Goal: Task Accomplishment & Management: Use online tool/utility

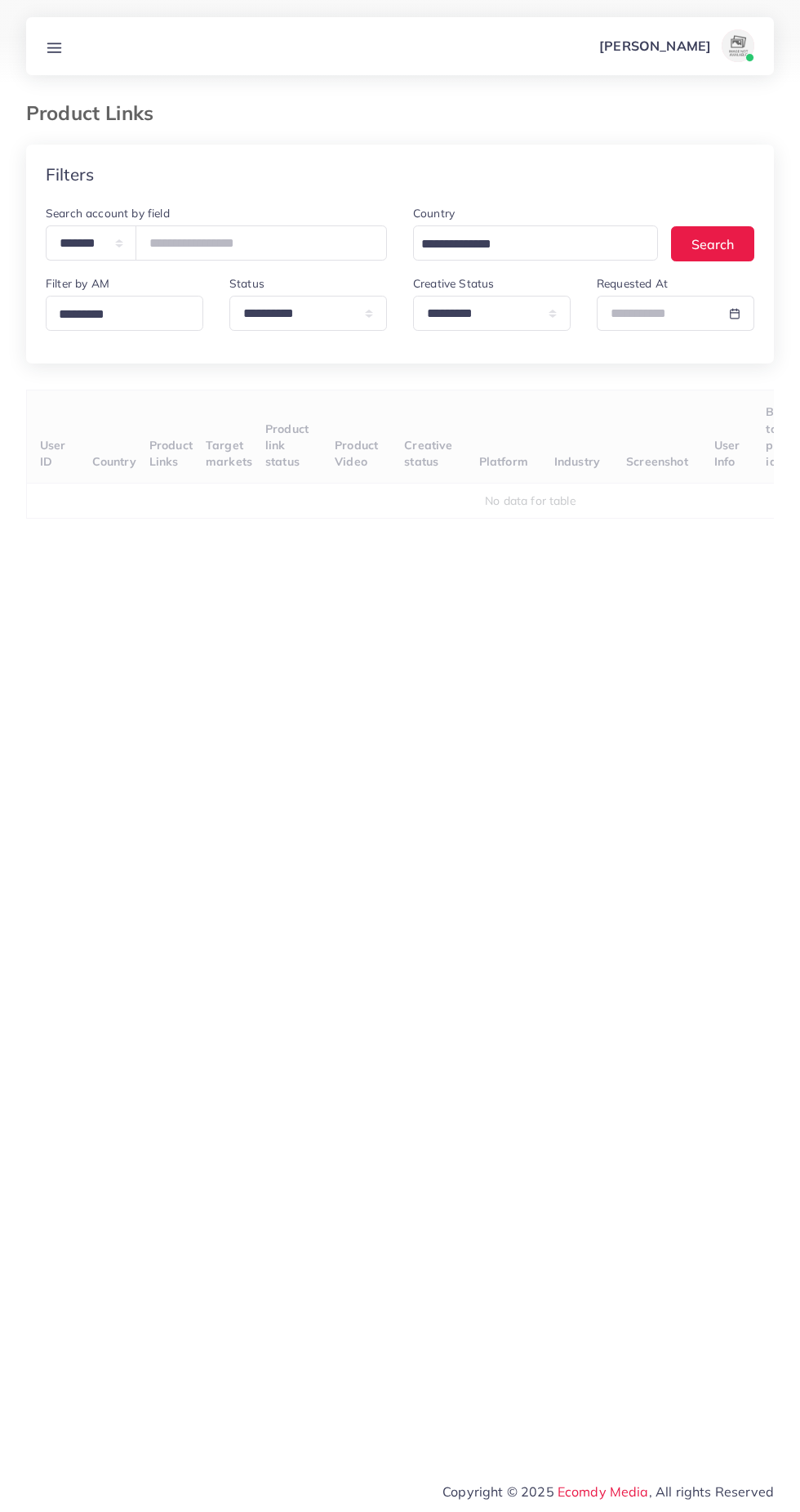
select select "*********"
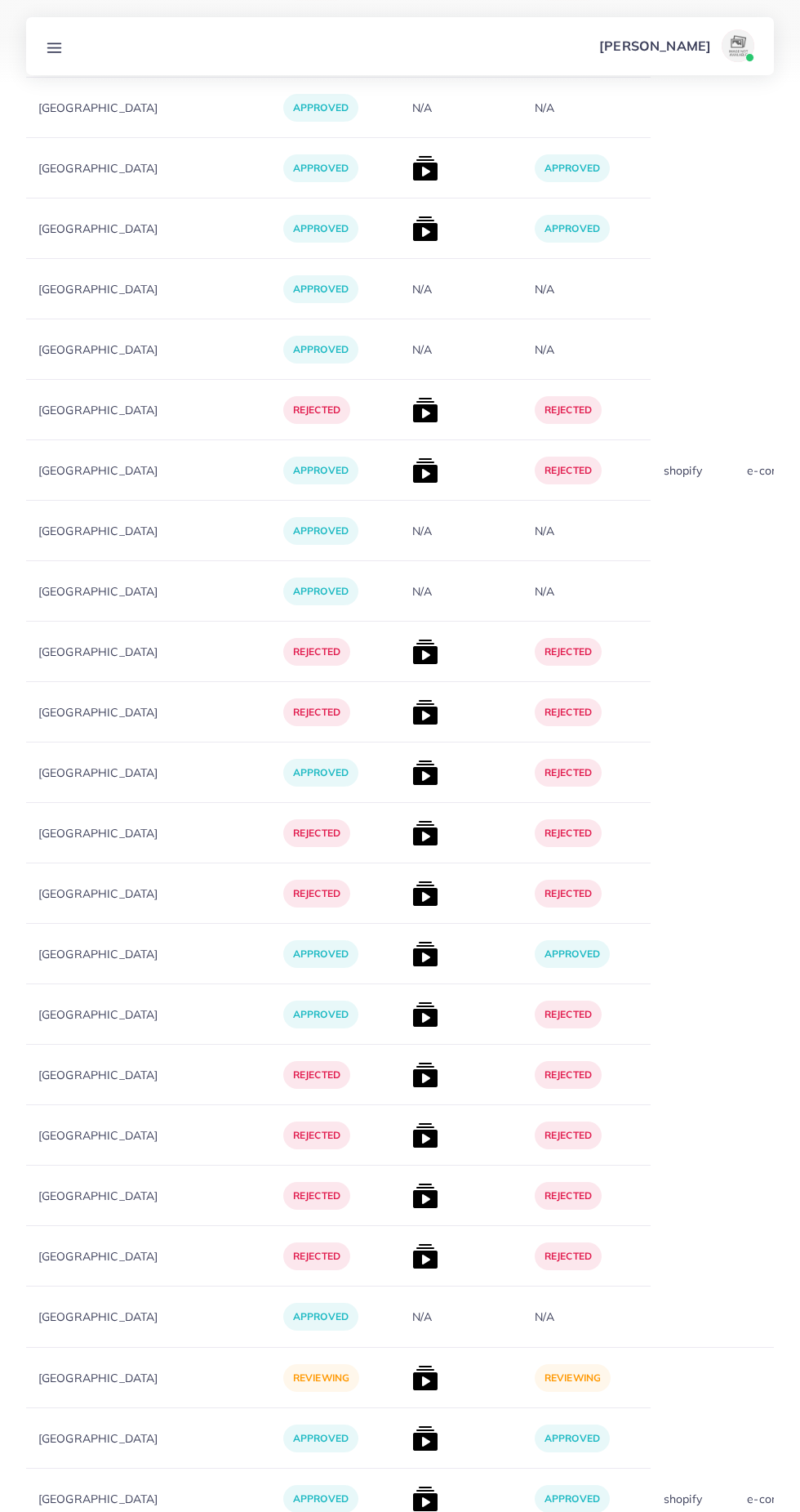
scroll to position [15380, 0]
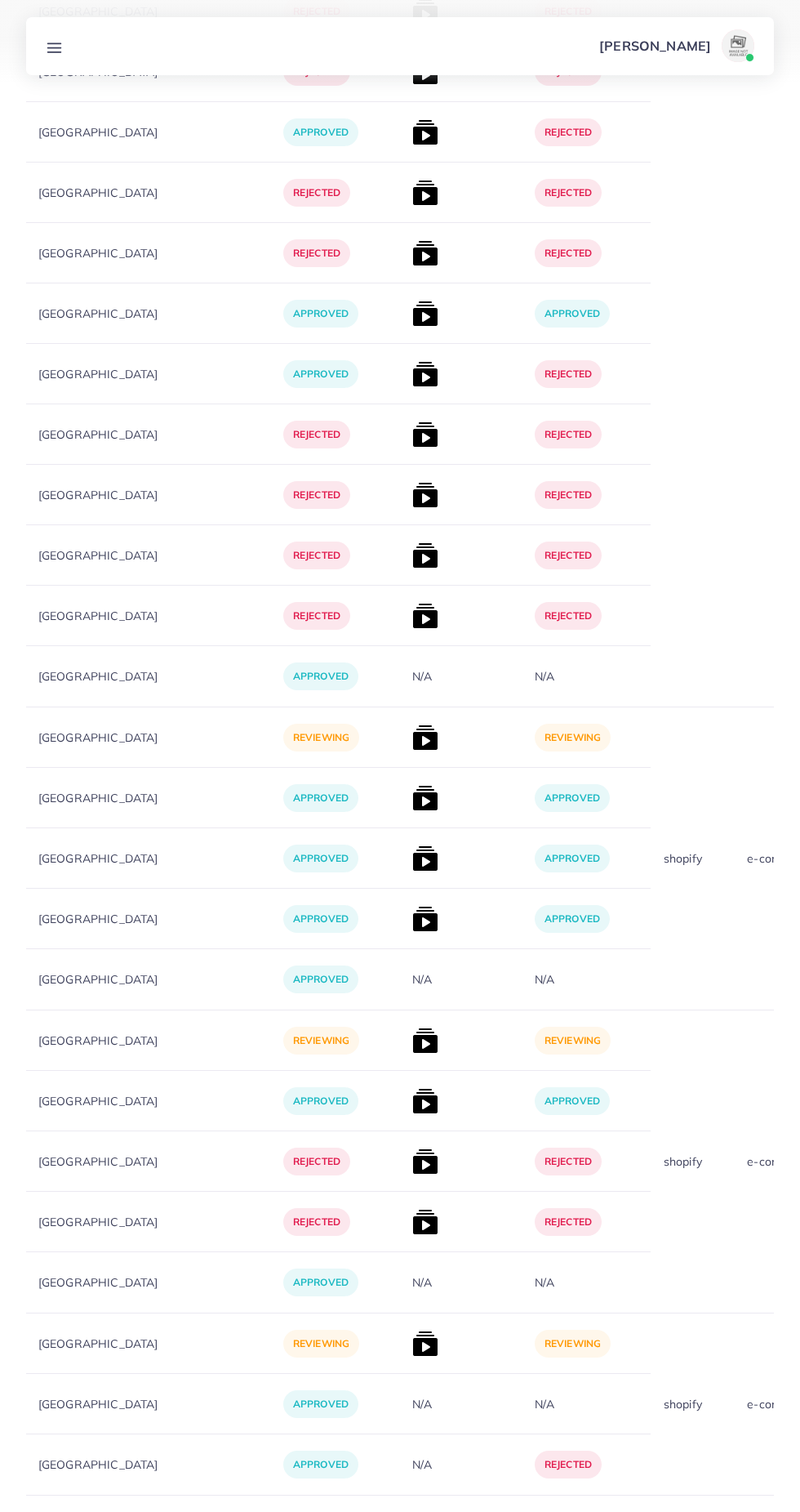
click at [759, 1511] on icon "Go to next page" at bounding box center [760, 1536] width 15 height 15
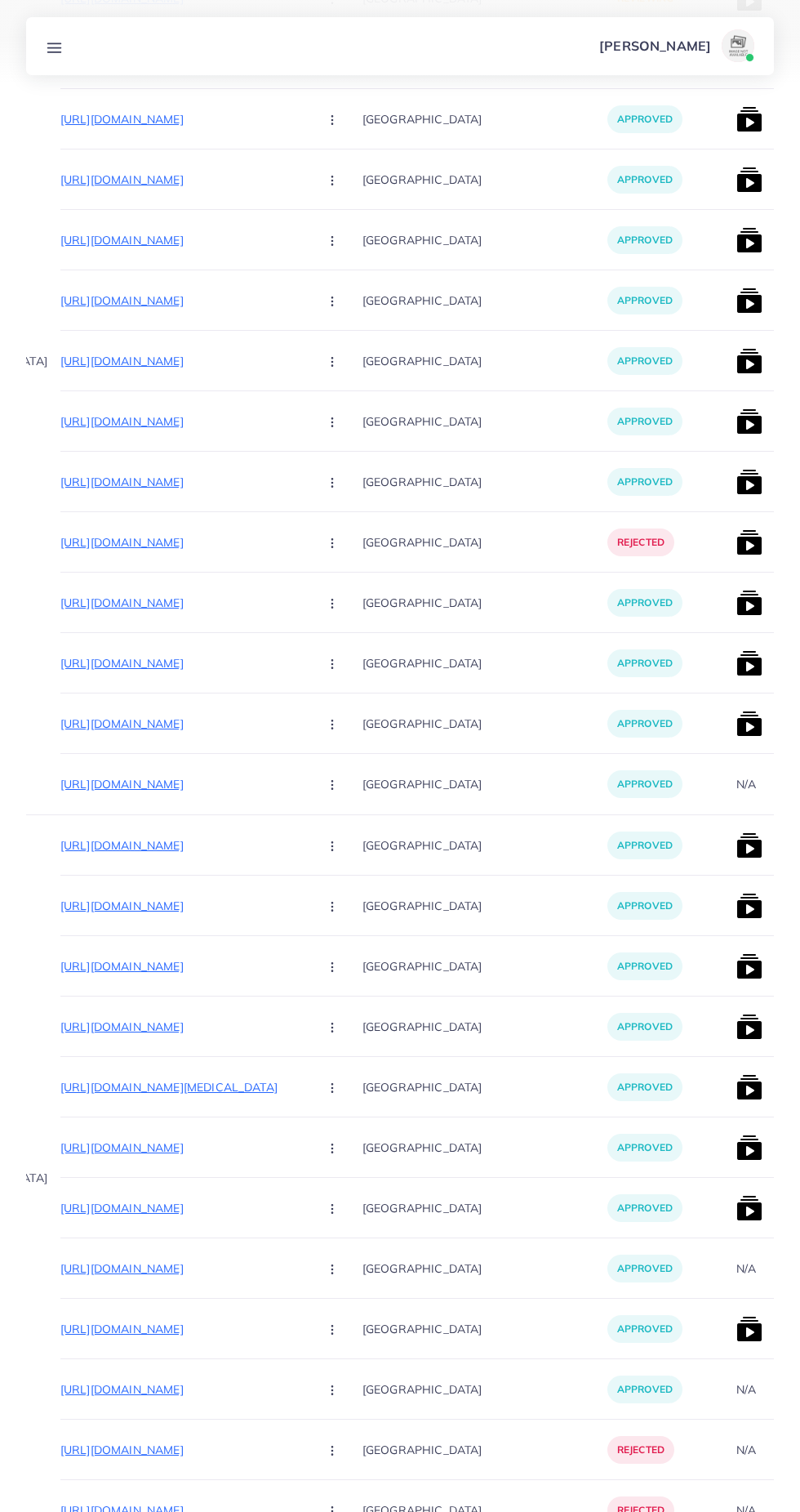
scroll to position [0, 180]
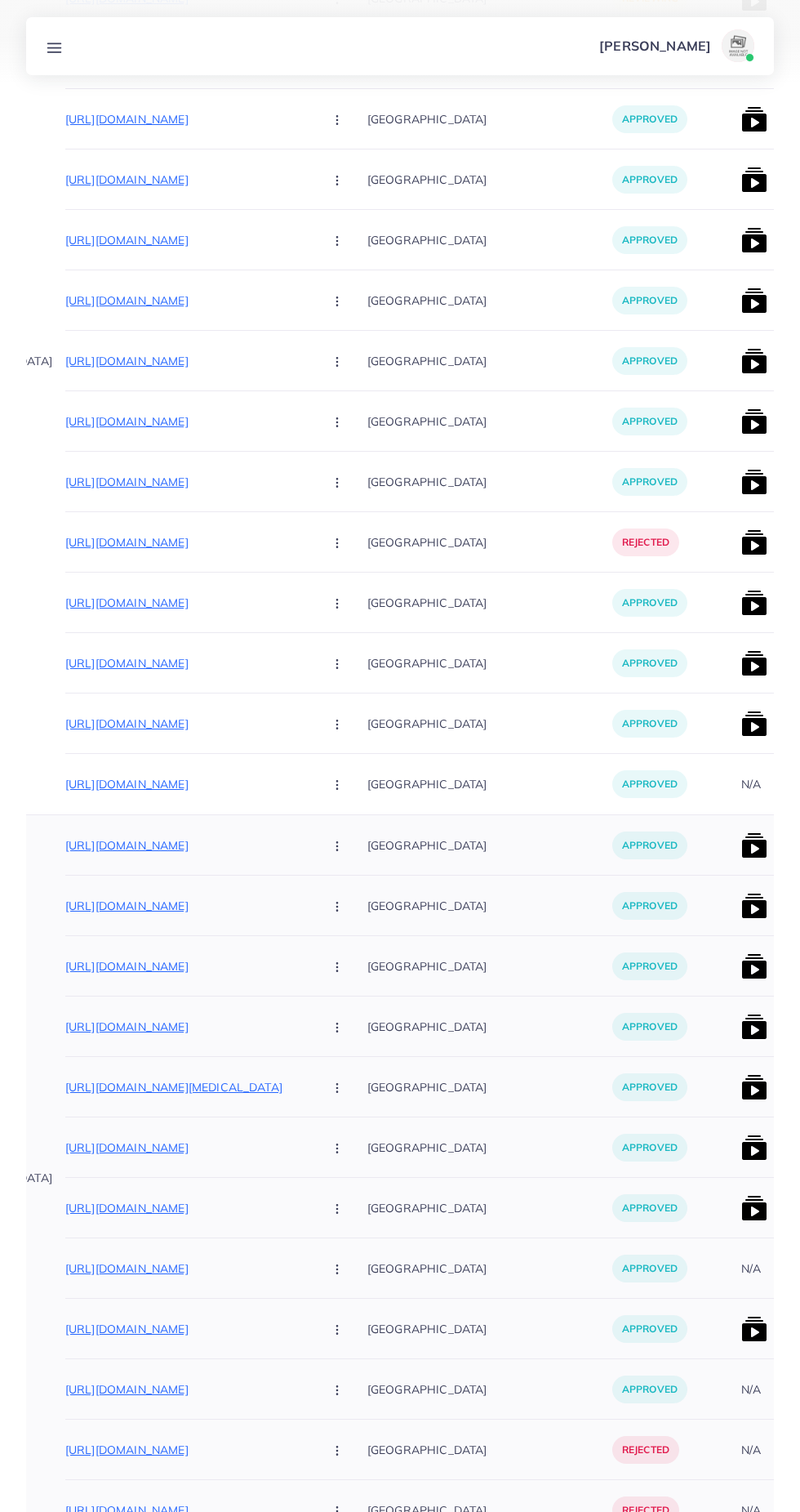
click at [80, 846] on p "https://eshopzz.store/products/mobile-phone-screen-magnifier-3d-magnifier-table…" at bounding box center [188, 845] width 245 height 19
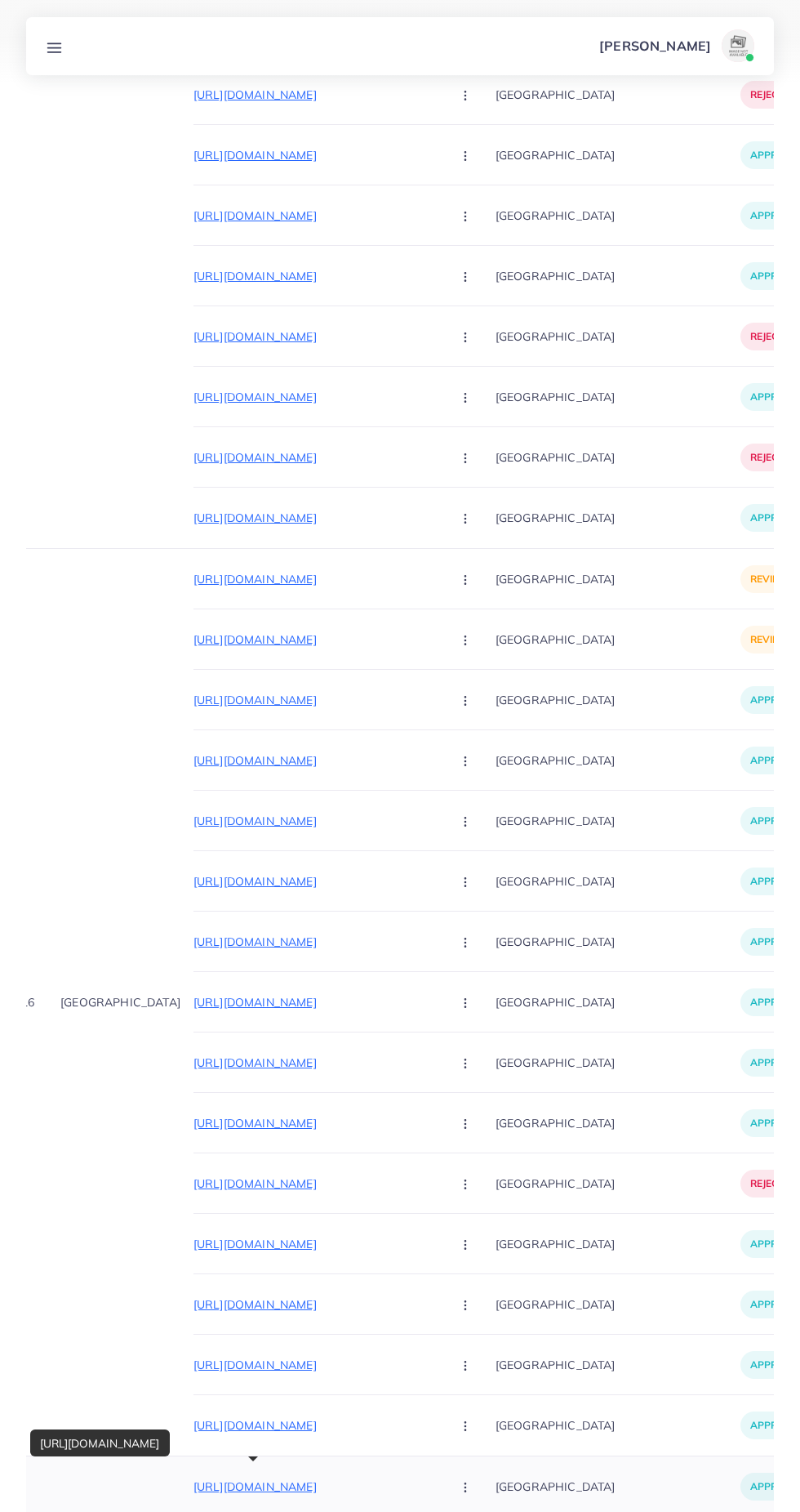
scroll to position [1144, 0]
click at [193, 640] on p "https://watcheshubpk.shop/products/%F0%9F%94%84-rolex-rotating-dial-silicon-str…" at bounding box center [315, 640] width 245 height 19
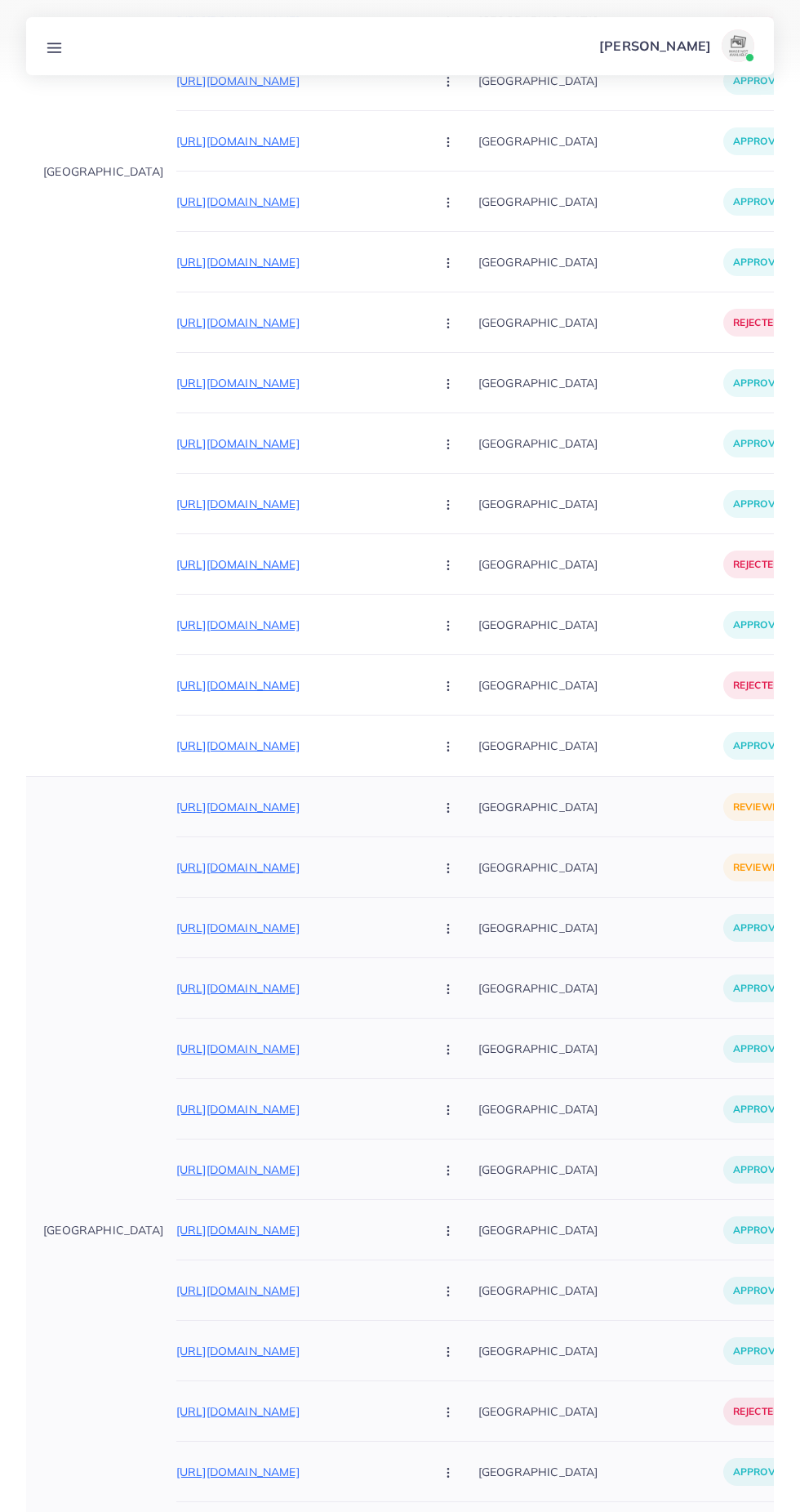
scroll to position [916, 0]
click at [317, 807] on p "https://watcheshubpk.shop/products/%F0%9F%8D%AB-rolex-datejust-41-steel-rose-ch…" at bounding box center [299, 808] width 245 height 19
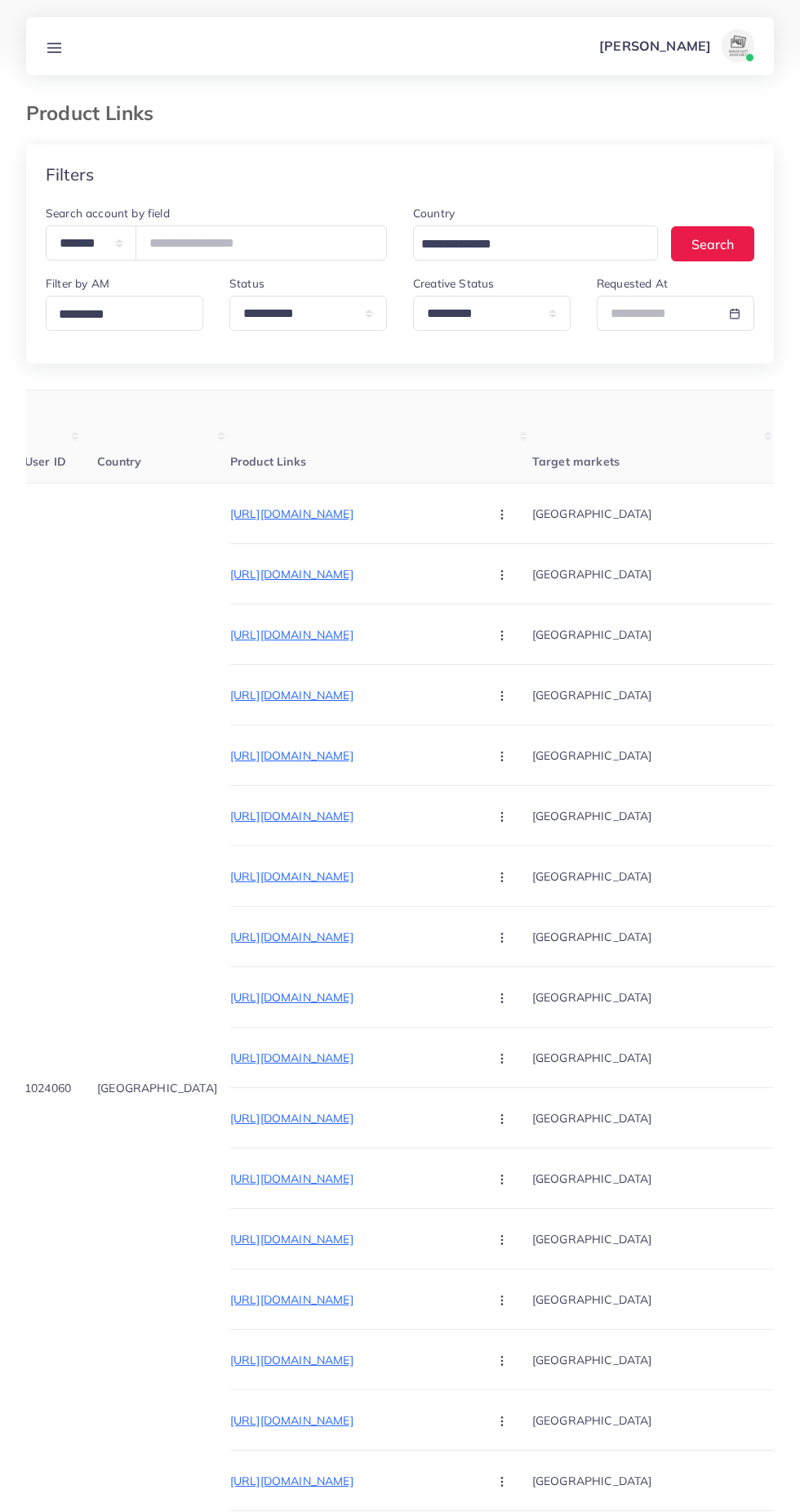
scroll to position [0, 0]
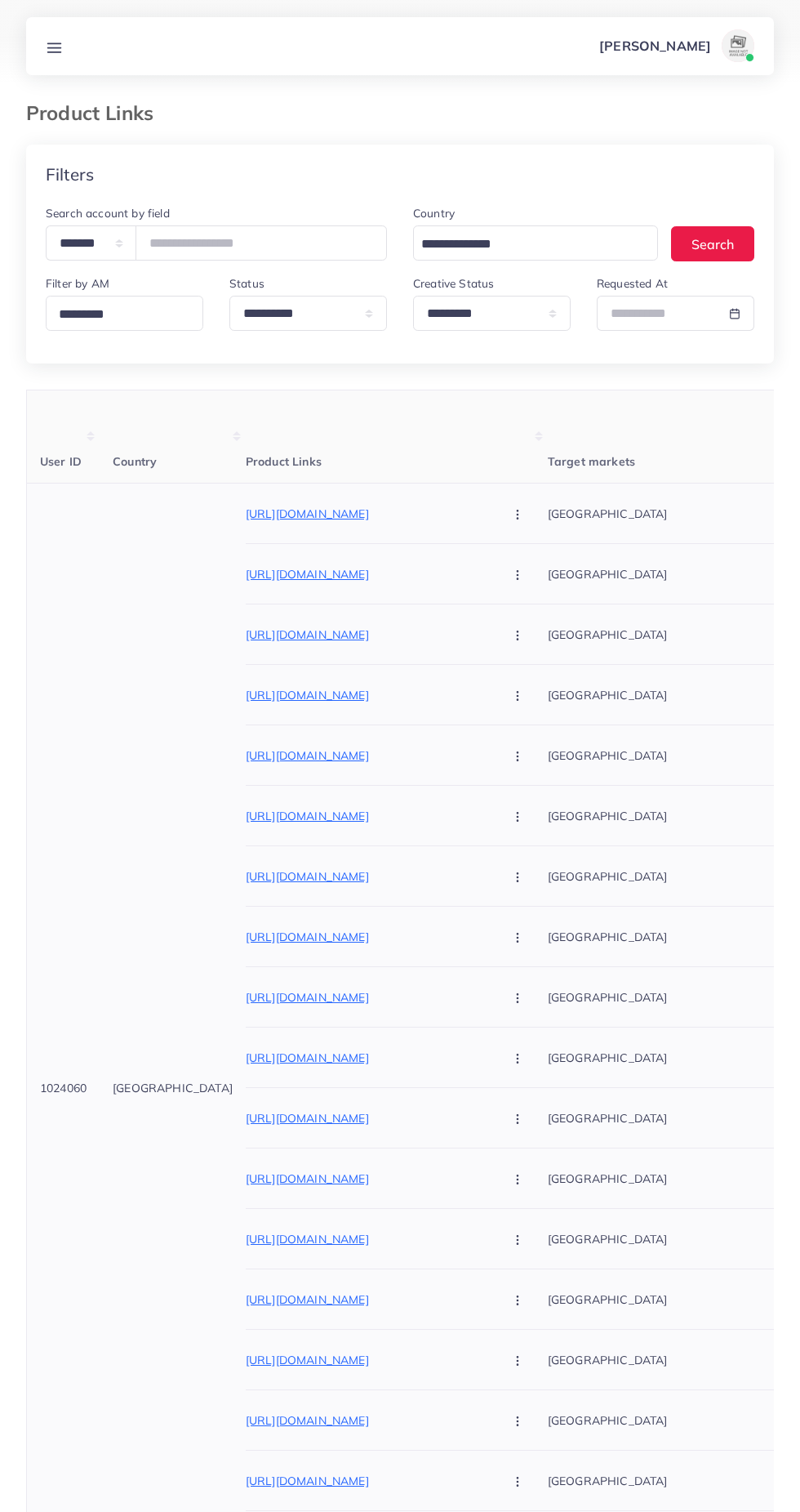
click at [338, 513] on p "https://easyslides.store/products/knight-walk-crown-%F0%9F%91%91" at bounding box center [368, 514] width 245 height 19
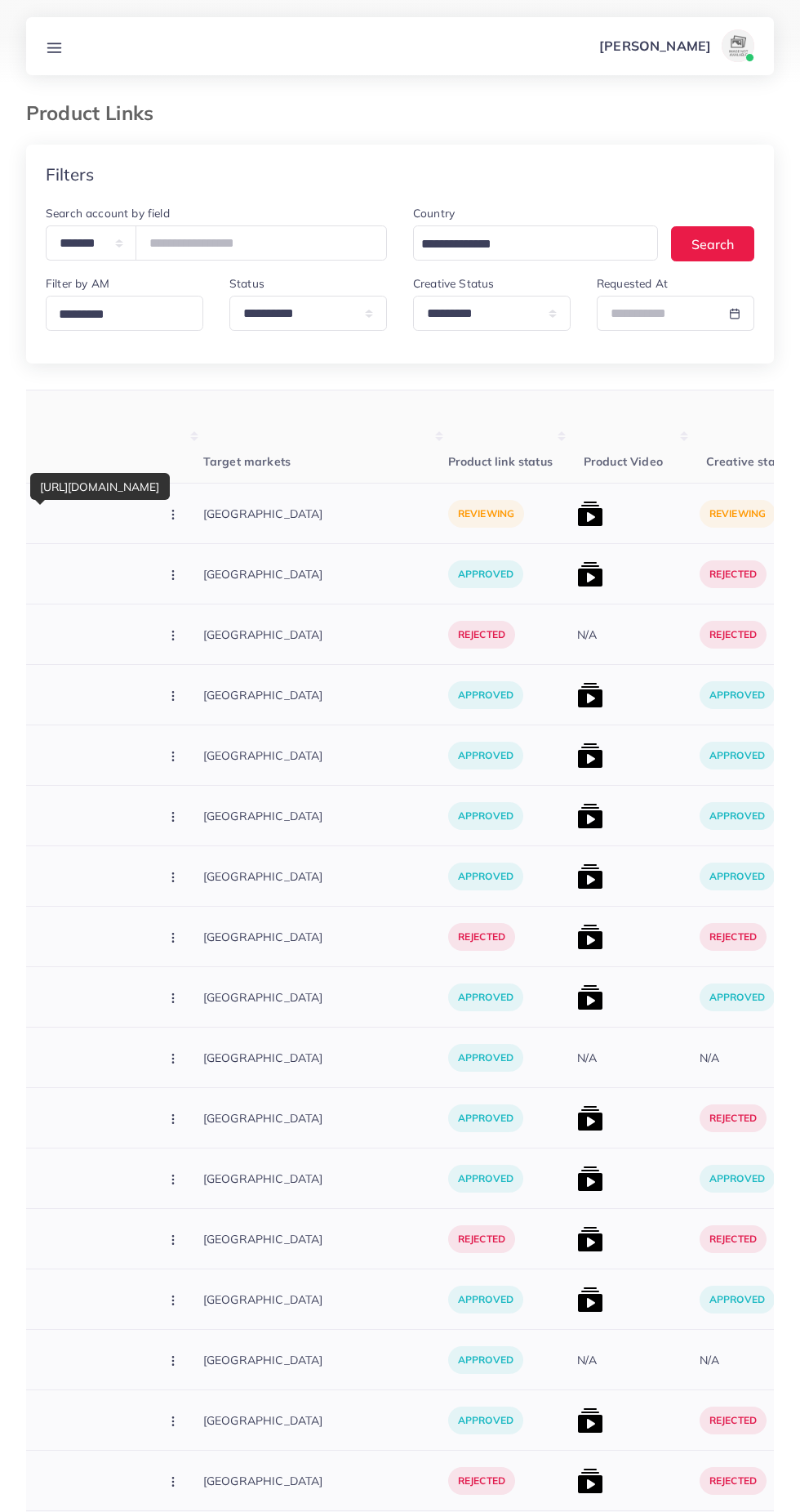
scroll to position [0, 368]
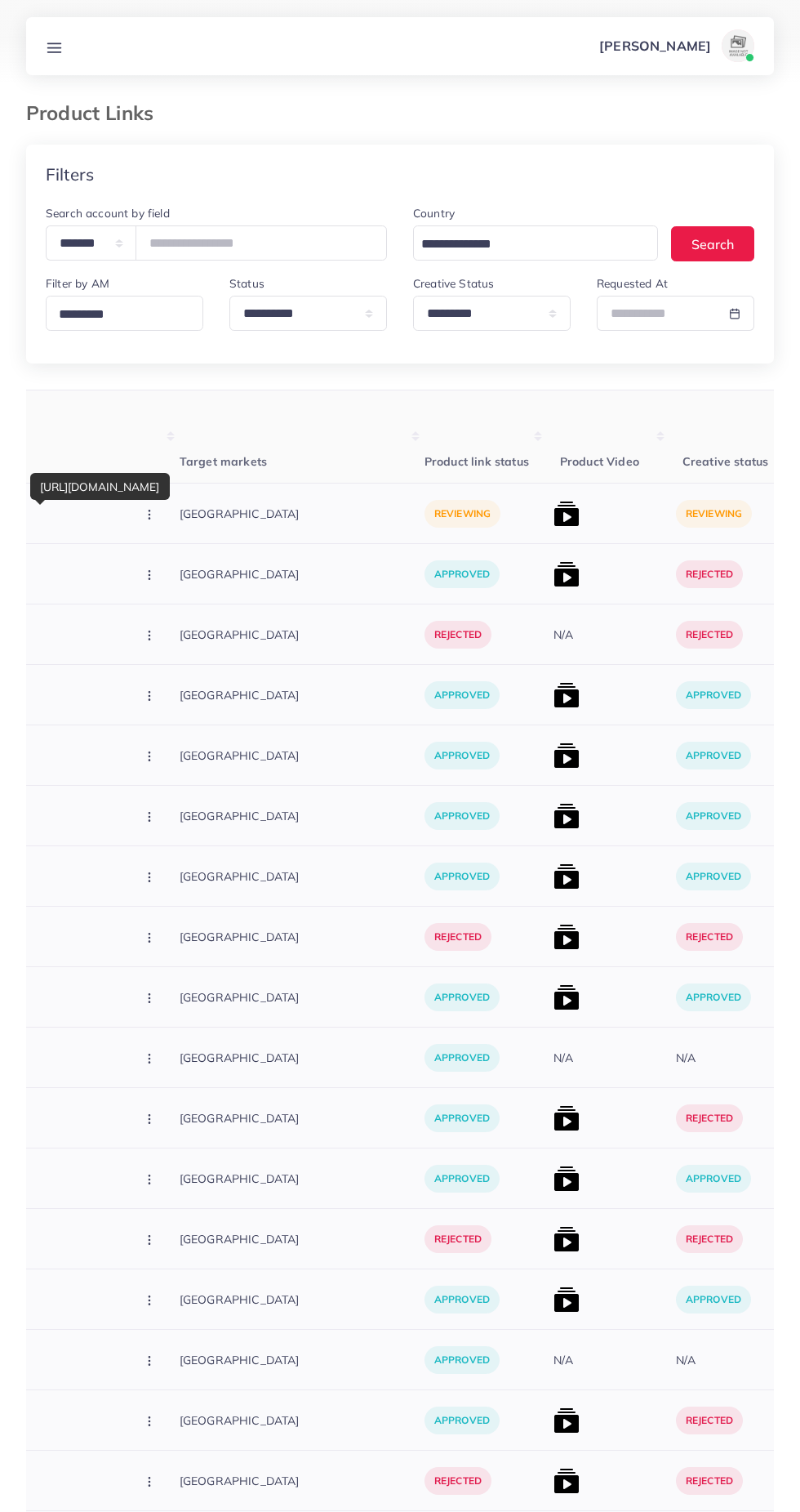
click at [554, 505] on img at bounding box center [567, 514] width 26 height 26
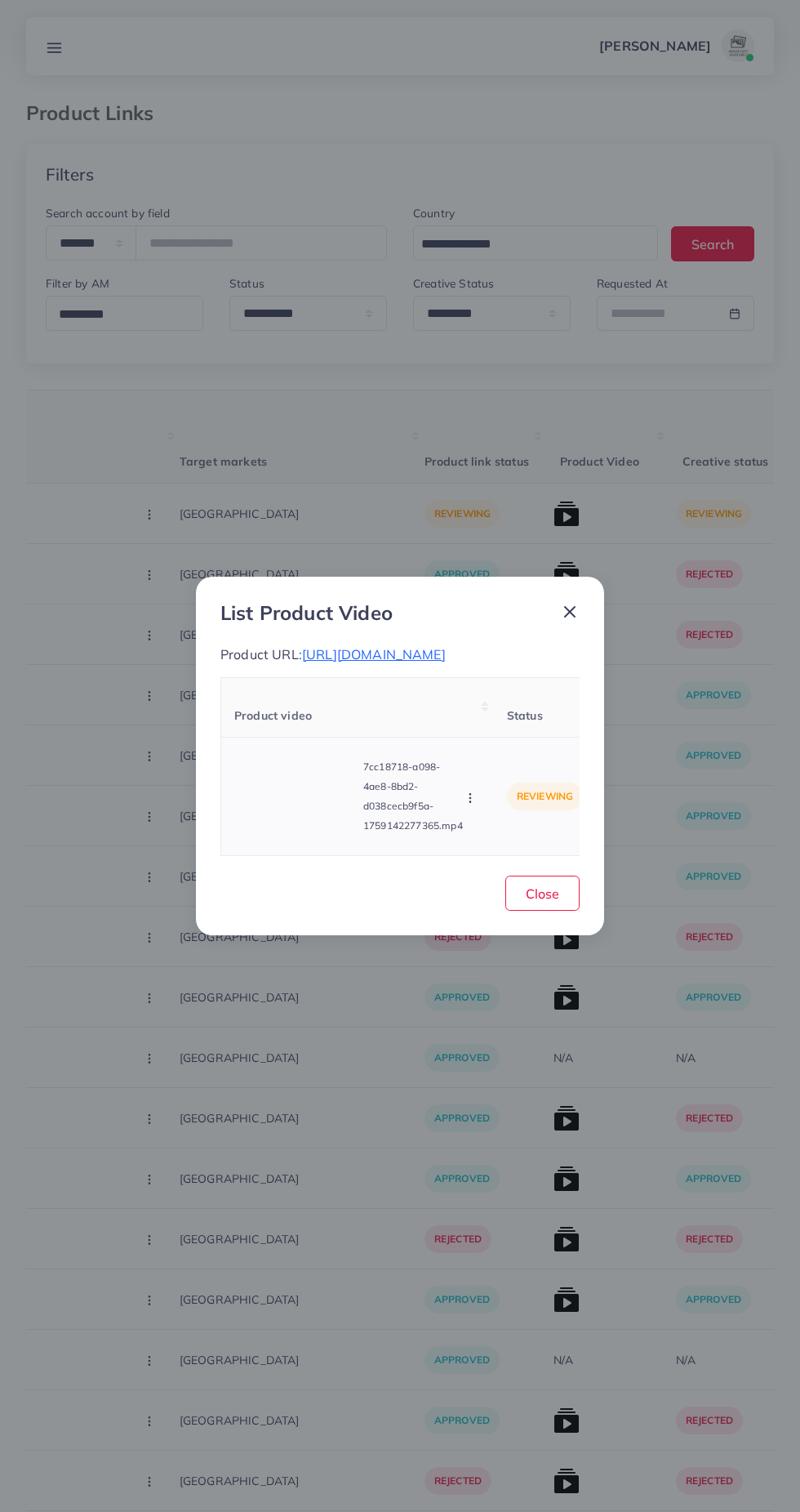
click at [298, 806] on video at bounding box center [295, 796] width 122 height 73
click at [302, 800] on icon at bounding box center [295, 797] width 26 height 26
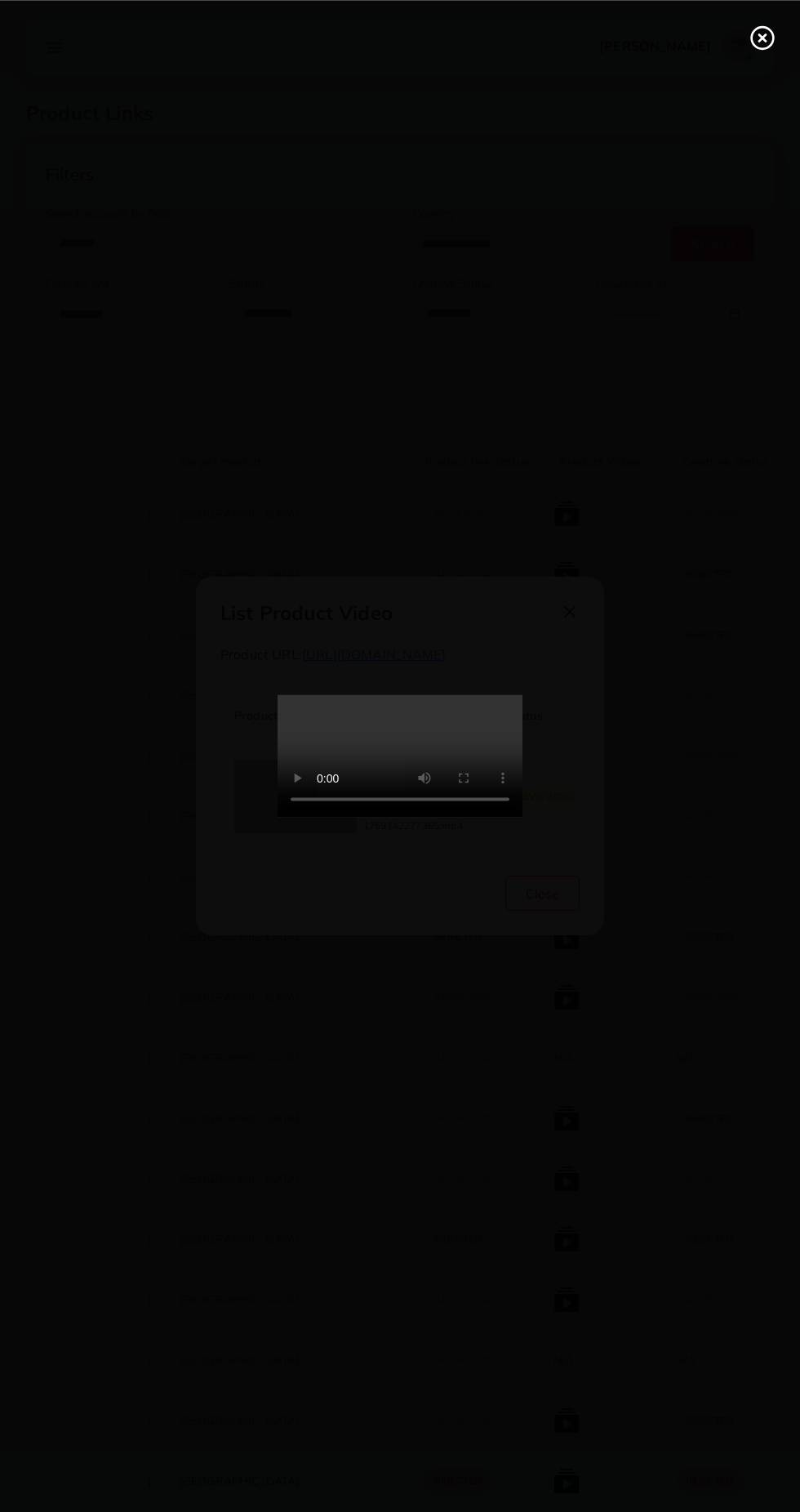
click at [762, 31] on icon at bounding box center [763, 37] width 26 height 26
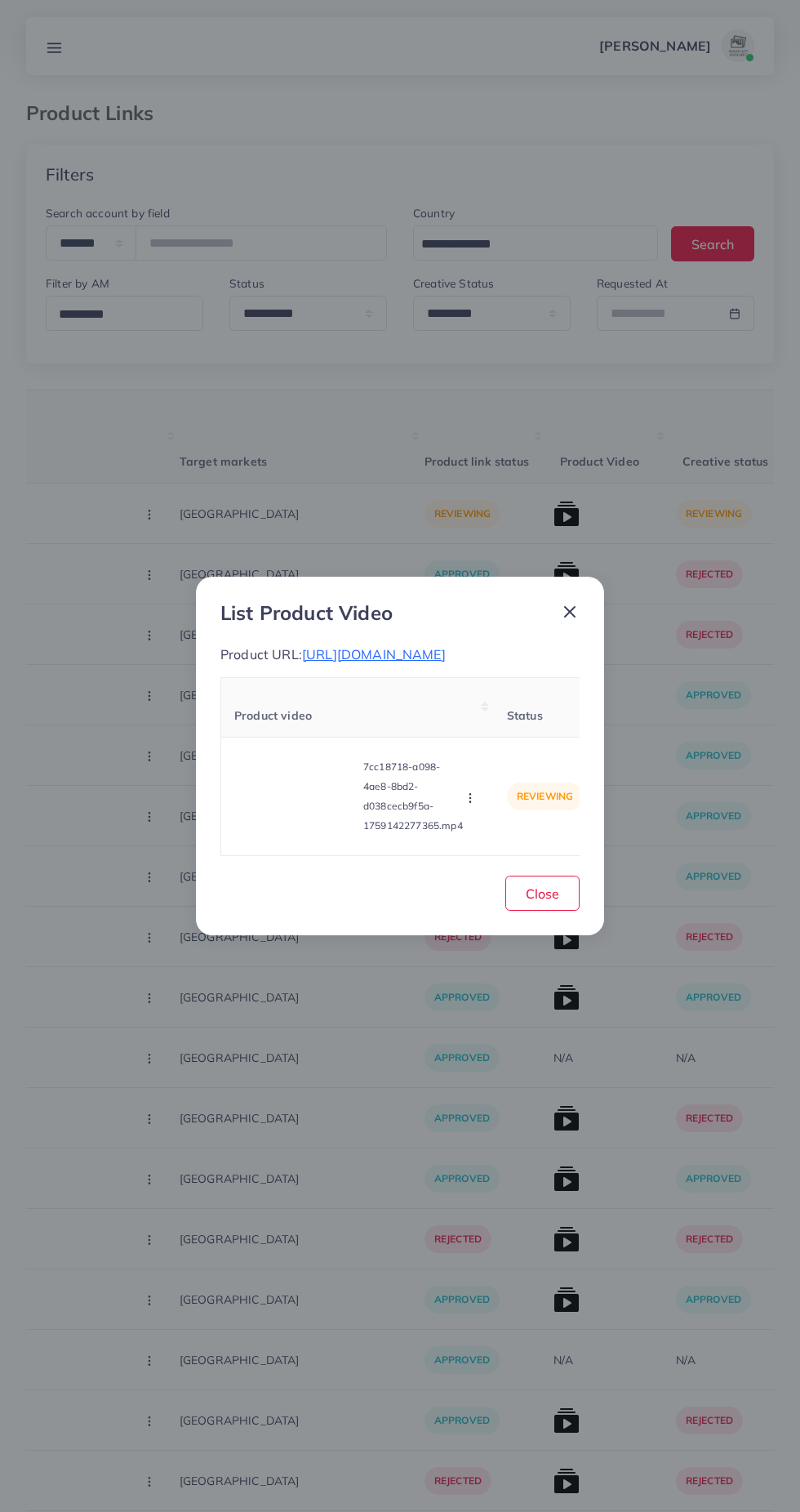
click at [575, 602] on icon at bounding box center [570, 612] width 19 height 19
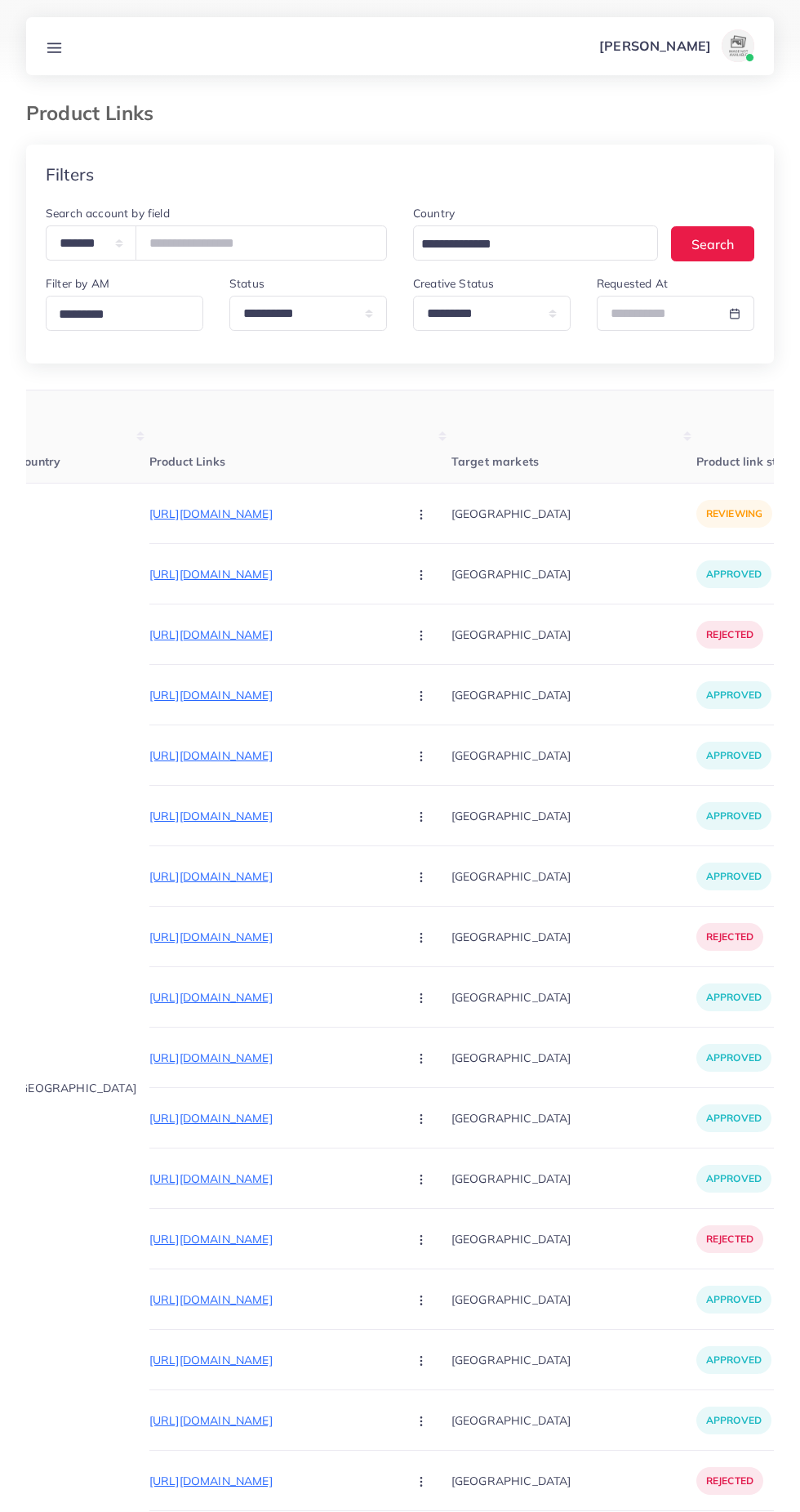
scroll to position [0, 99]
click at [290, 514] on p "https://easyslides.store/products/knight-walk-crown-%F0%9F%91%91" at bounding box center [269, 514] width 245 height 19
click at [412, 511] on icon "button" at bounding box center [419, 514] width 13 height 13
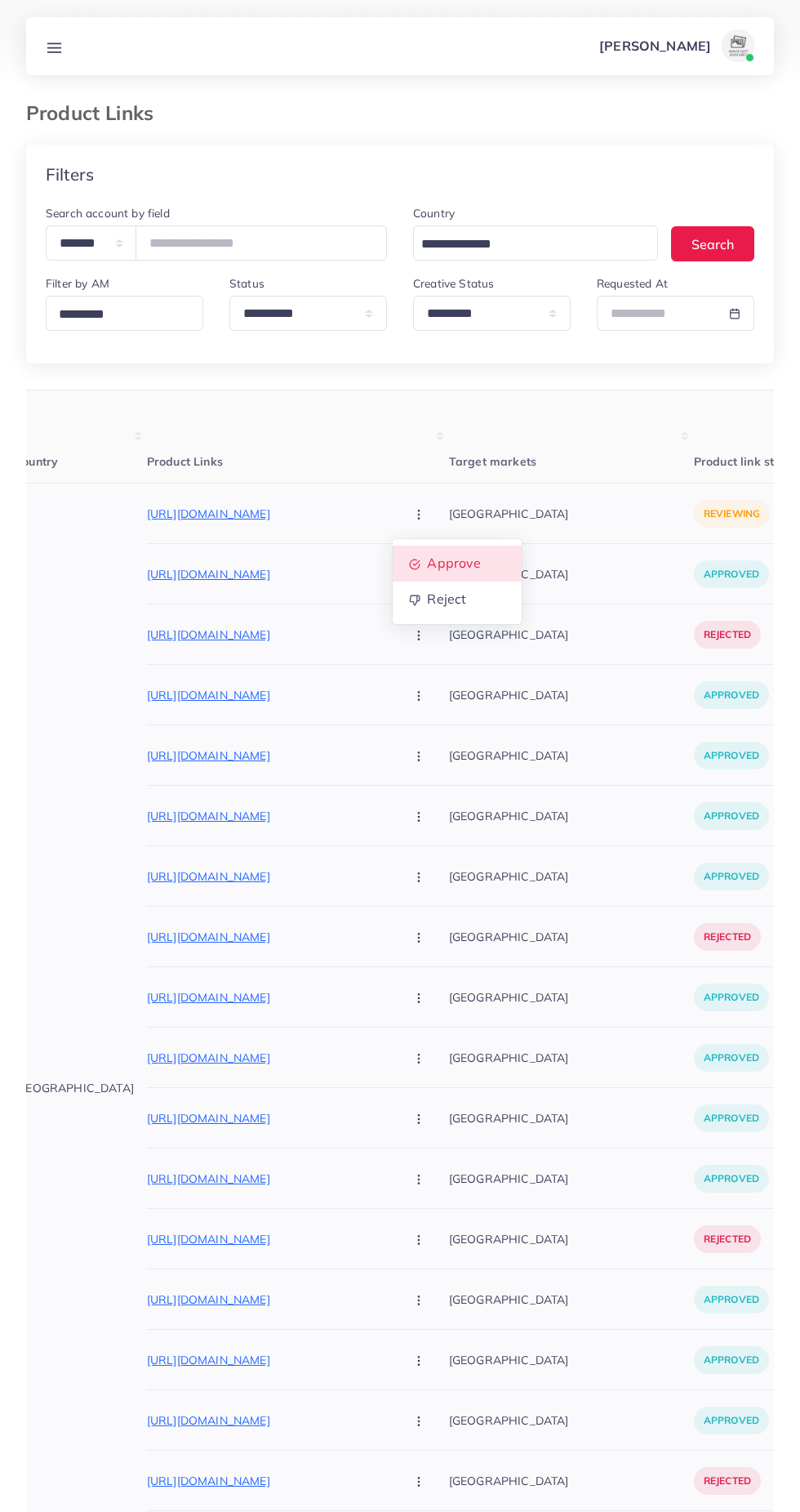
click at [427, 564] on span "Approve" at bounding box center [454, 564] width 54 height 17
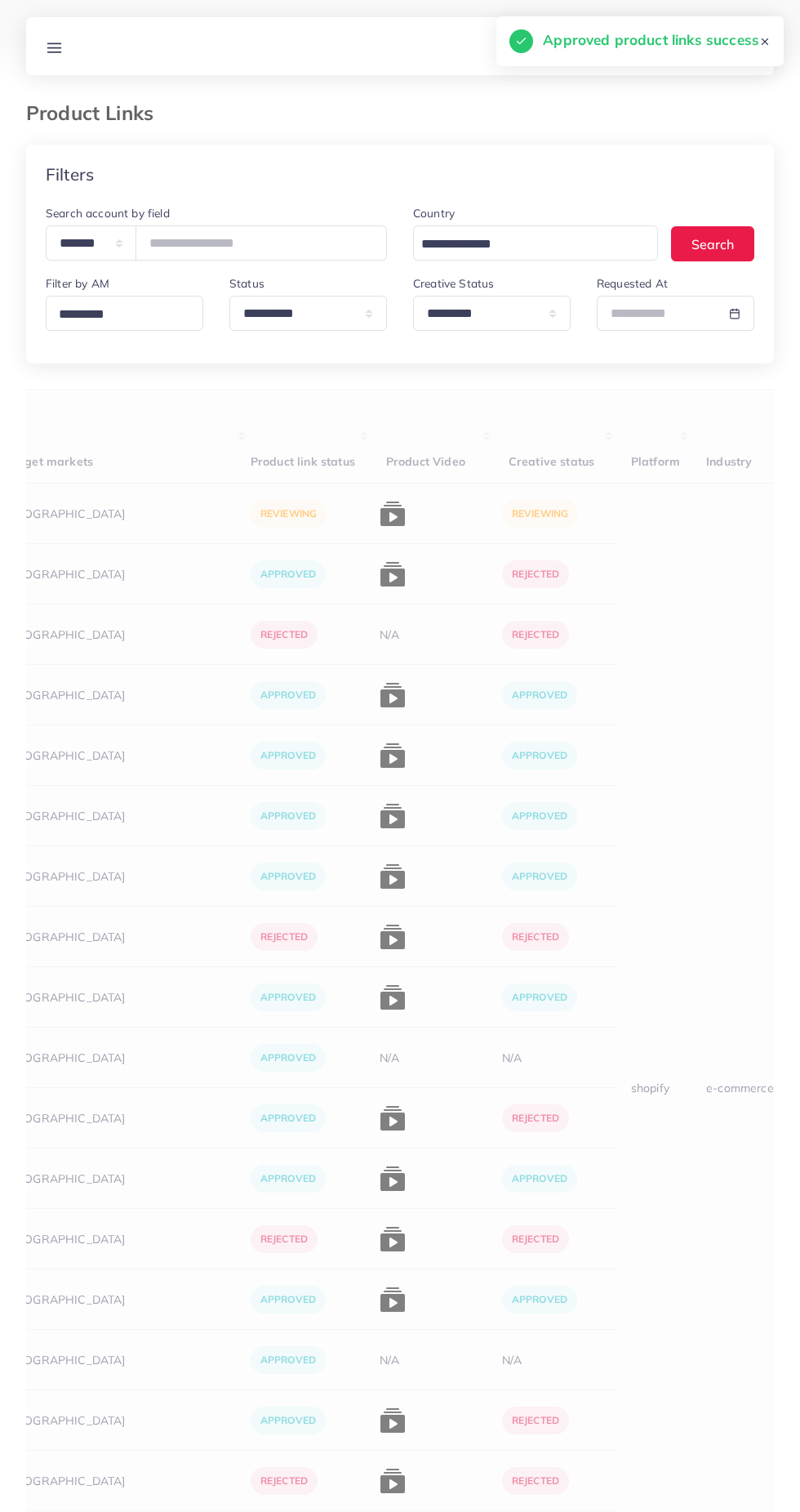
scroll to position [0, 561]
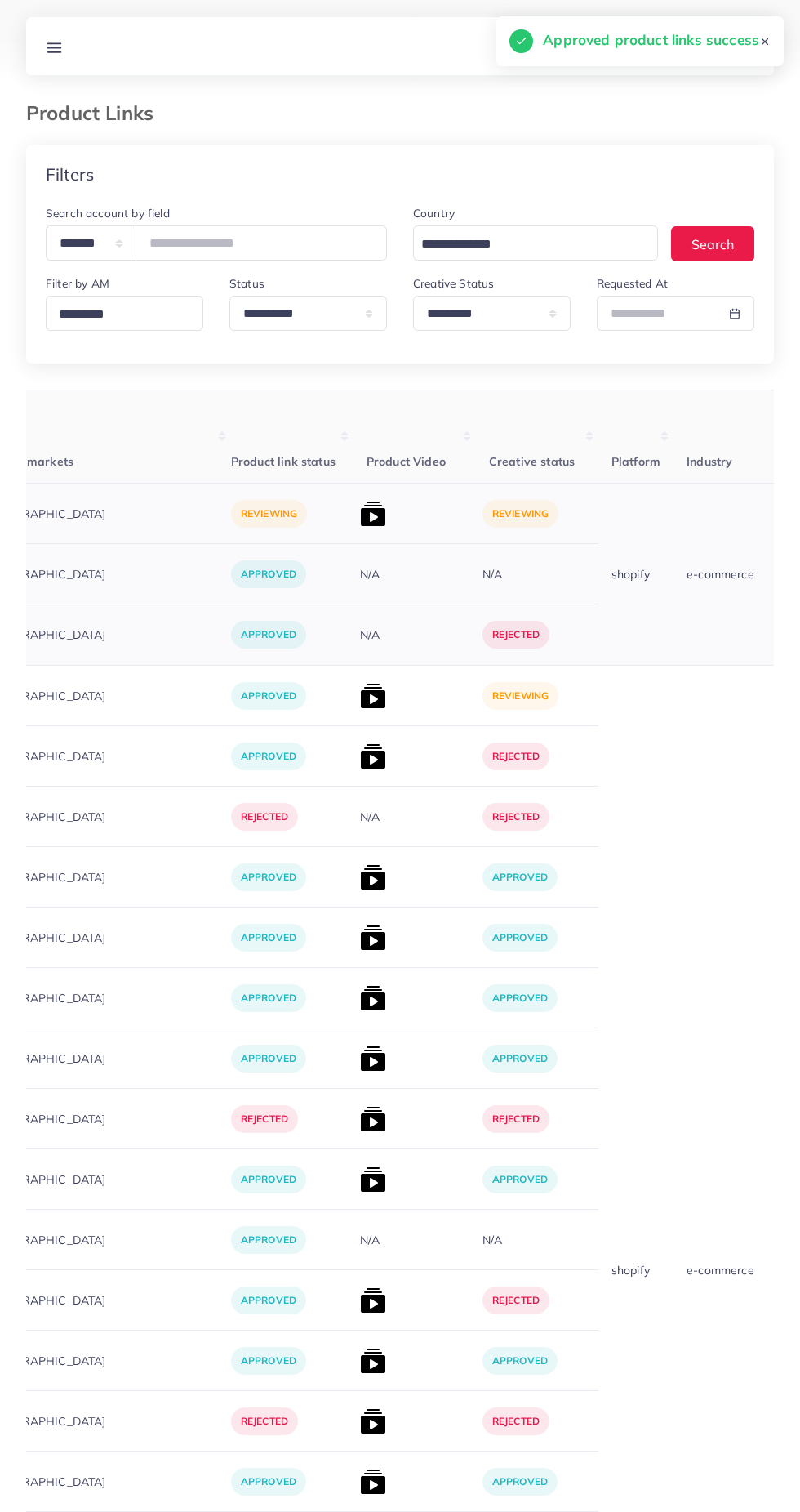
click at [360, 512] on img at bounding box center [373, 514] width 26 height 26
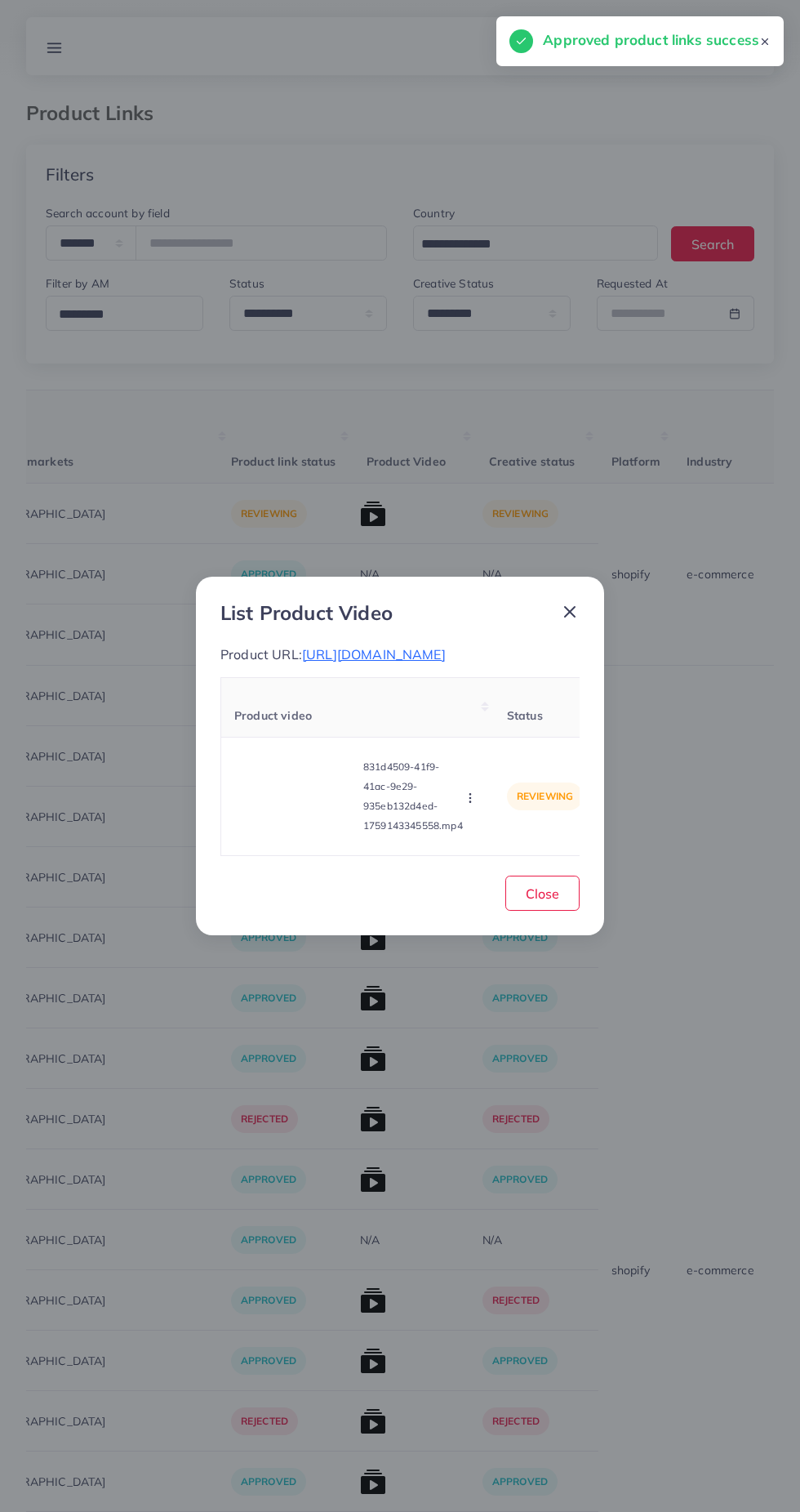
click at [665, 1123] on div "List Product Video Product URL: https://fruitjerkies.com/collections/fruit-jerk…" at bounding box center [400, 756] width 800 height 1512
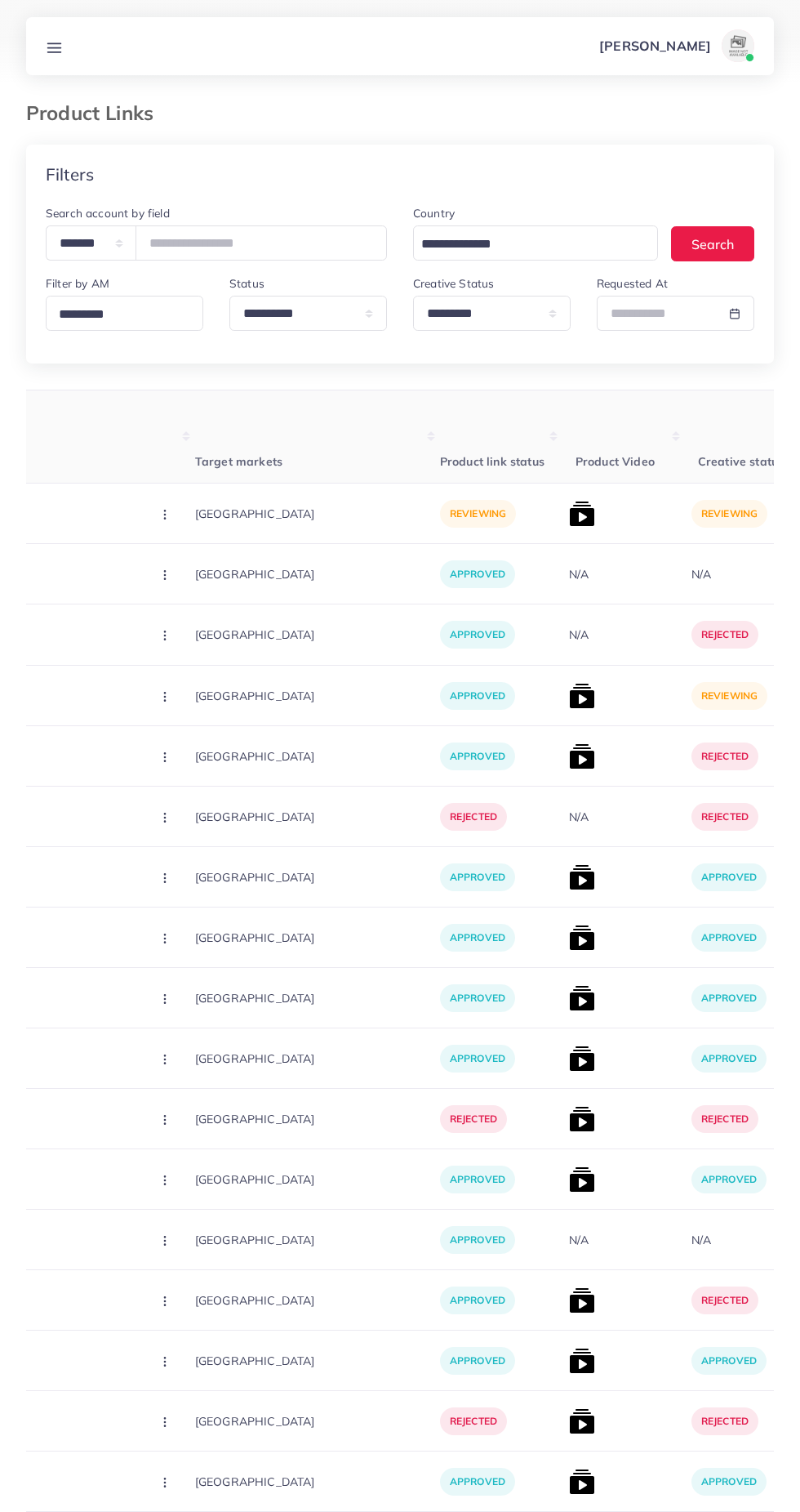
scroll to position [0, 346]
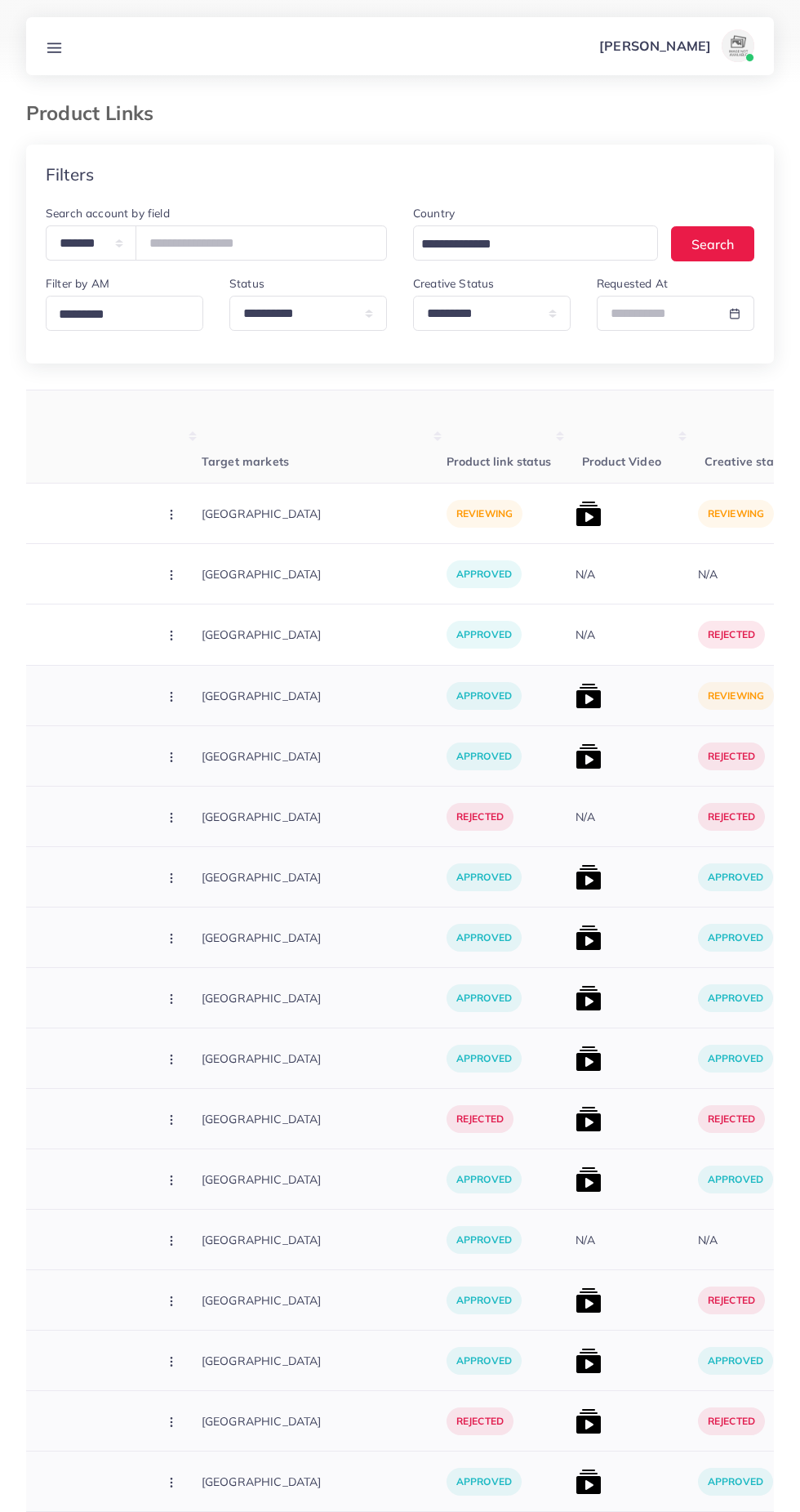
click at [575, 686] on img at bounding box center [588, 696] width 26 height 26
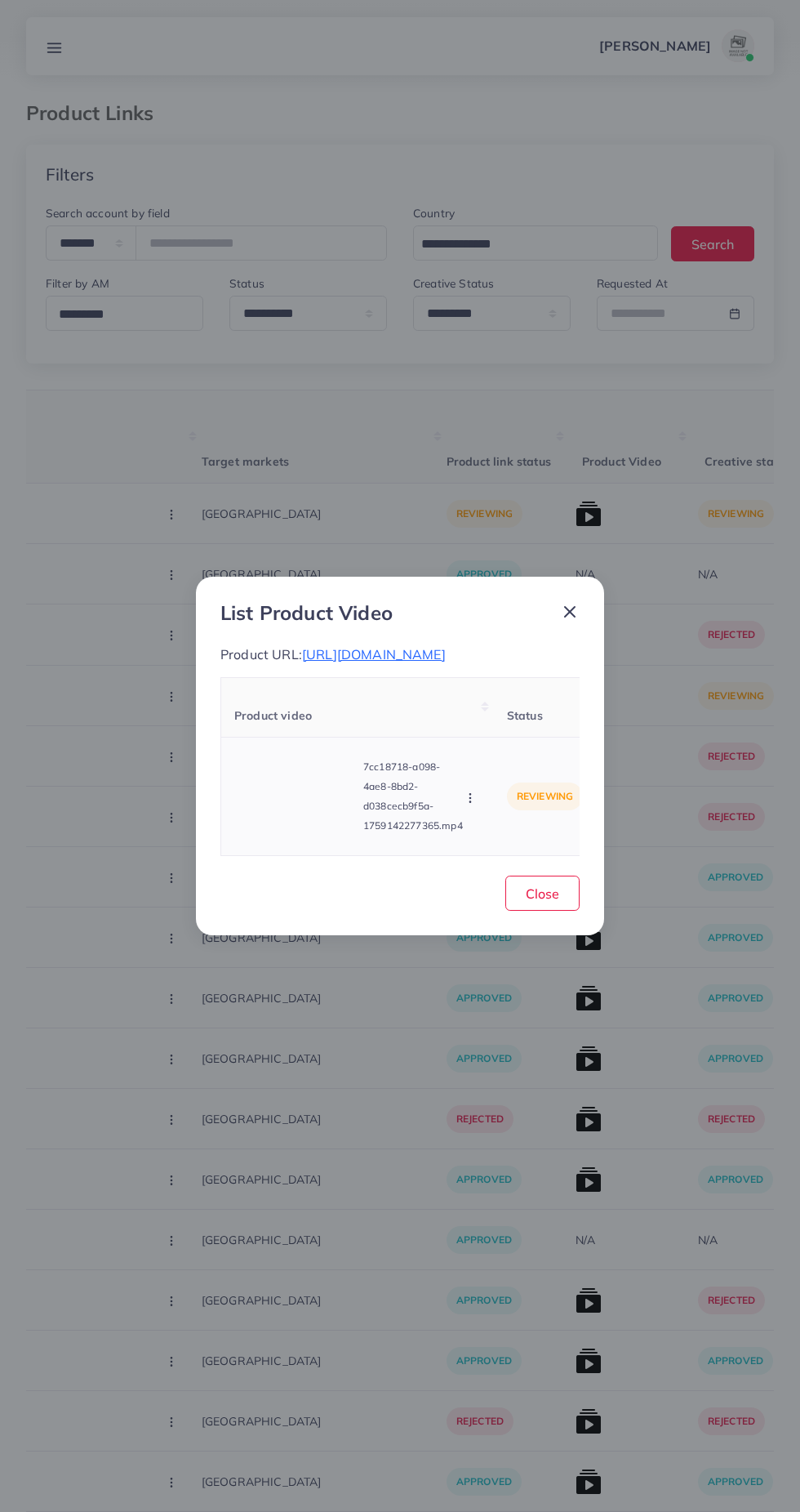
click at [464, 803] on div "Approve Reject" at bounding box center [472, 796] width 18 height 18
click at [471, 802] on circle "button" at bounding box center [470, 801] width 1 height 1
click at [495, 729] on span "Approve" at bounding box center [505, 722] width 54 height 17
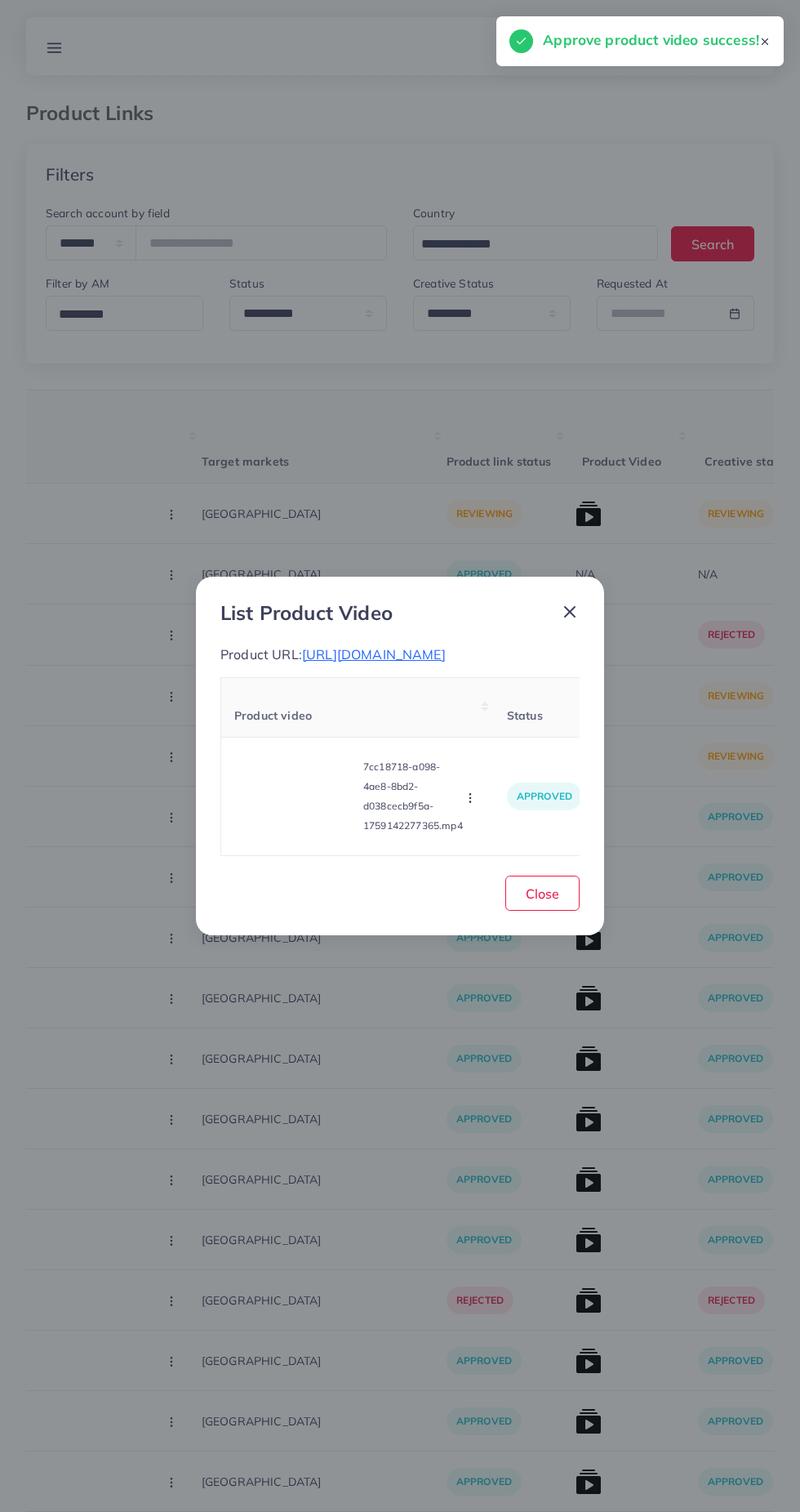
click at [569, 607] on line at bounding box center [570, 612] width 10 height 10
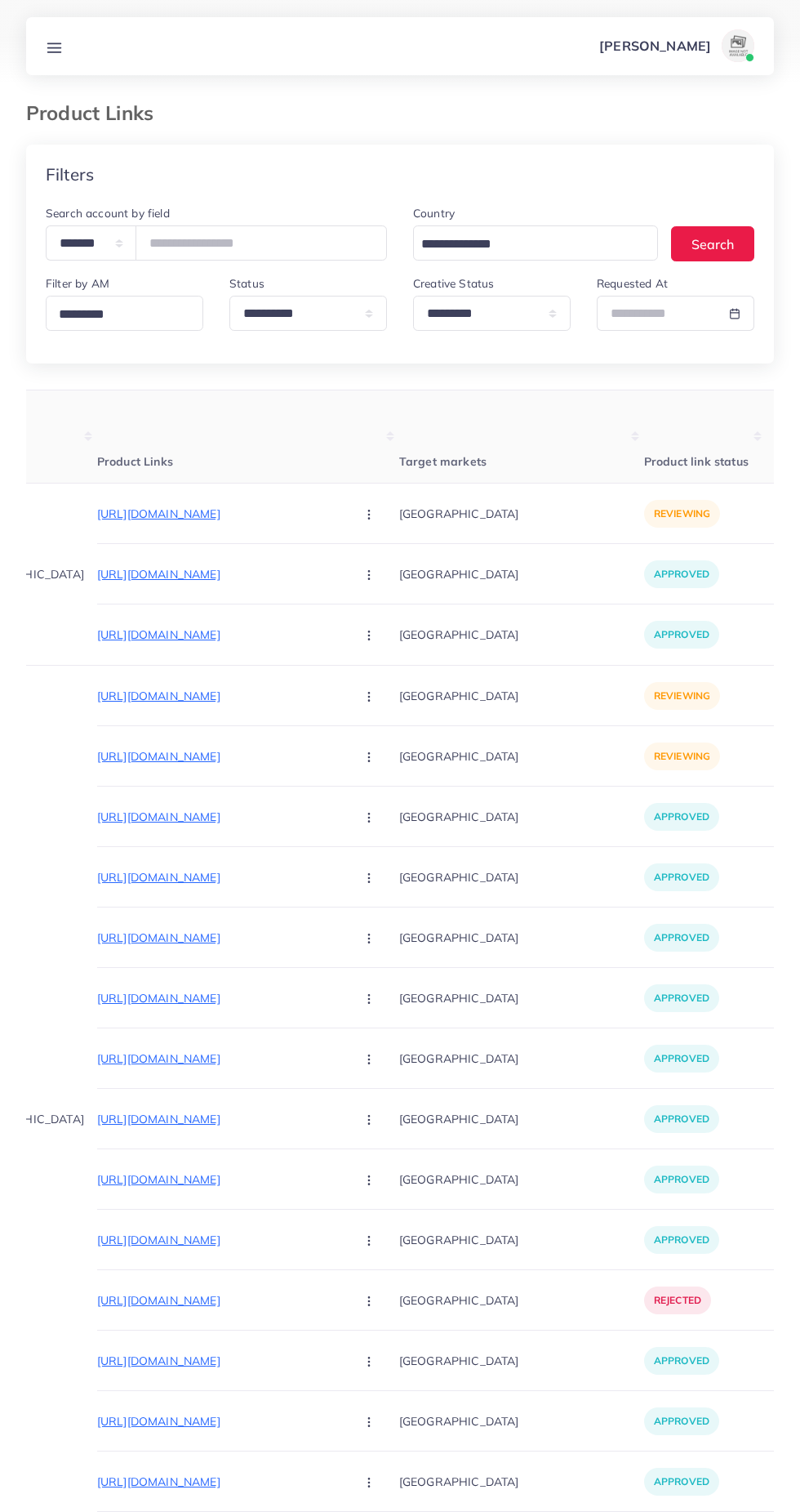
scroll to position [0, 144]
click at [218, 756] on p "https://watcheshubpk.shop/products/%F0%9F%94%84-rolex-rotating-dial-silicon-str…" at bounding box center [223, 756] width 245 height 19
click at [106, 513] on p "https://fruitjerkies.com/collections/fruit-jerkies?sort_by=best-selling&grid=de…" at bounding box center [223, 514] width 245 height 19
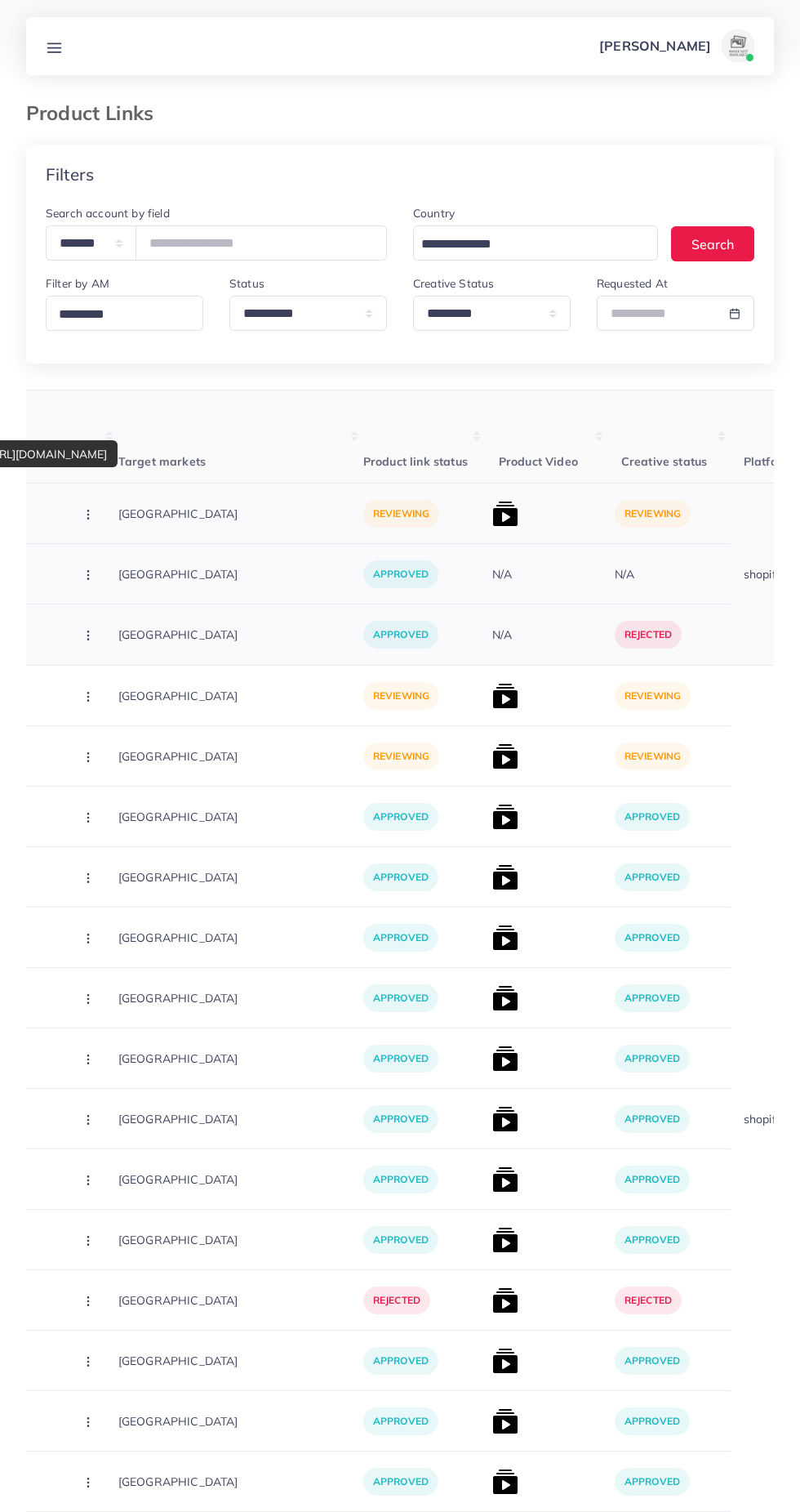
scroll to position [0, 449]
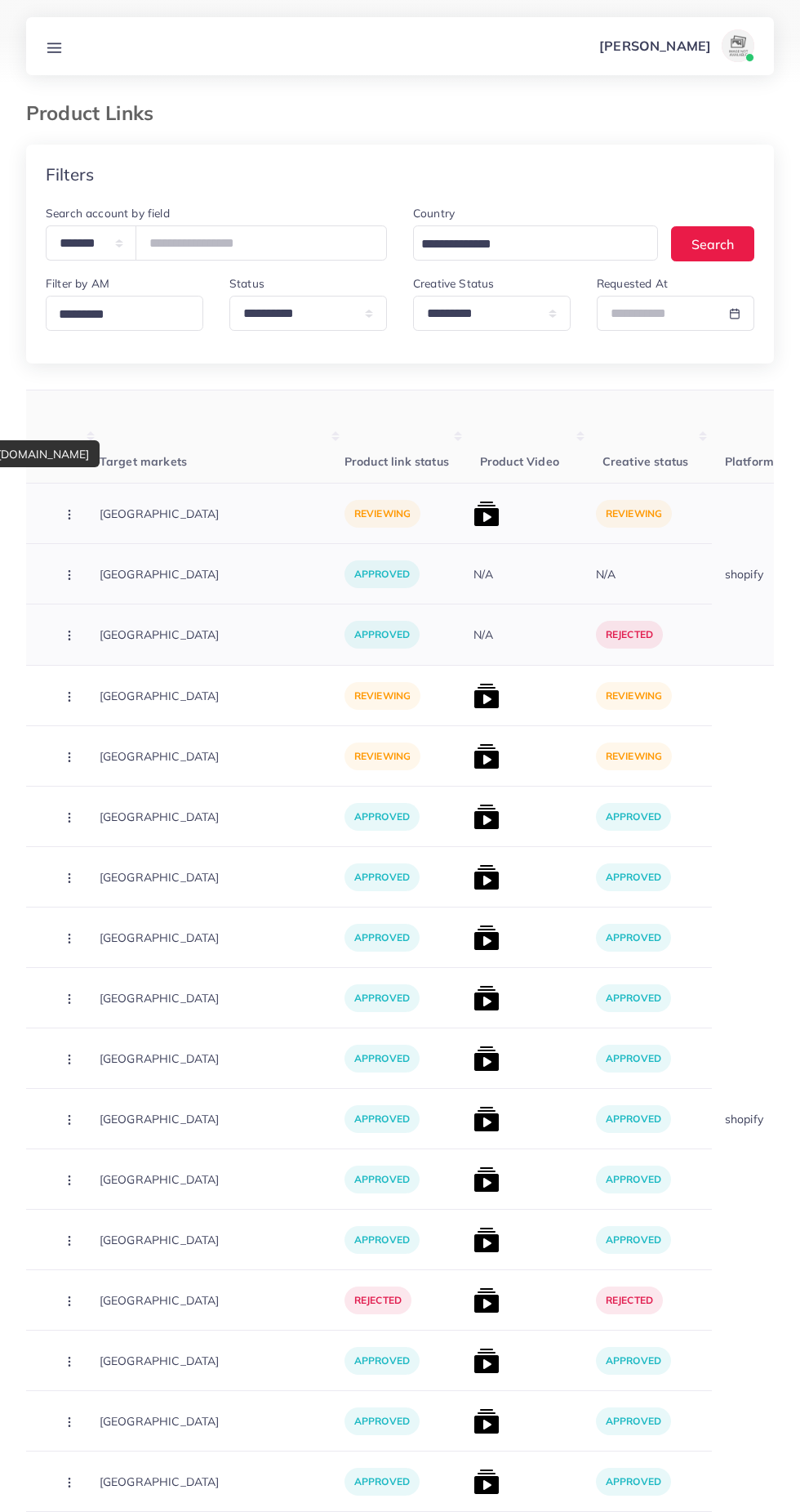
click at [474, 511] on img at bounding box center [486, 514] width 26 height 26
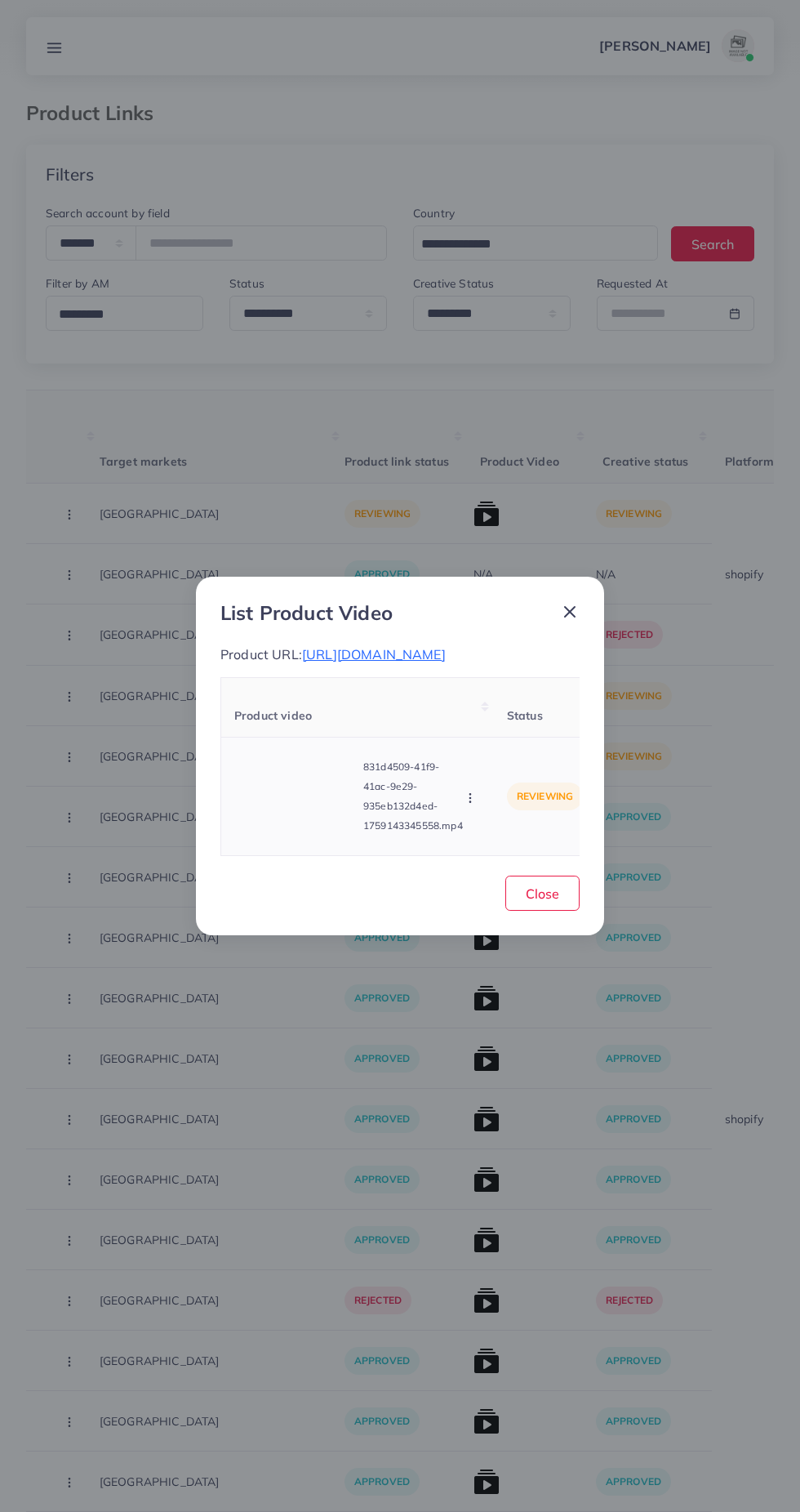
click at [311, 804] on video at bounding box center [295, 796] width 122 height 73
click at [286, 808] on circle at bounding box center [296, 797] width 22 height 22
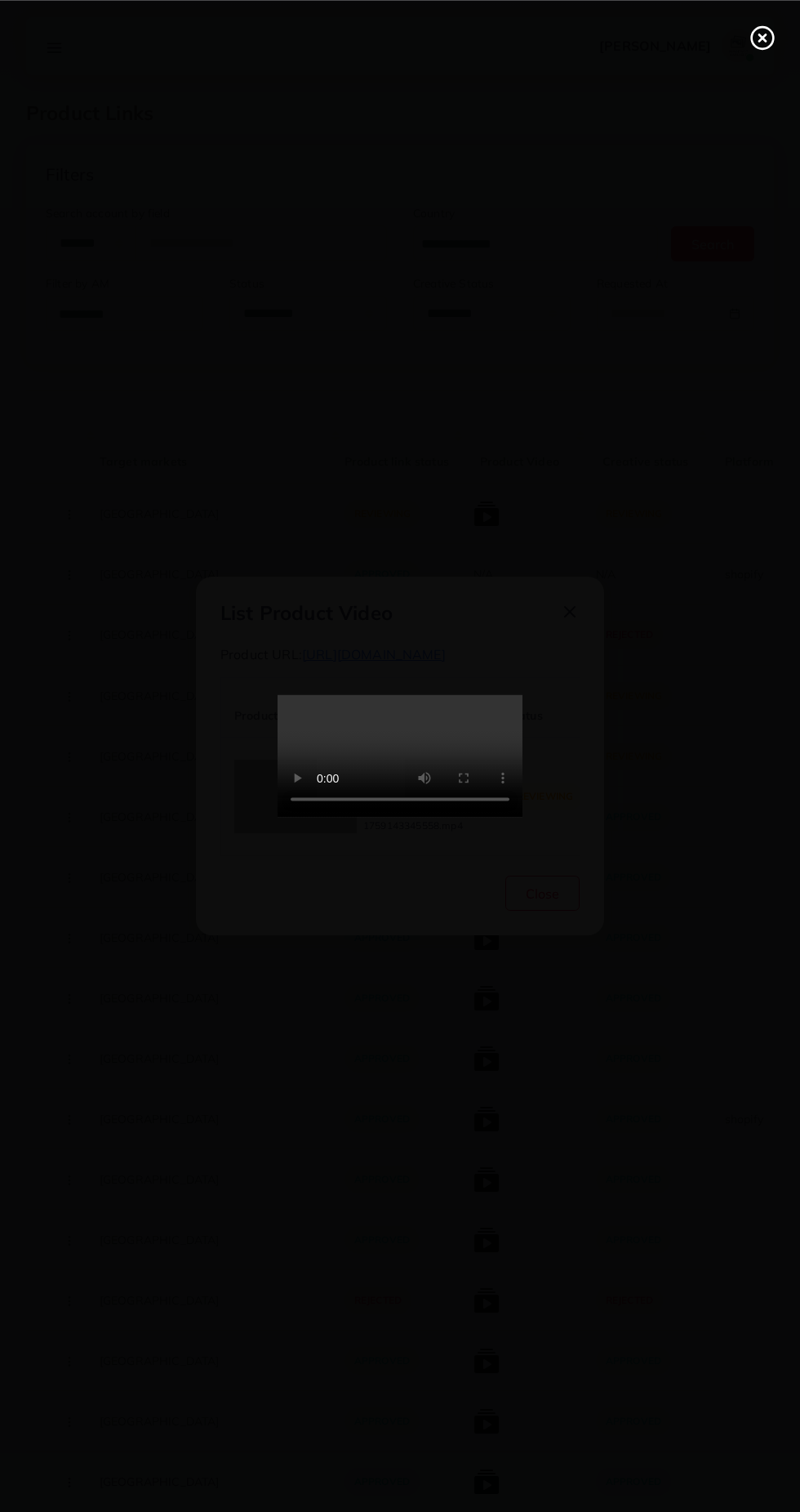
click at [645, 760] on div at bounding box center [400, 756] width 800 height 1512
click at [654, 769] on div at bounding box center [400, 756] width 800 height 1512
click at [652, 776] on div at bounding box center [400, 756] width 800 height 1512
click at [762, 37] on line at bounding box center [762, 37] width 6 height 6
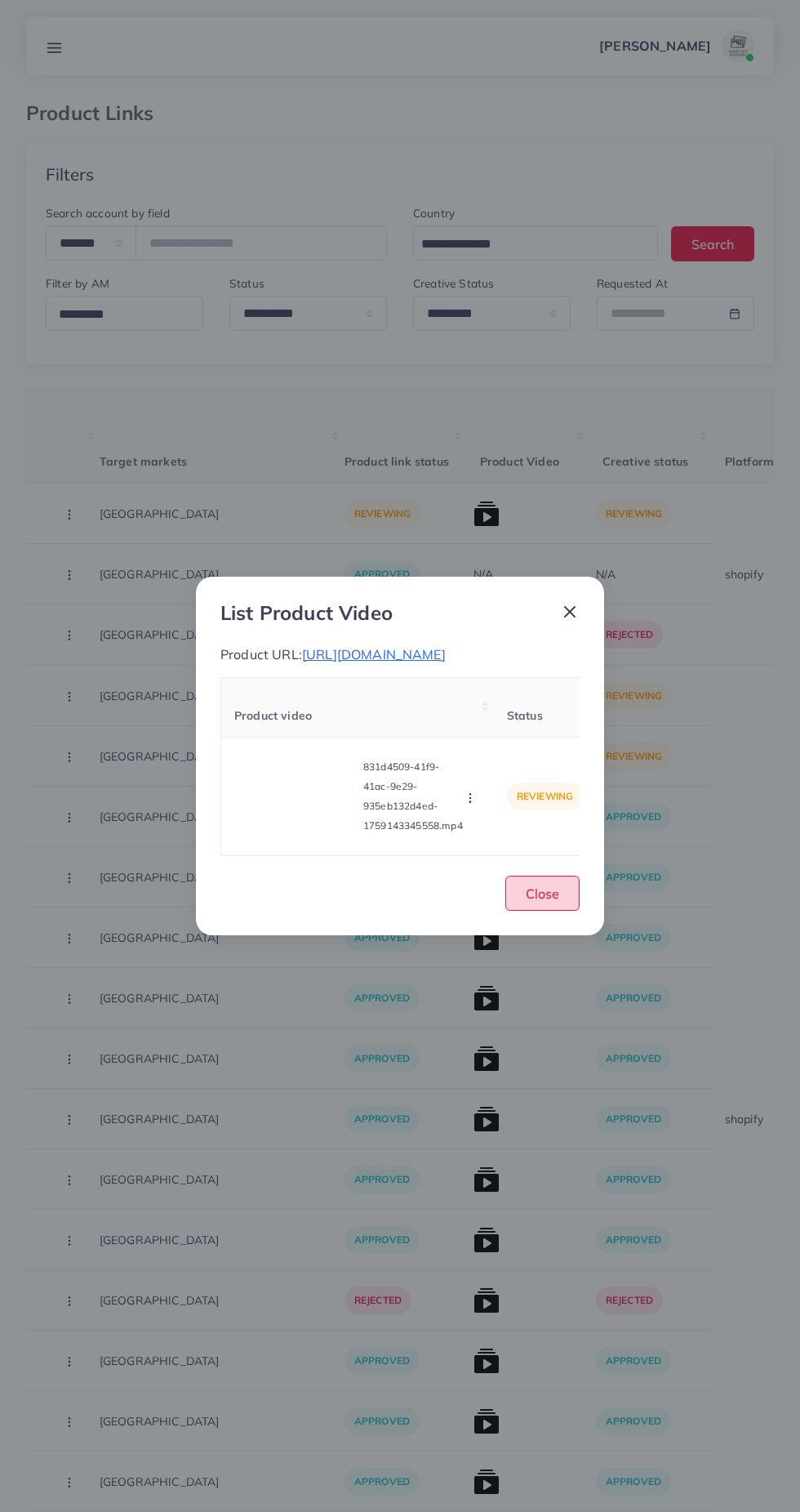
click at [543, 902] on span "Close" at bounding box center [543, 894] width 33 height 17
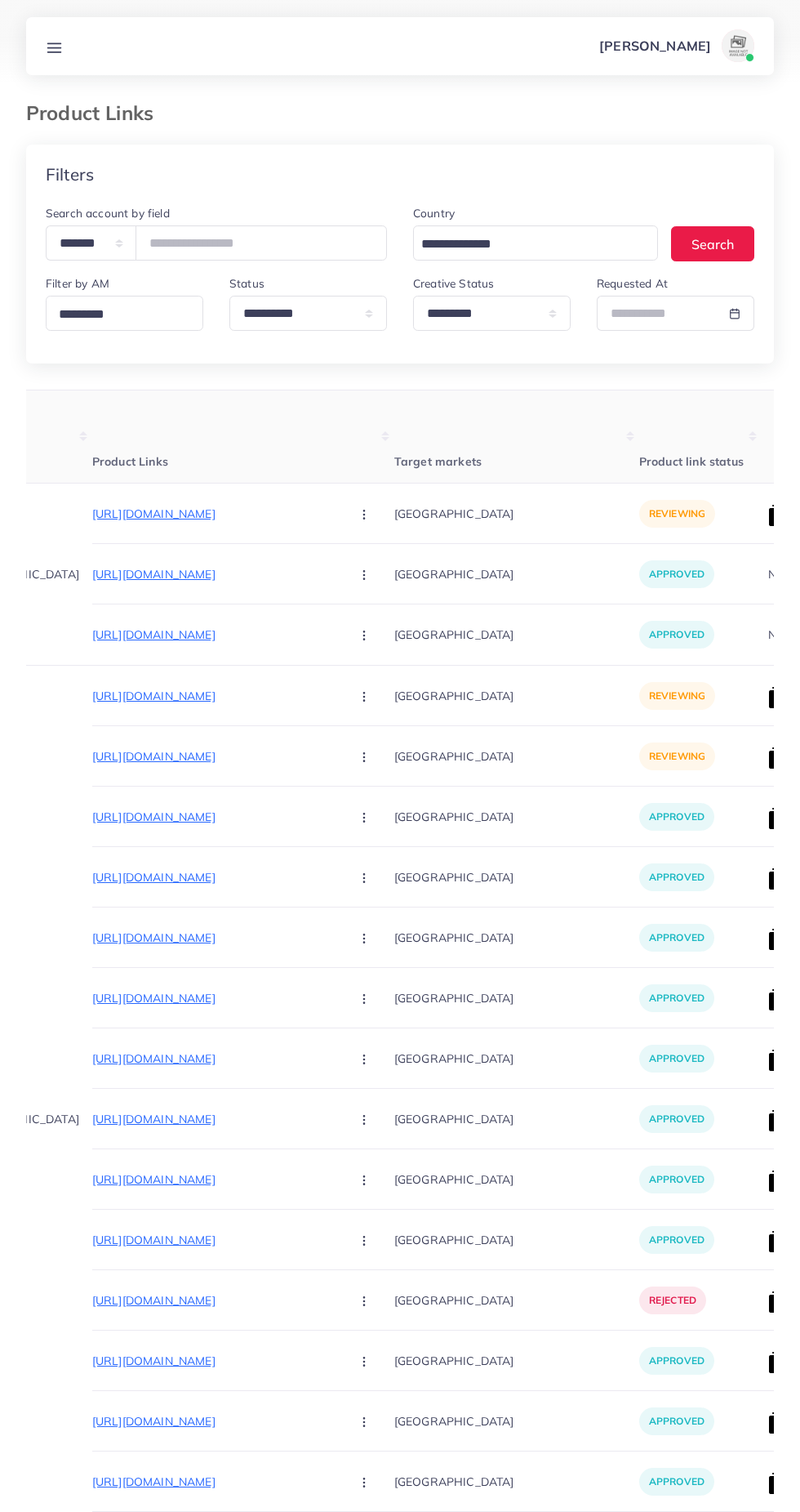
scroll to position [0, 157]
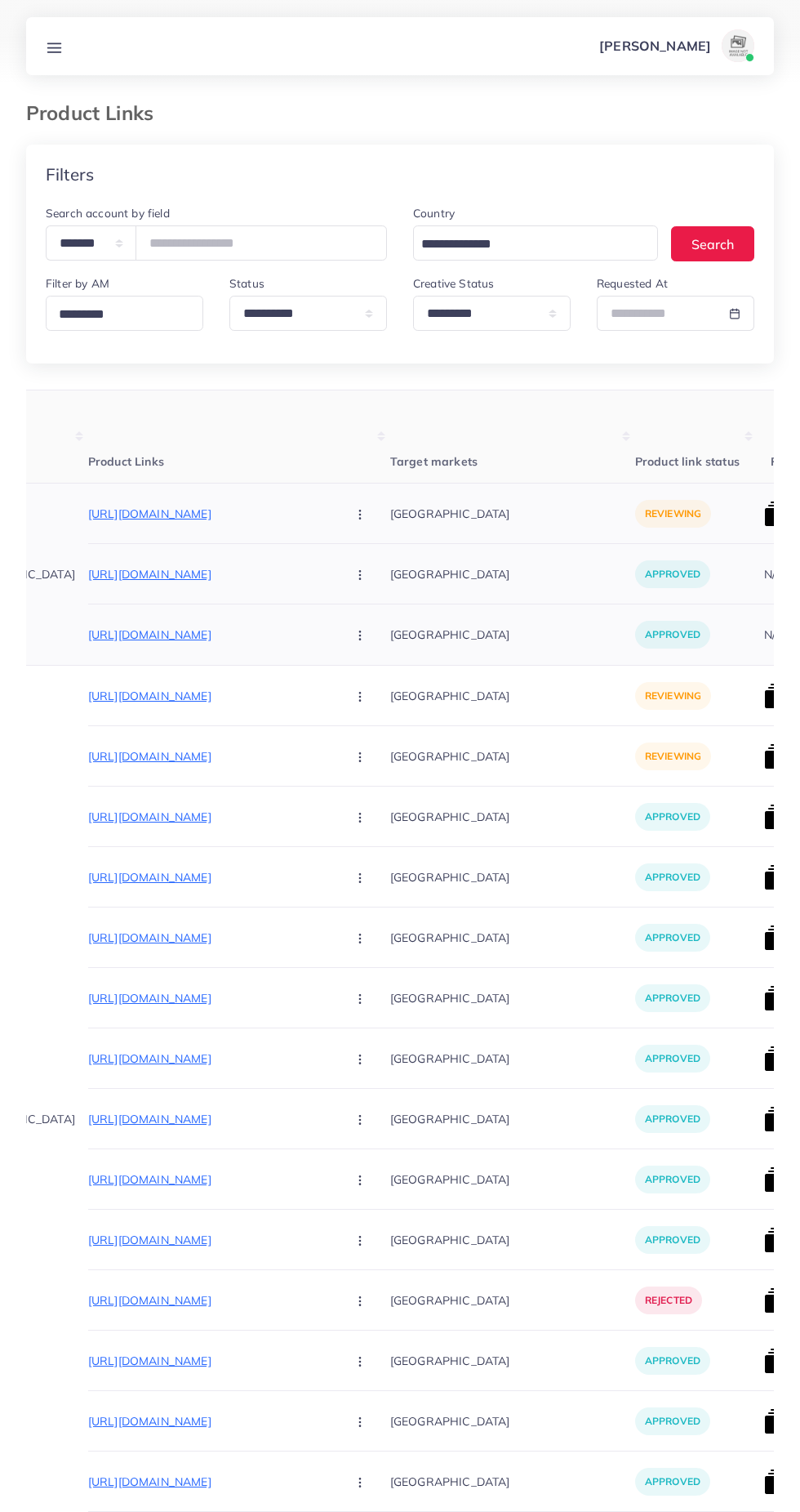
click at [215, 513] on p "https://fruitjerkies.com/collections/fruit-jerkies?sort_by=best-selling&grid=de…" at bounding box center [210, 514] width 245 height 19
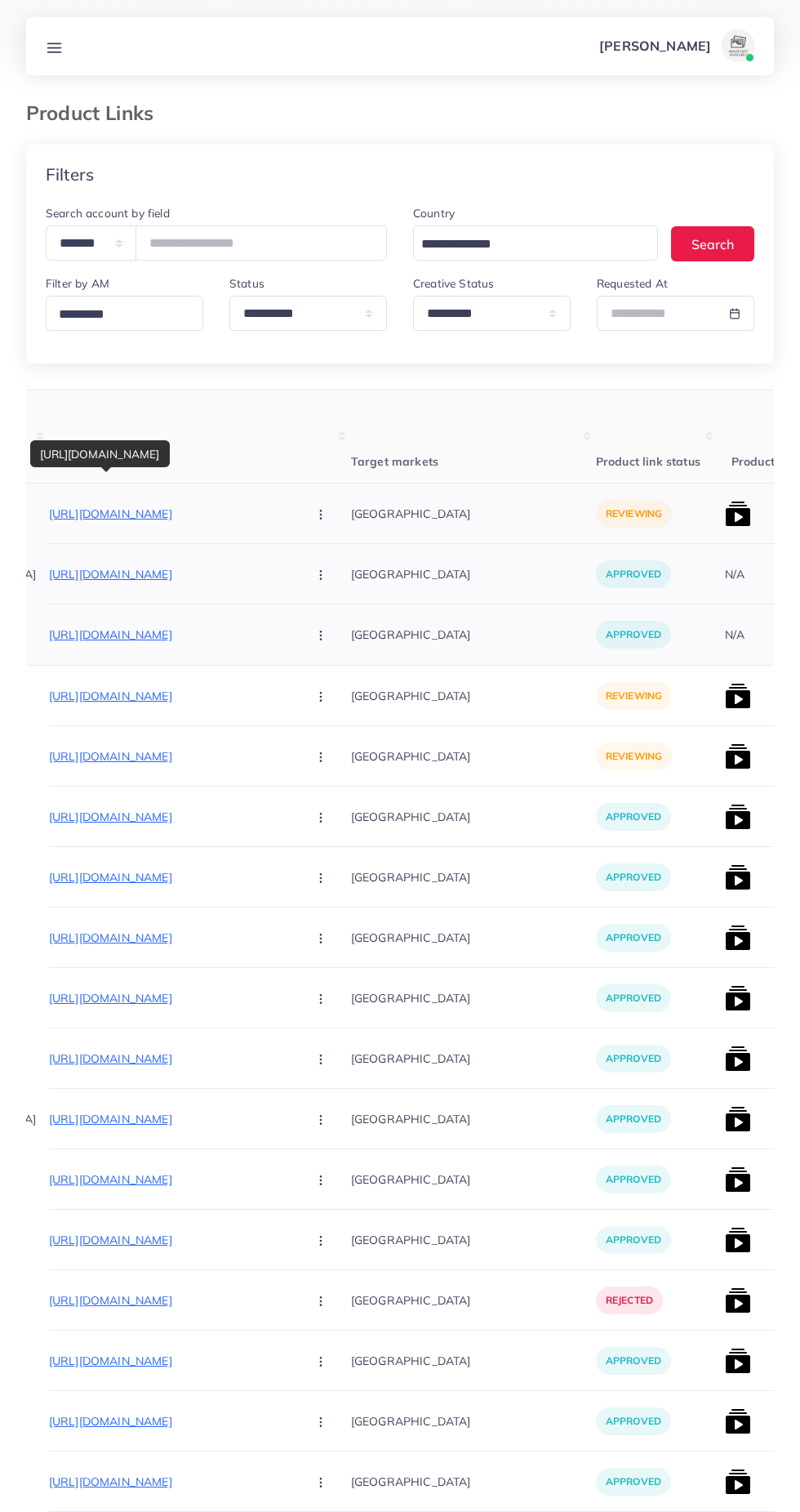
scroll to position [0, 200]
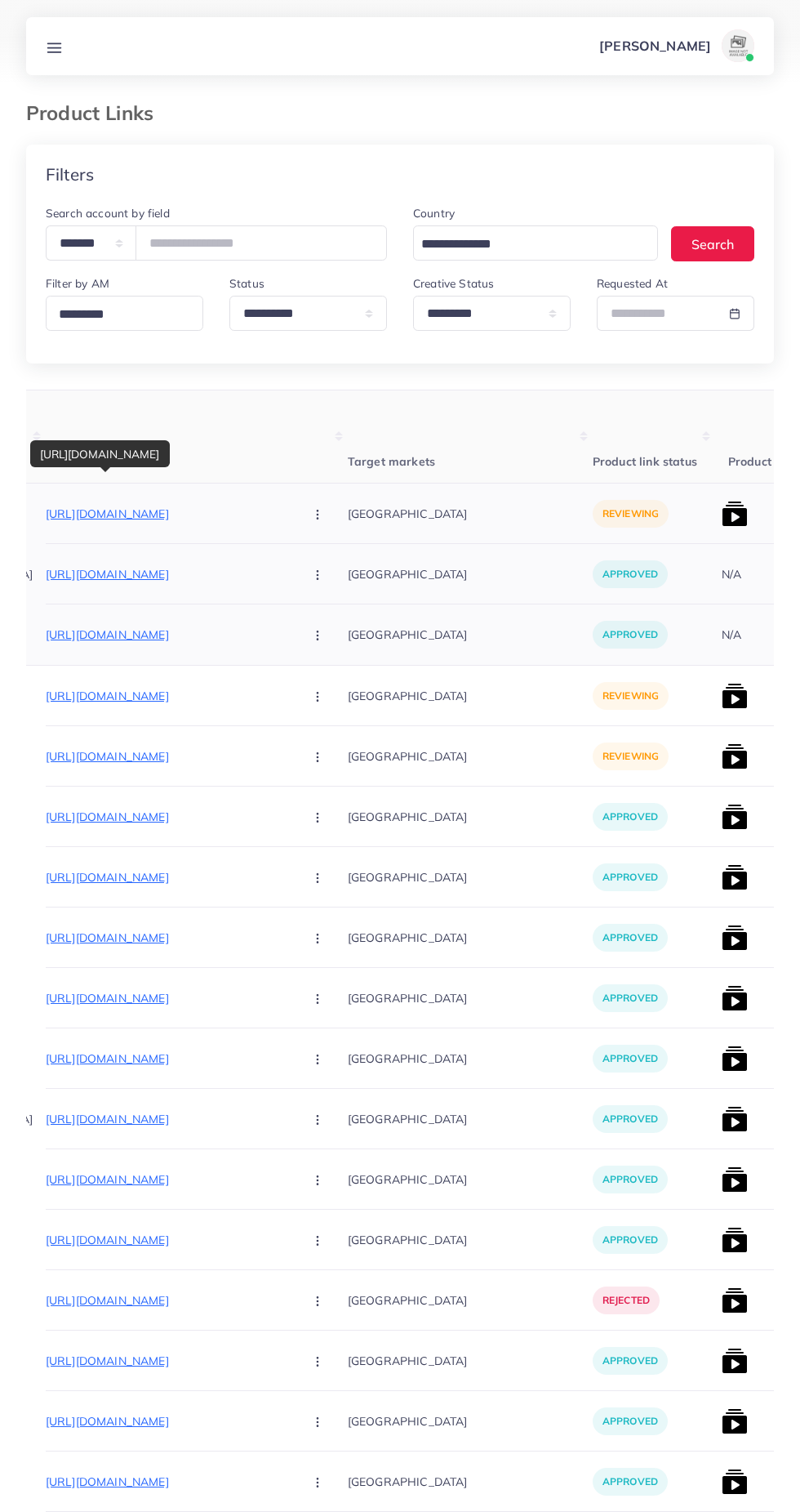
click at [183, 514] on p "https://fruitjerkies.com/collections/fruit-jerkies?sort_by=best-selling&grid=de…" at bounding box center [167, 514] width 245 height 19
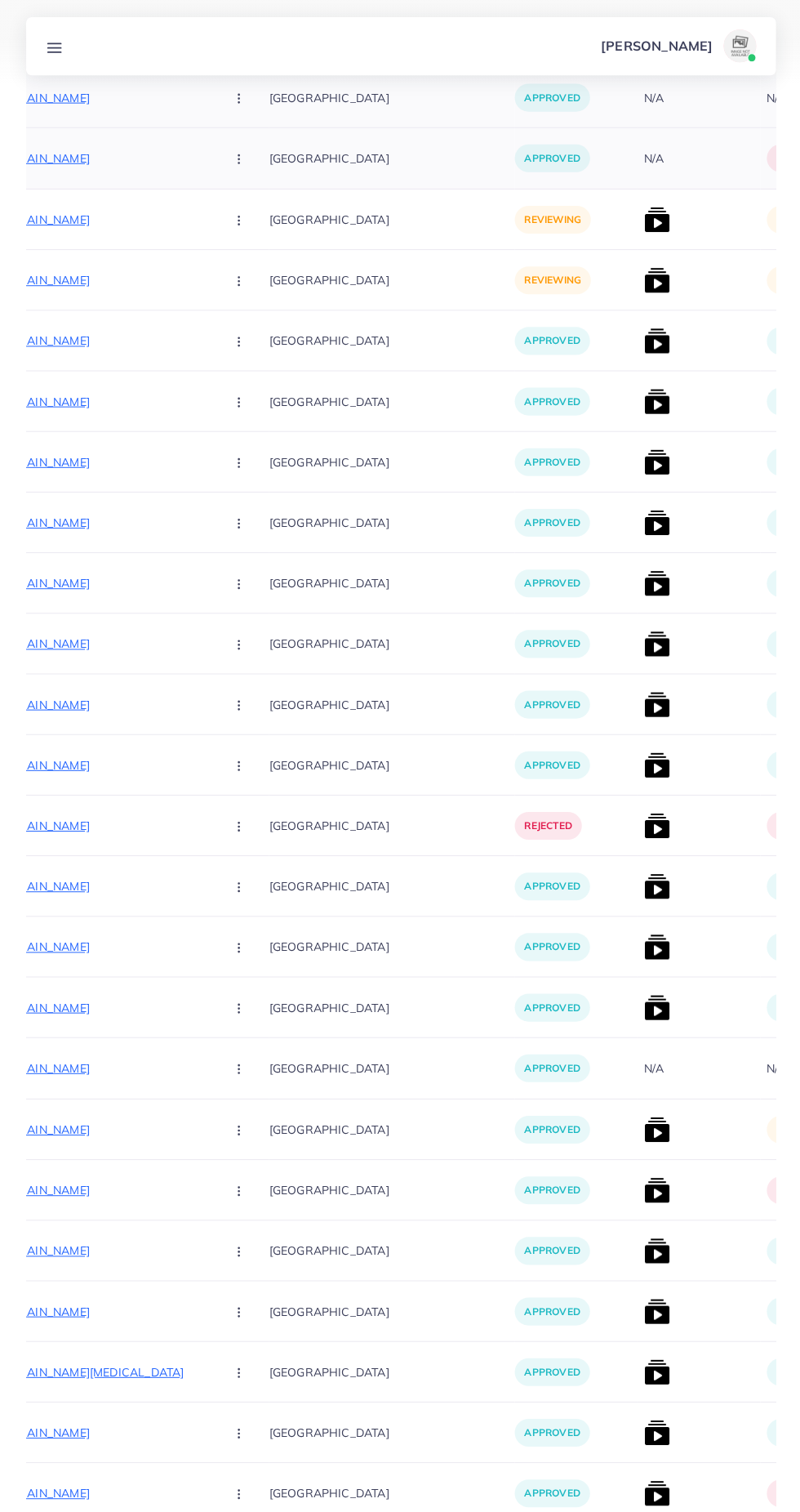
scroll to position [0, 0]
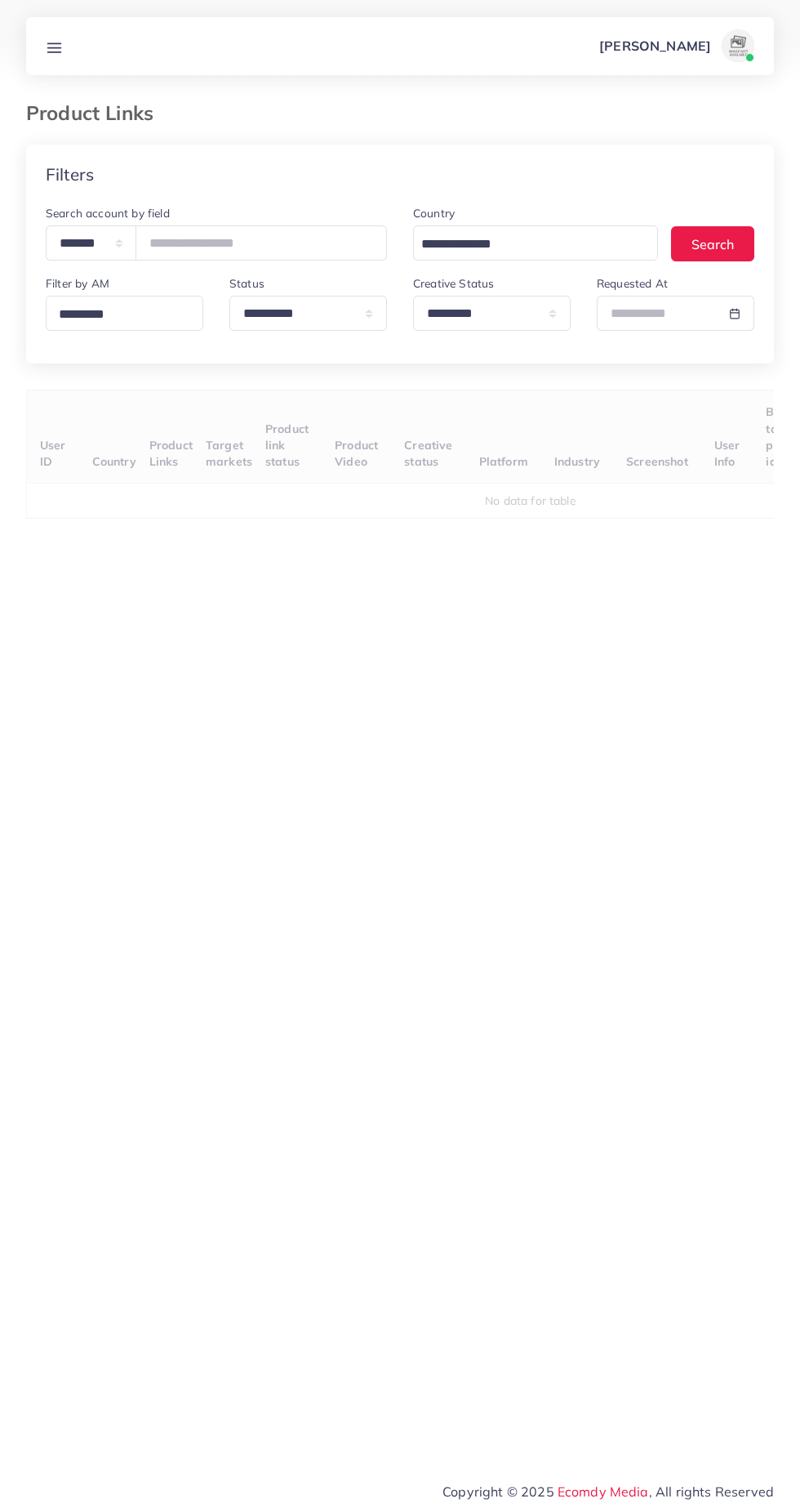
select select "*********"
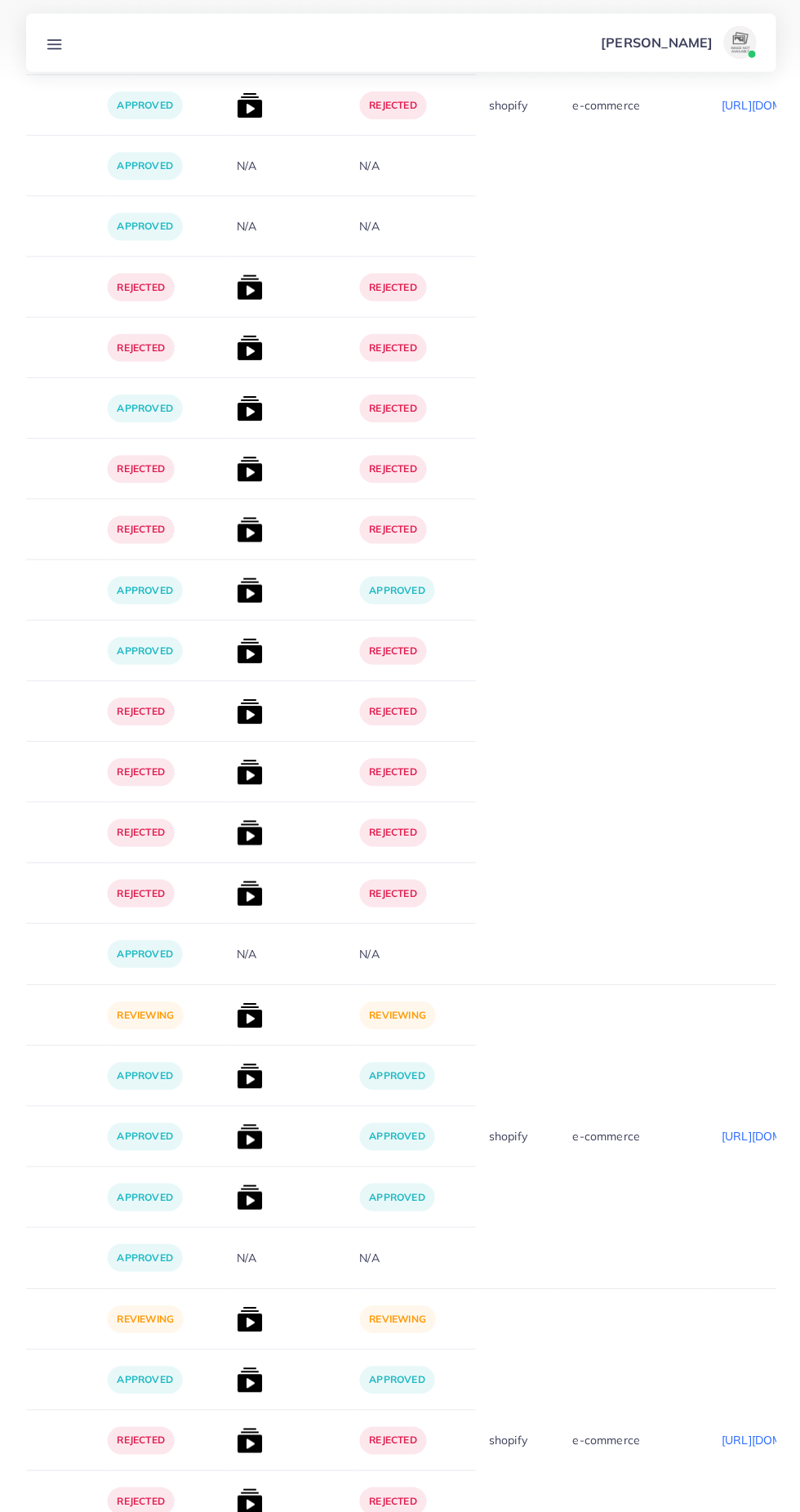
scroll to position [15198, 0]
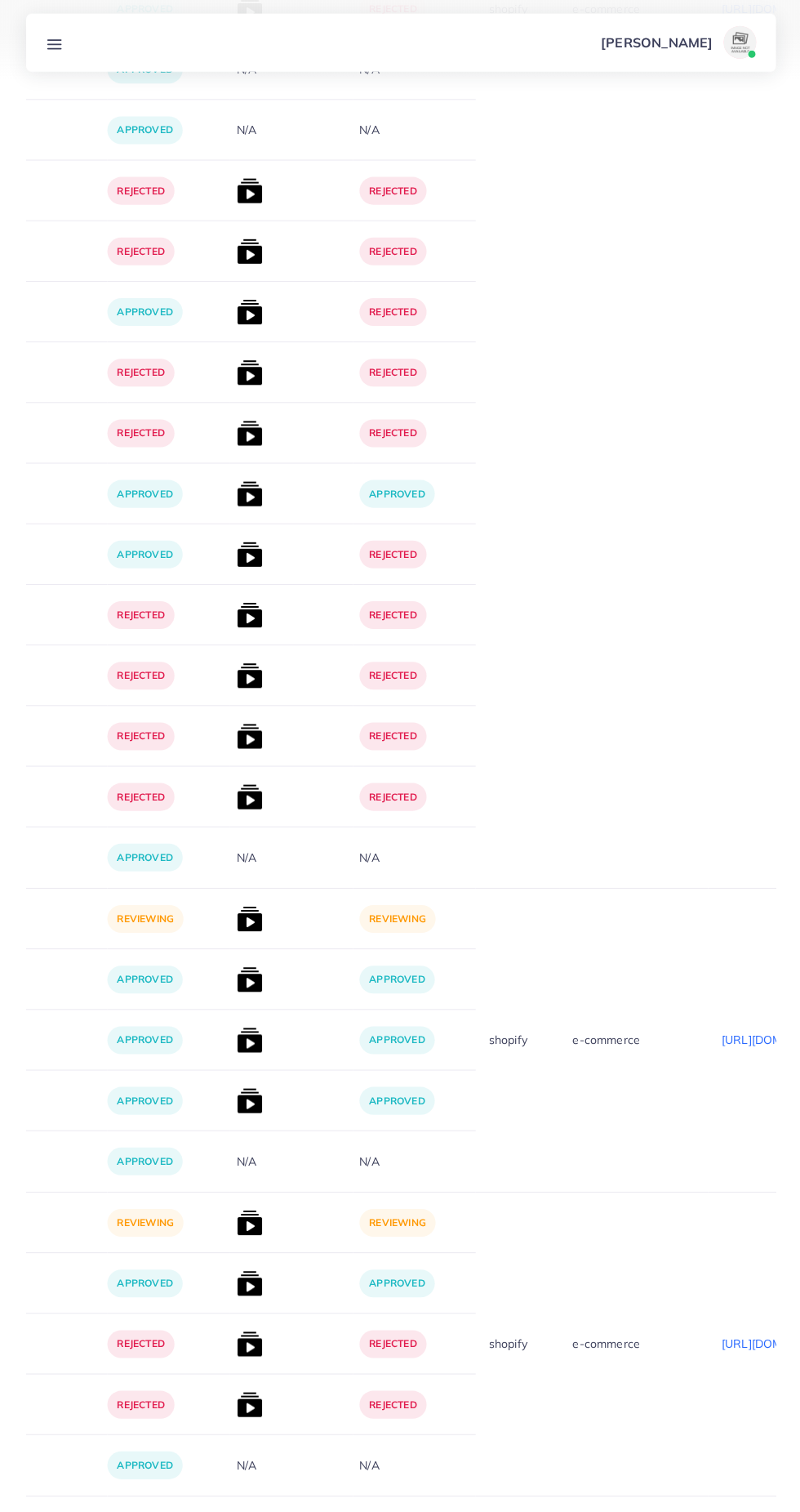
click at [756, 1511] on button "Go to next page" at bounding box center [758, 1537] width 31 height 28
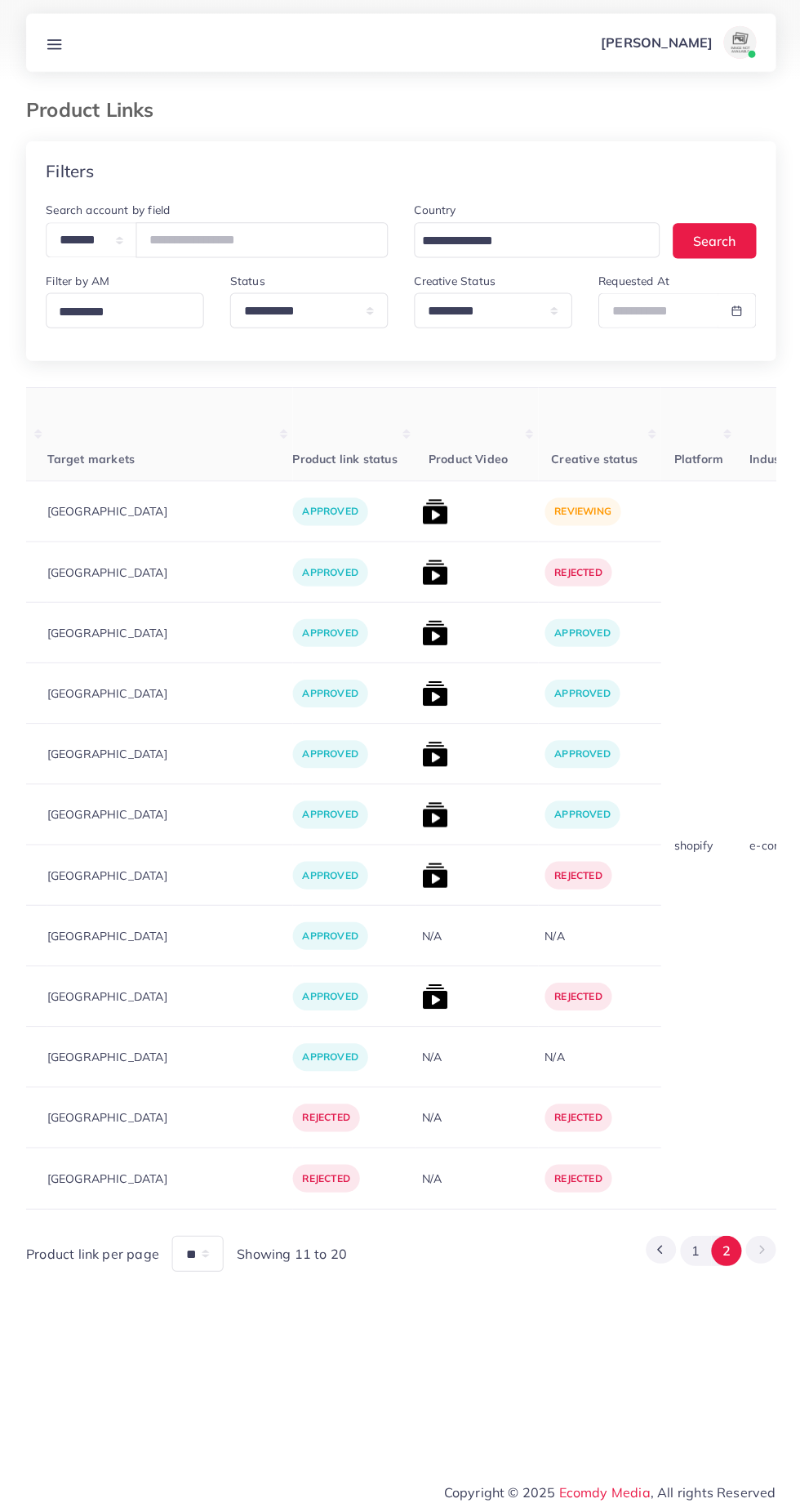
scroll to position [0, 506]
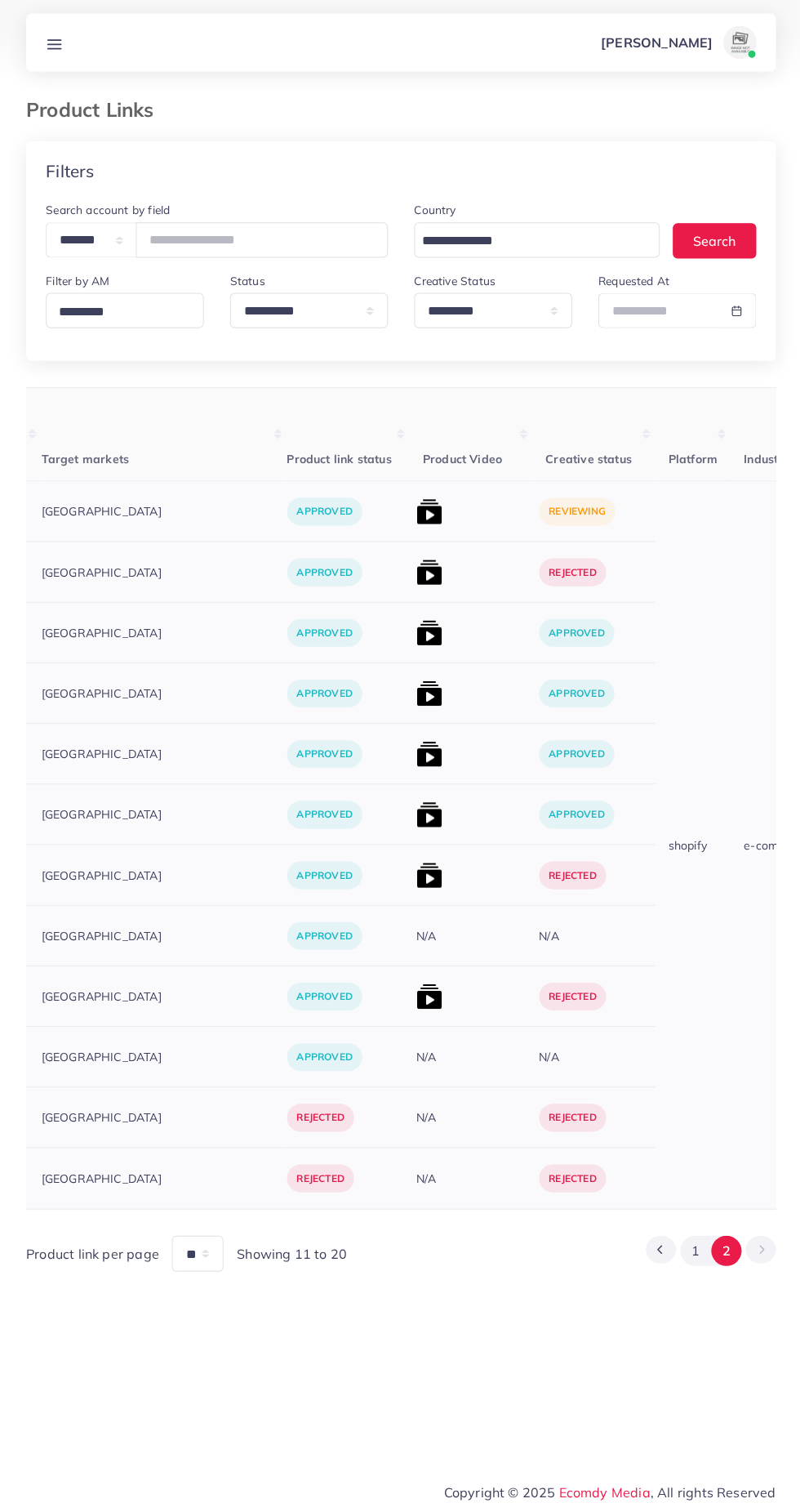
click at [415, 514] on img at bounding box center [428, 514] width 26 height 26
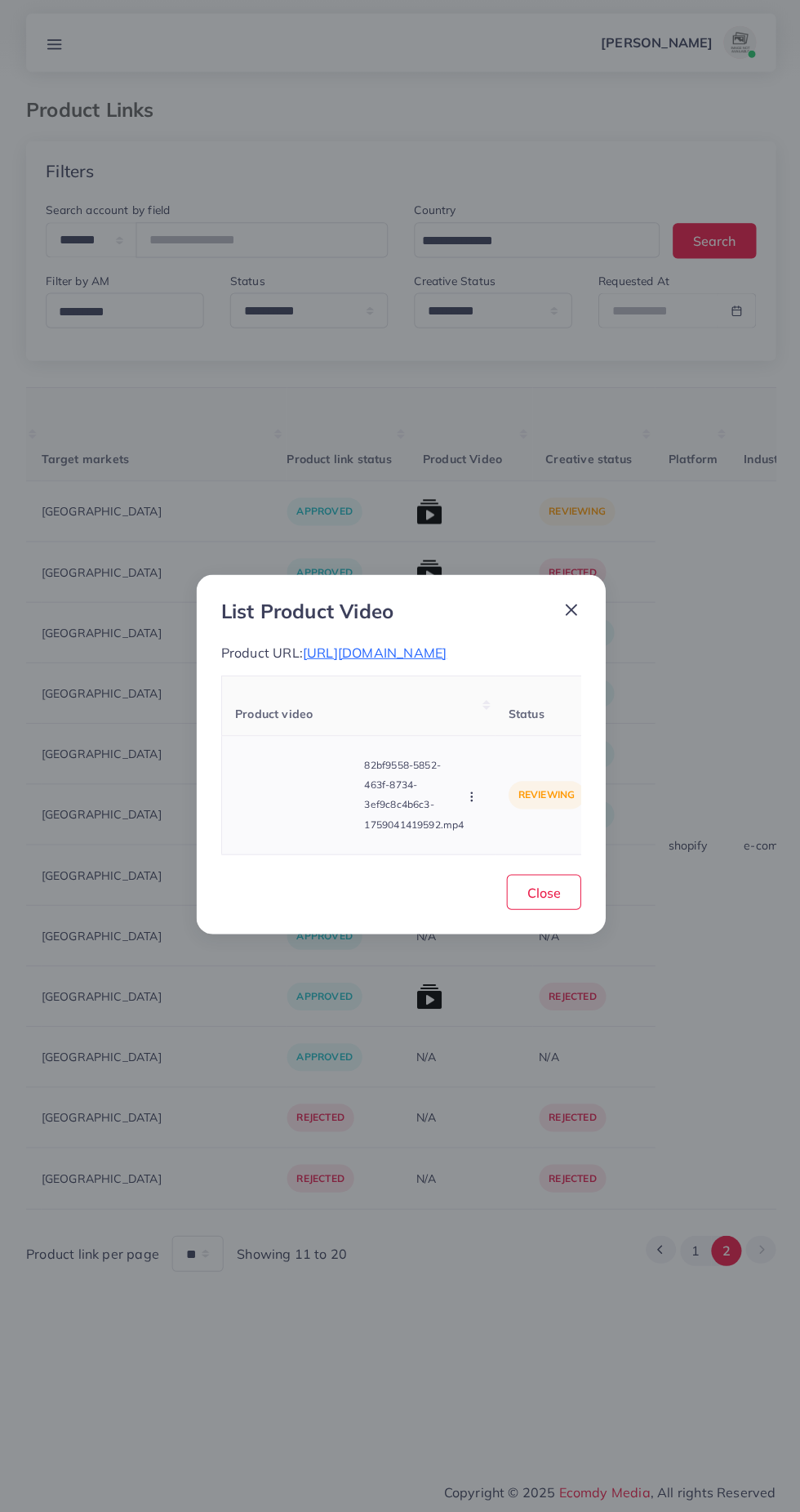
click at [294, 834] on video at bounding box center [295, 796] width 122 height 73
click at [308, 810] on icon at bounding box center [295, 797] width 26 height 26
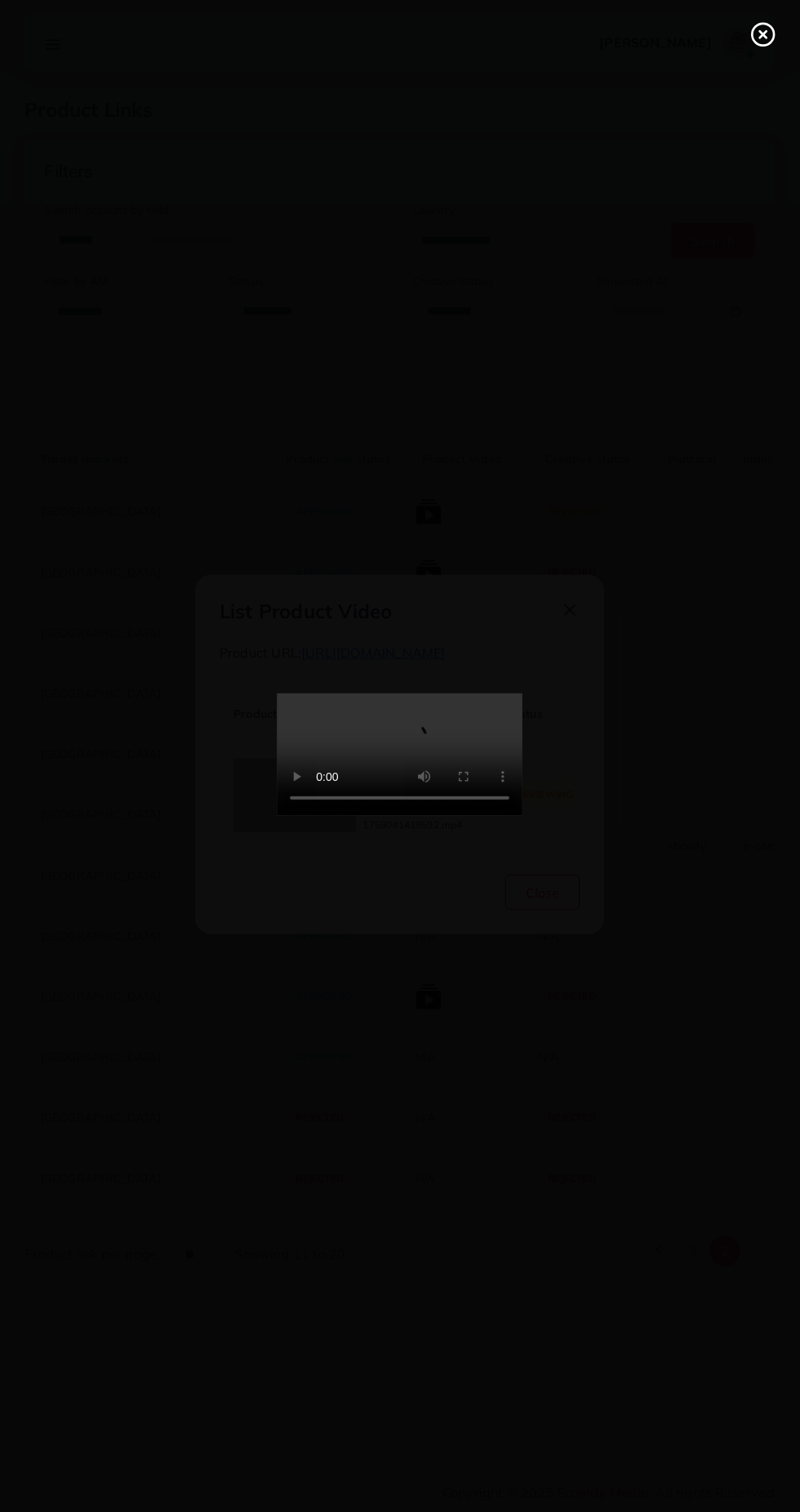
scroll to position [0, 0]
click at [762, 37] on line at bounding box center [762, 37] width 6 height 6
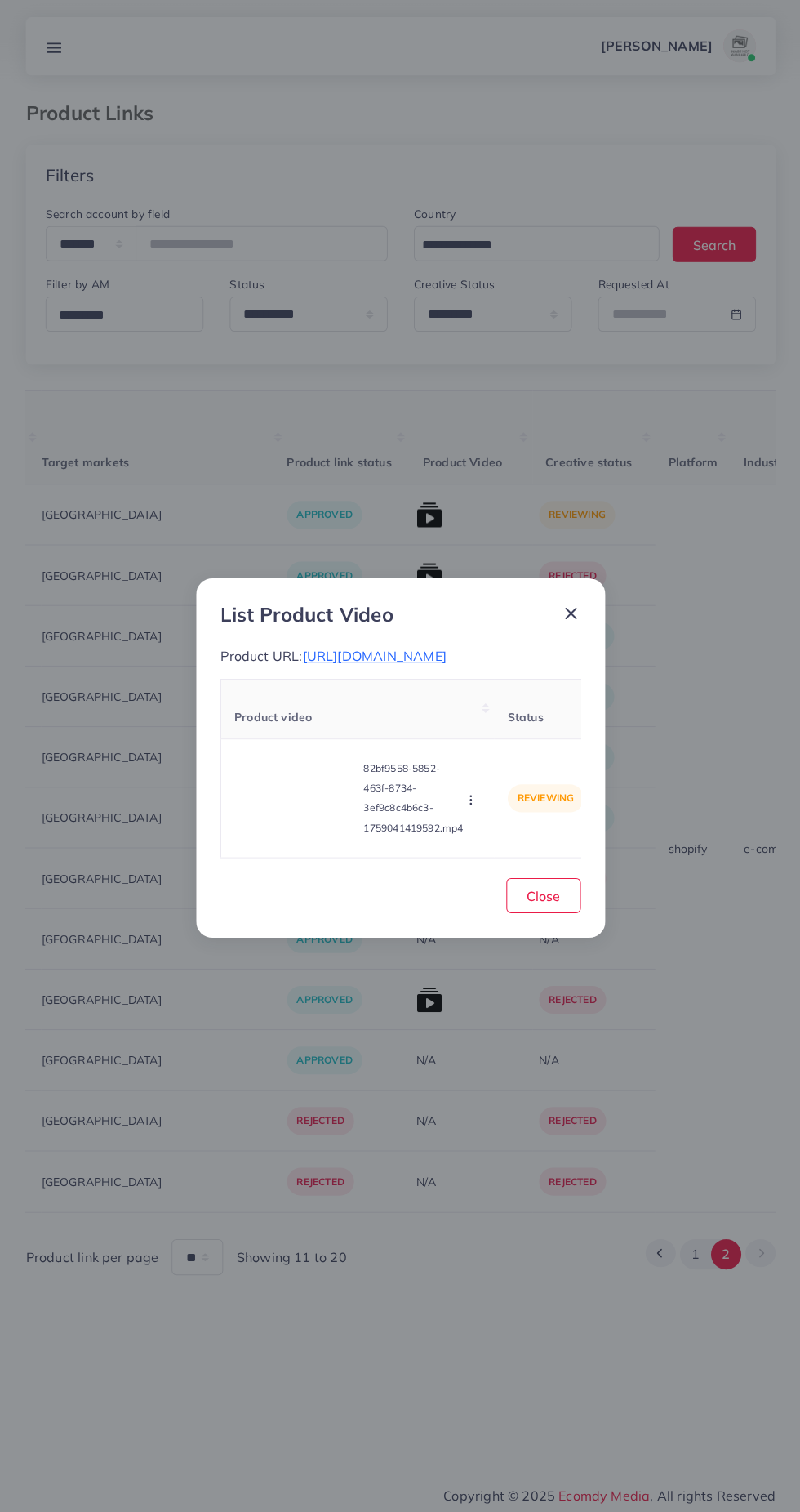
click at [569, 602] on icon at bounding box center [570, 612] width 19 height 19
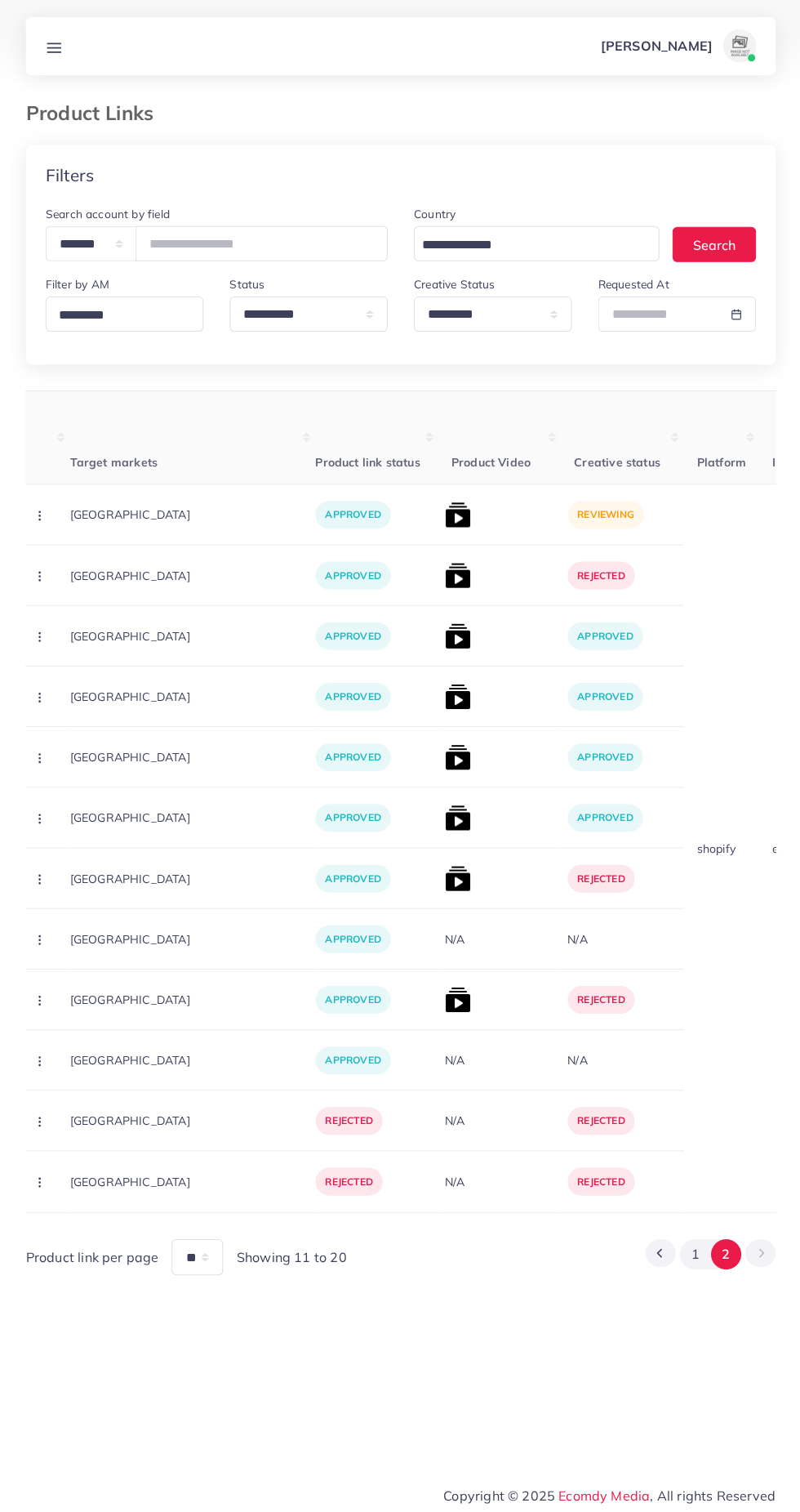
scroll to position [0, 491]
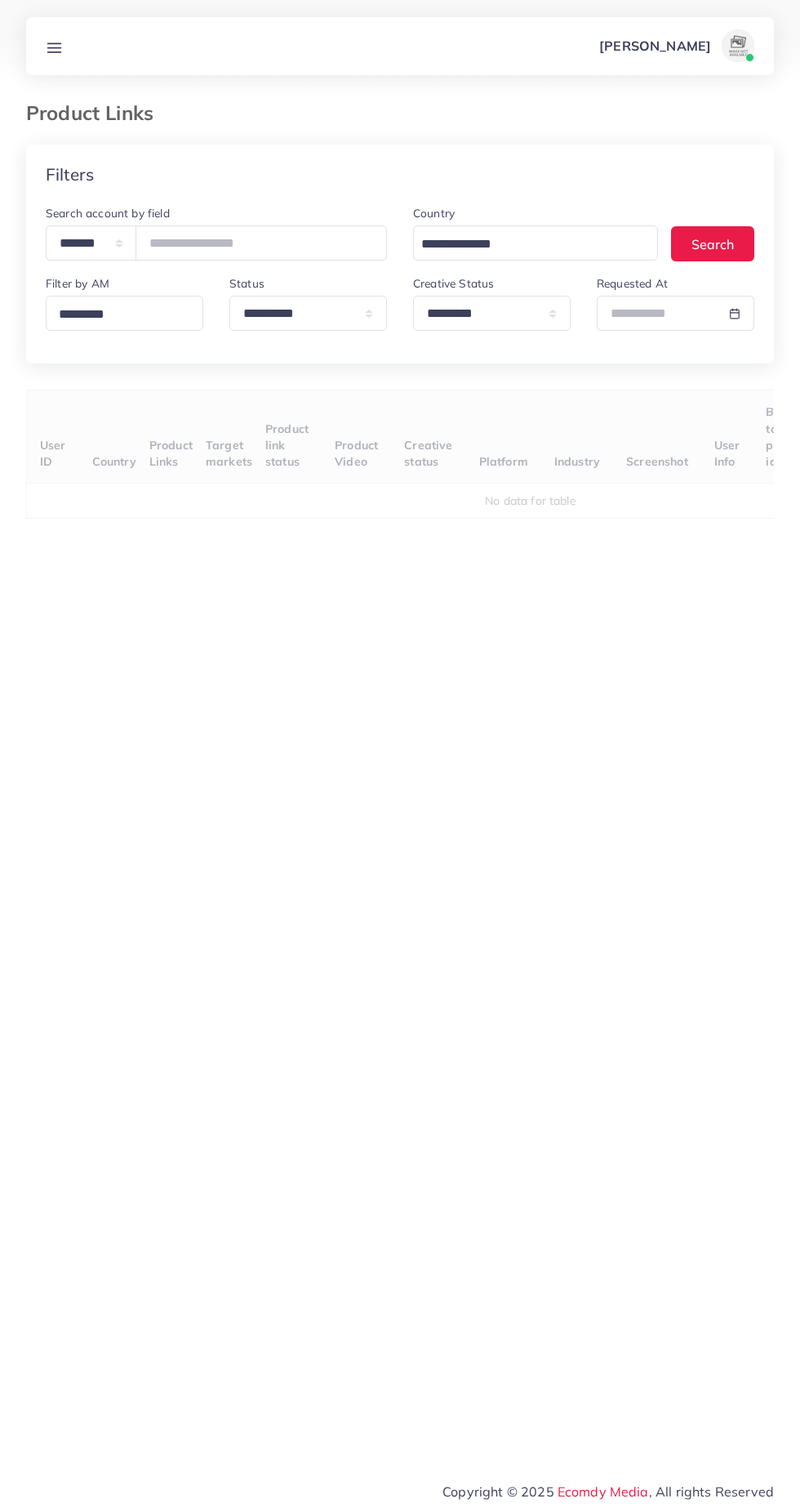
select select "*********"
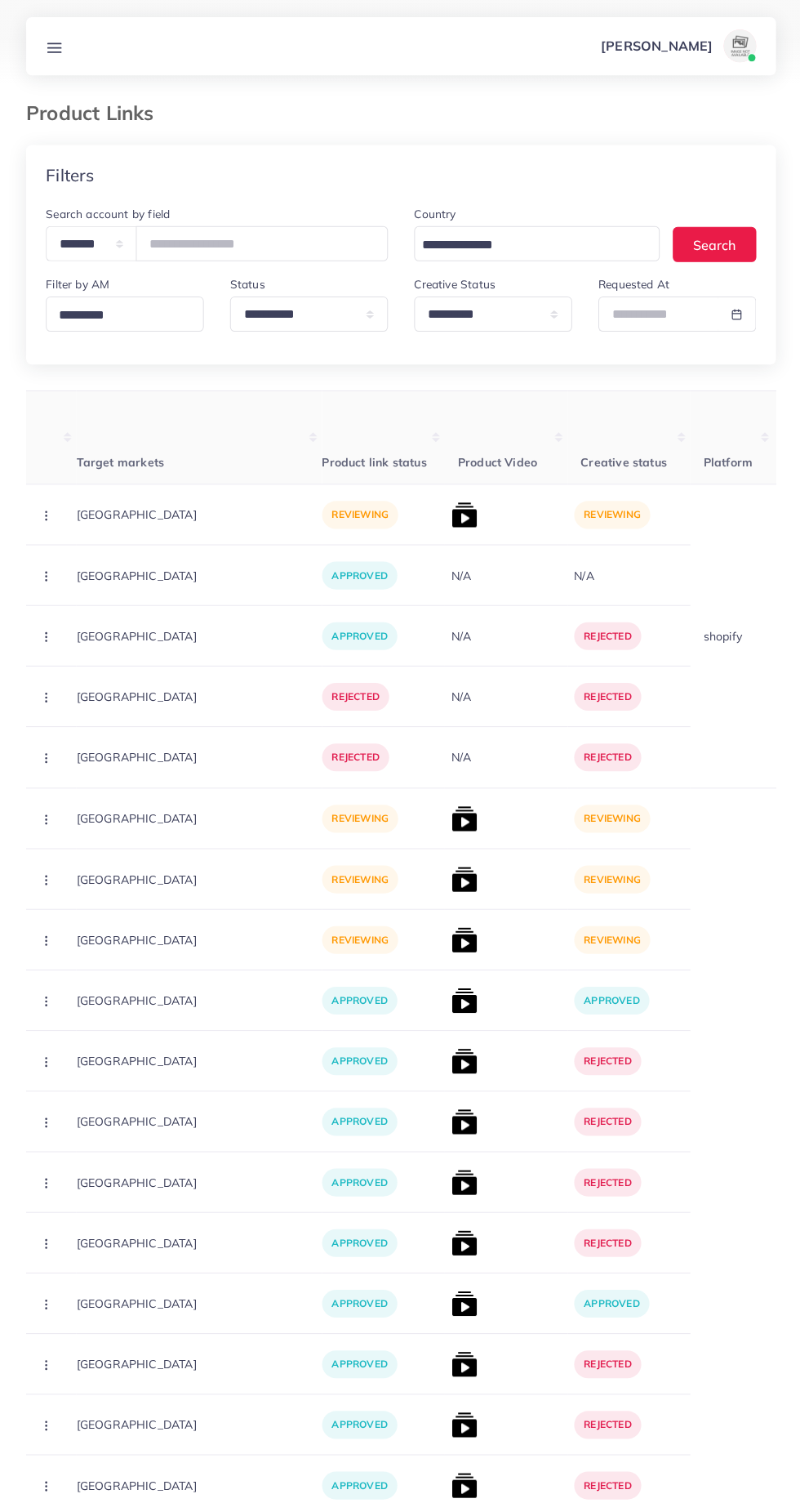
scroll to position [0, 474]
click at [449, 525] on img at bounding box center [462, 514] width 26 height 26
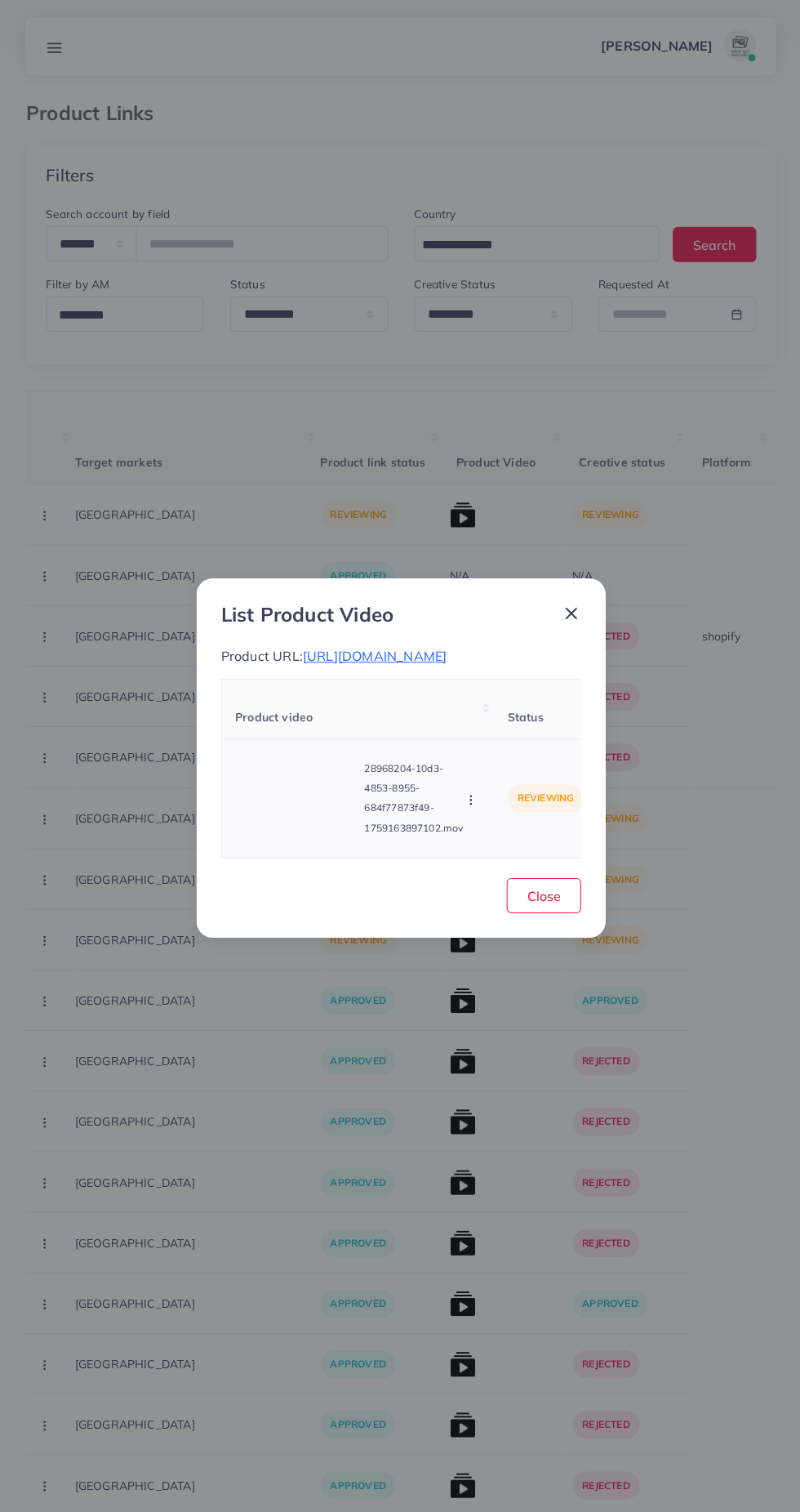
click at [314, 799] on video at bounding box center [295, 796] width 122 height 73
click at [296, 794] on icon at bounding box center [295, 797] width 26 height 26
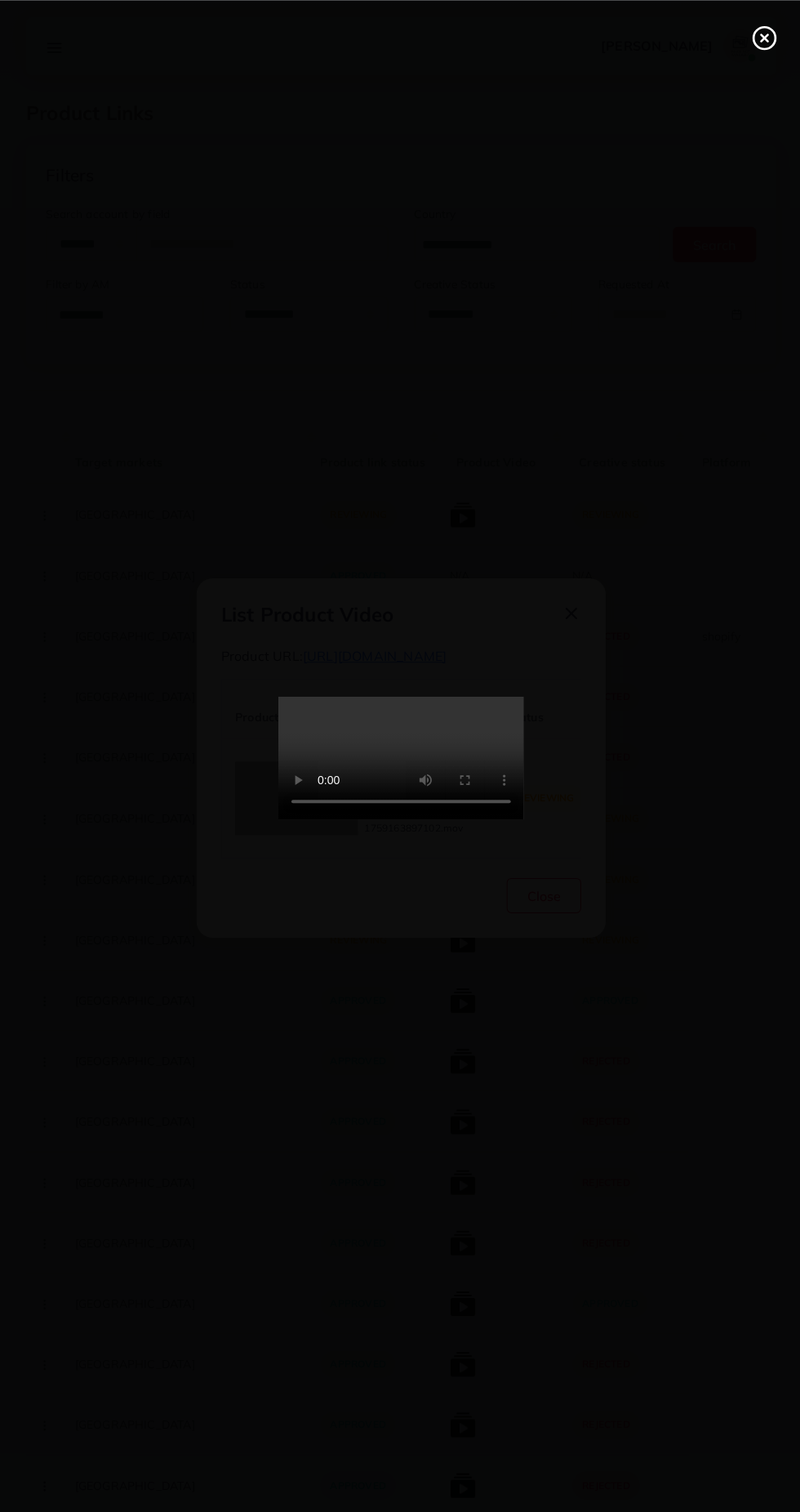
click at [763, 45] on icon at bounding box center [763, 37] width 26 height 26
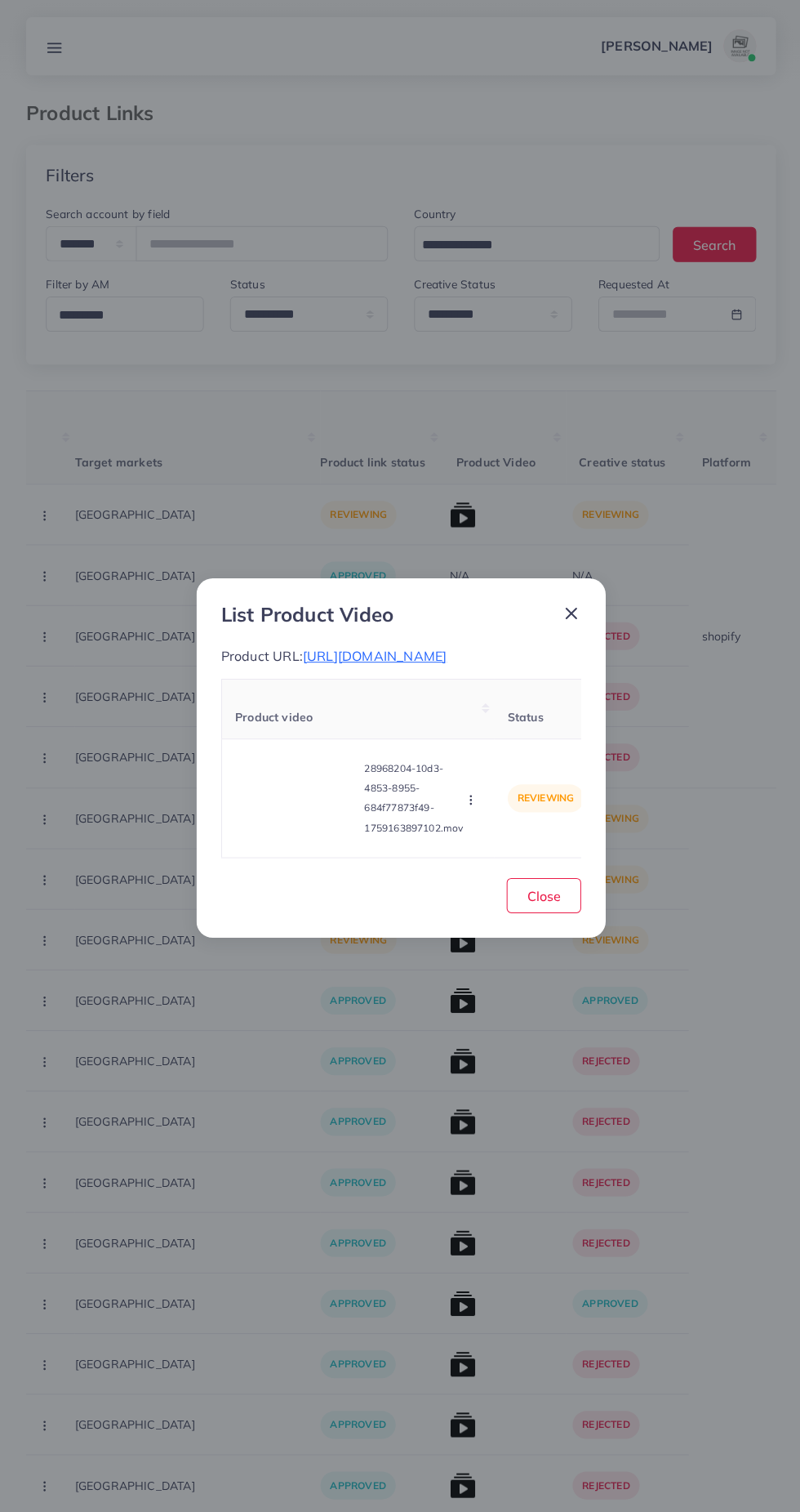
click at [569, 607] on line at bounding box center [570, 612] width 10 height 10
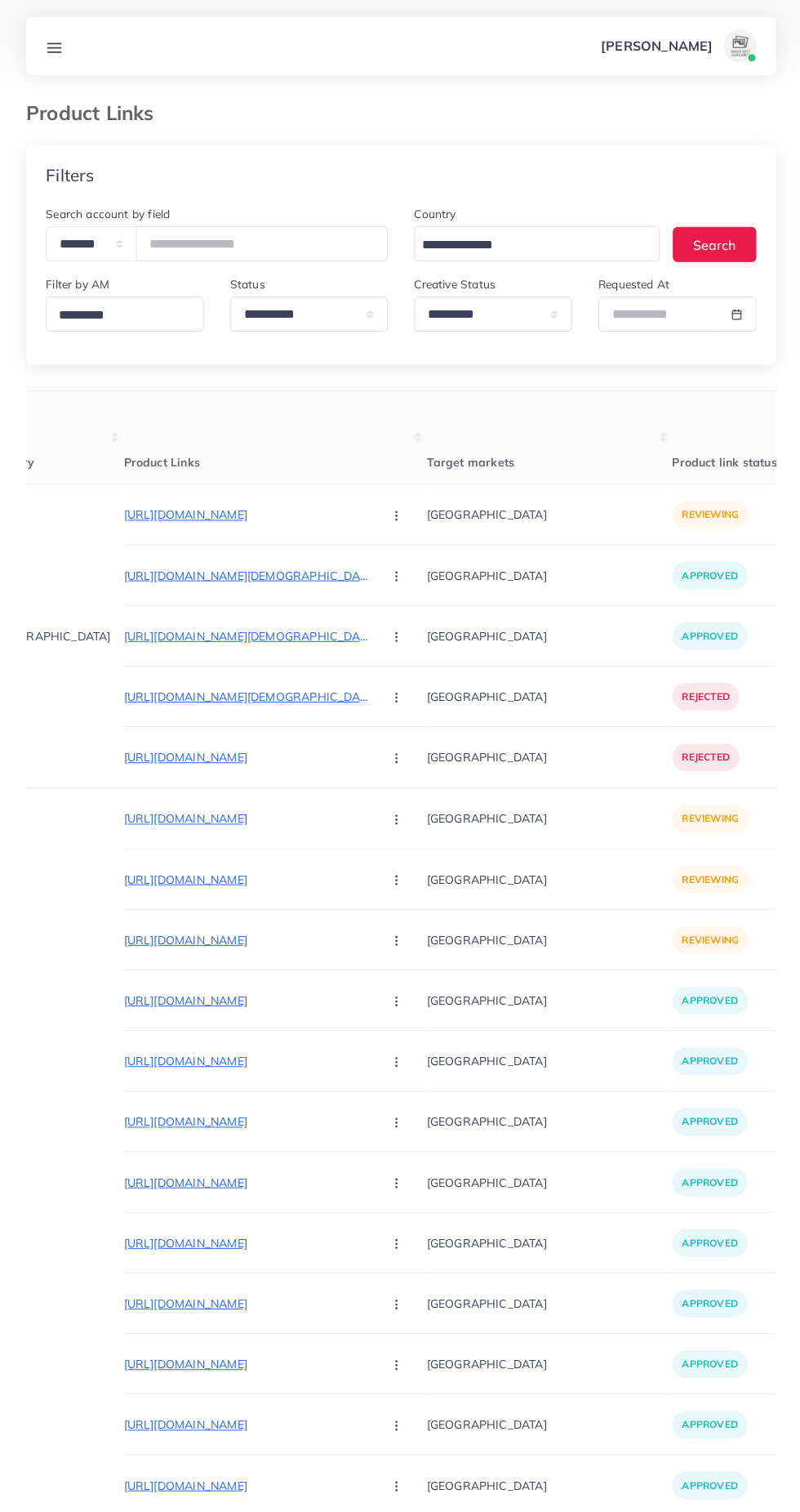
scroll to position [0, 122]
click at [389, 516] on icon "button" at bounding box center [396, 514] width 13 height 13
click at [373, 550] on link "Approve" at bounding box center [435, 564] width 129 height 36
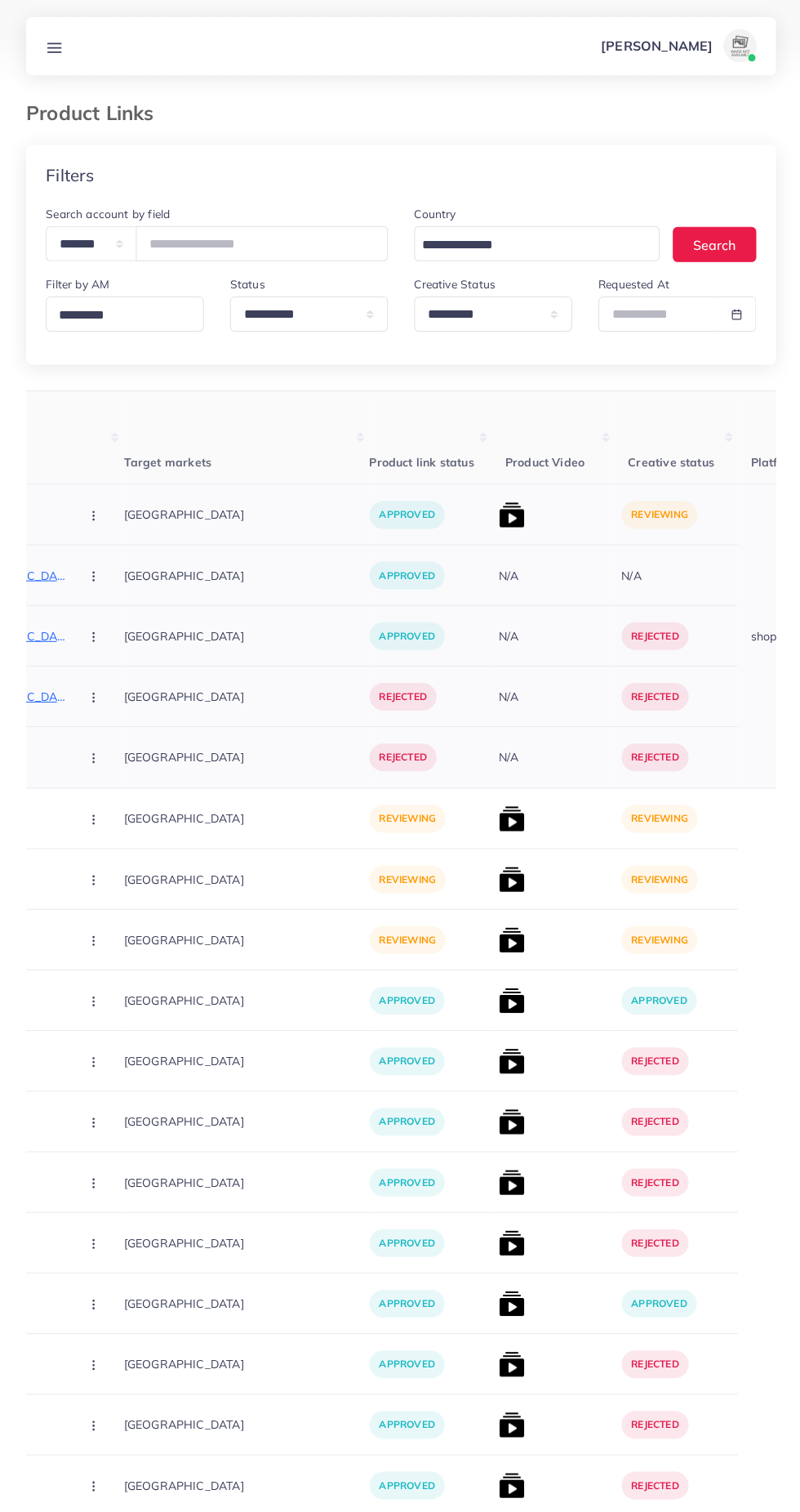
scroll to position [0, 423]
click at [498, 513] on img at bounding box center [511, 514] width 26 height 26
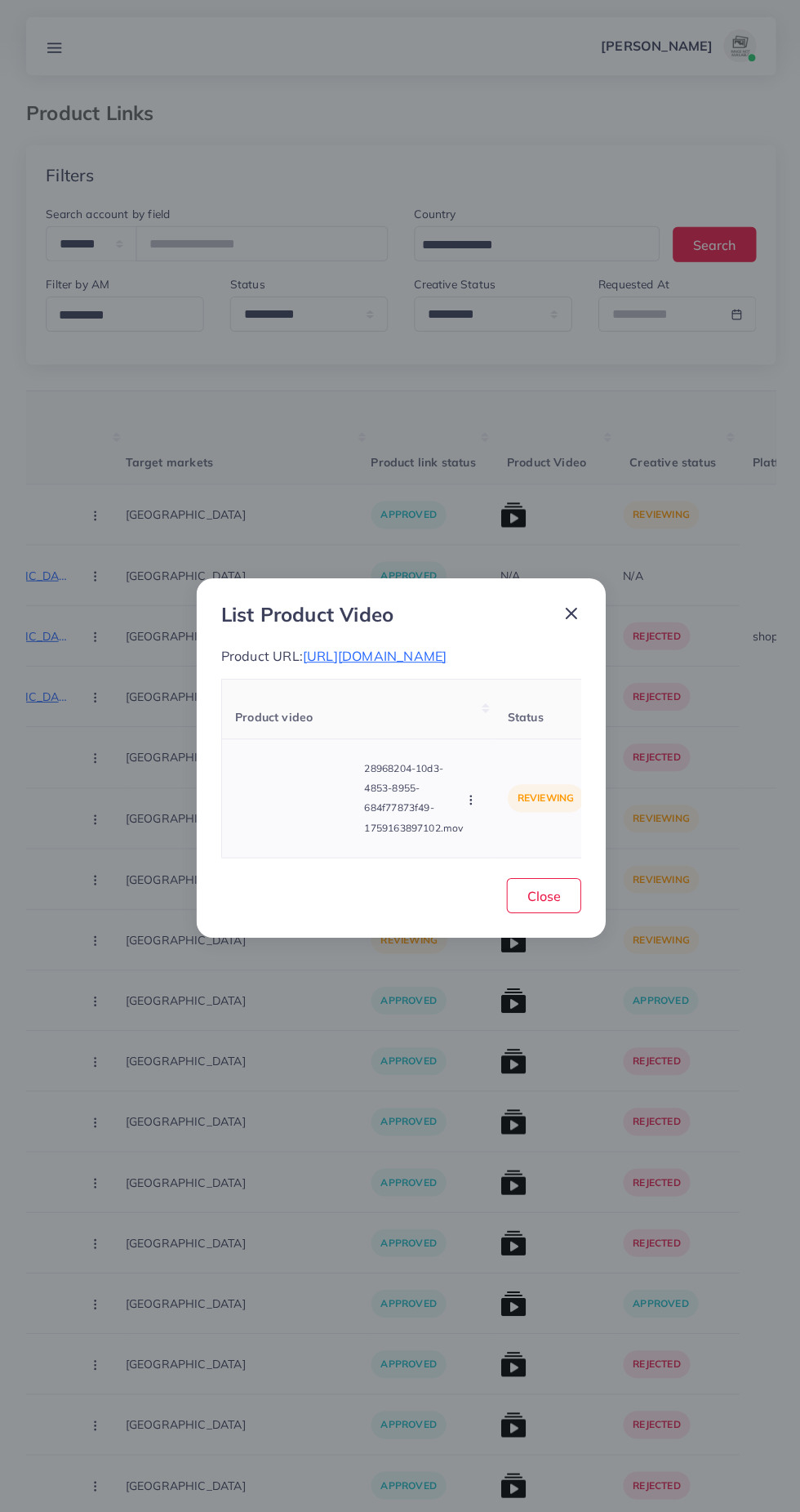
click at [470, 802] on circle "button" at bounding box center [469, 801] width 1 height 1
click at [543, 901] on span "Close" at bounding box center [543, 894] width 33 height 17
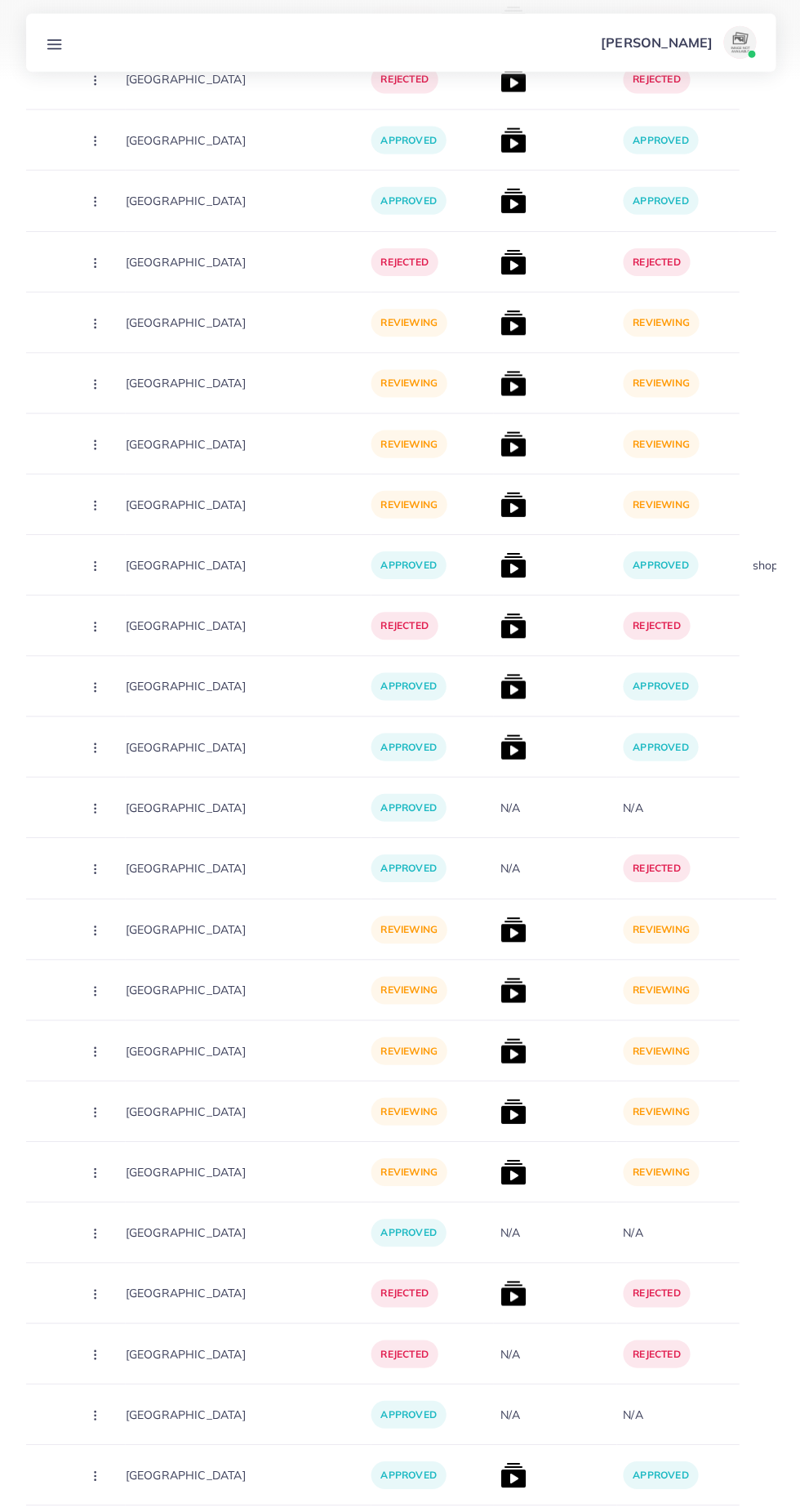
scroll to position [14889, 0]
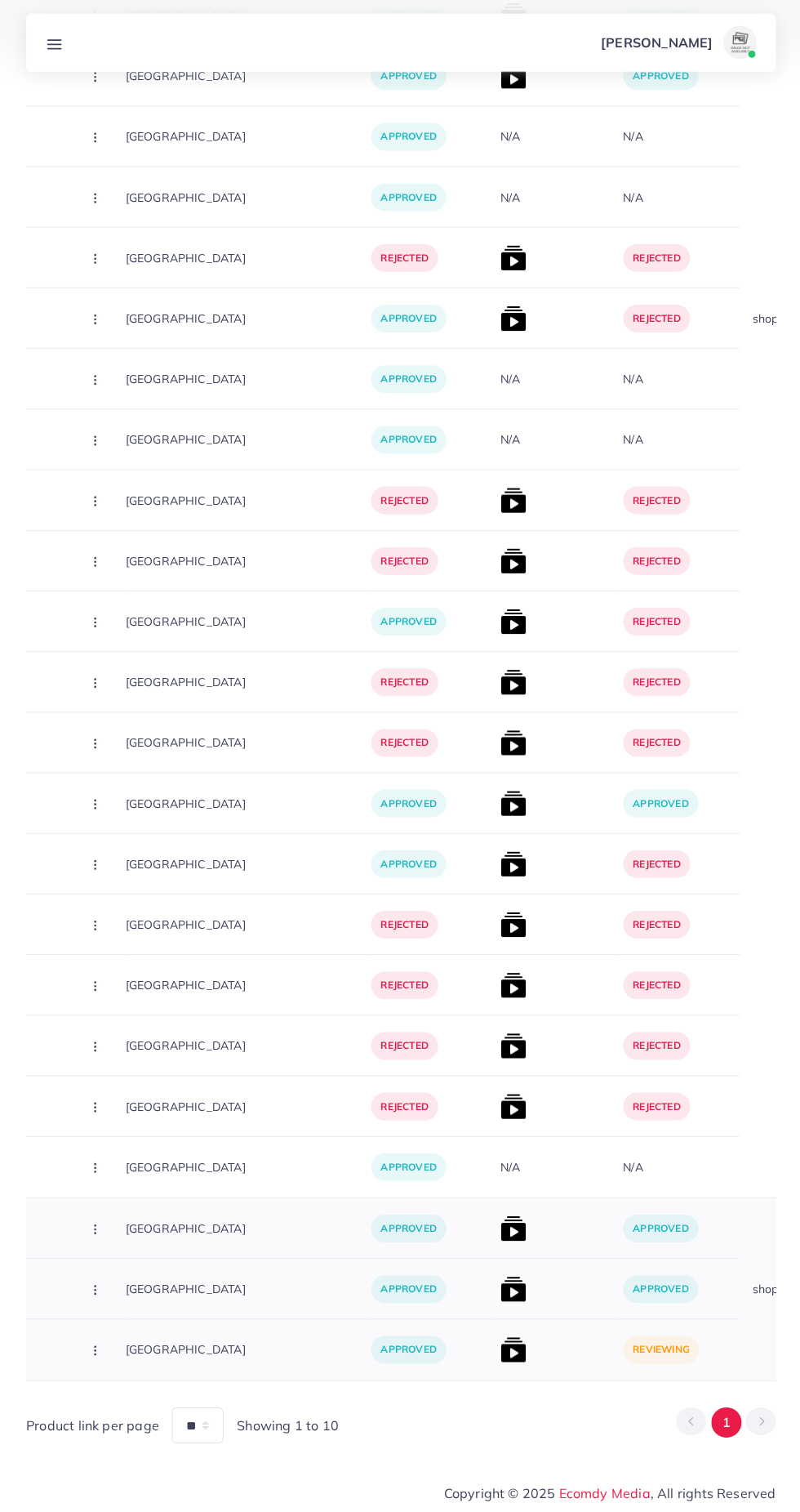
click at [498, 1356] on img at bounding box center [511, 1350] width 26 height 26
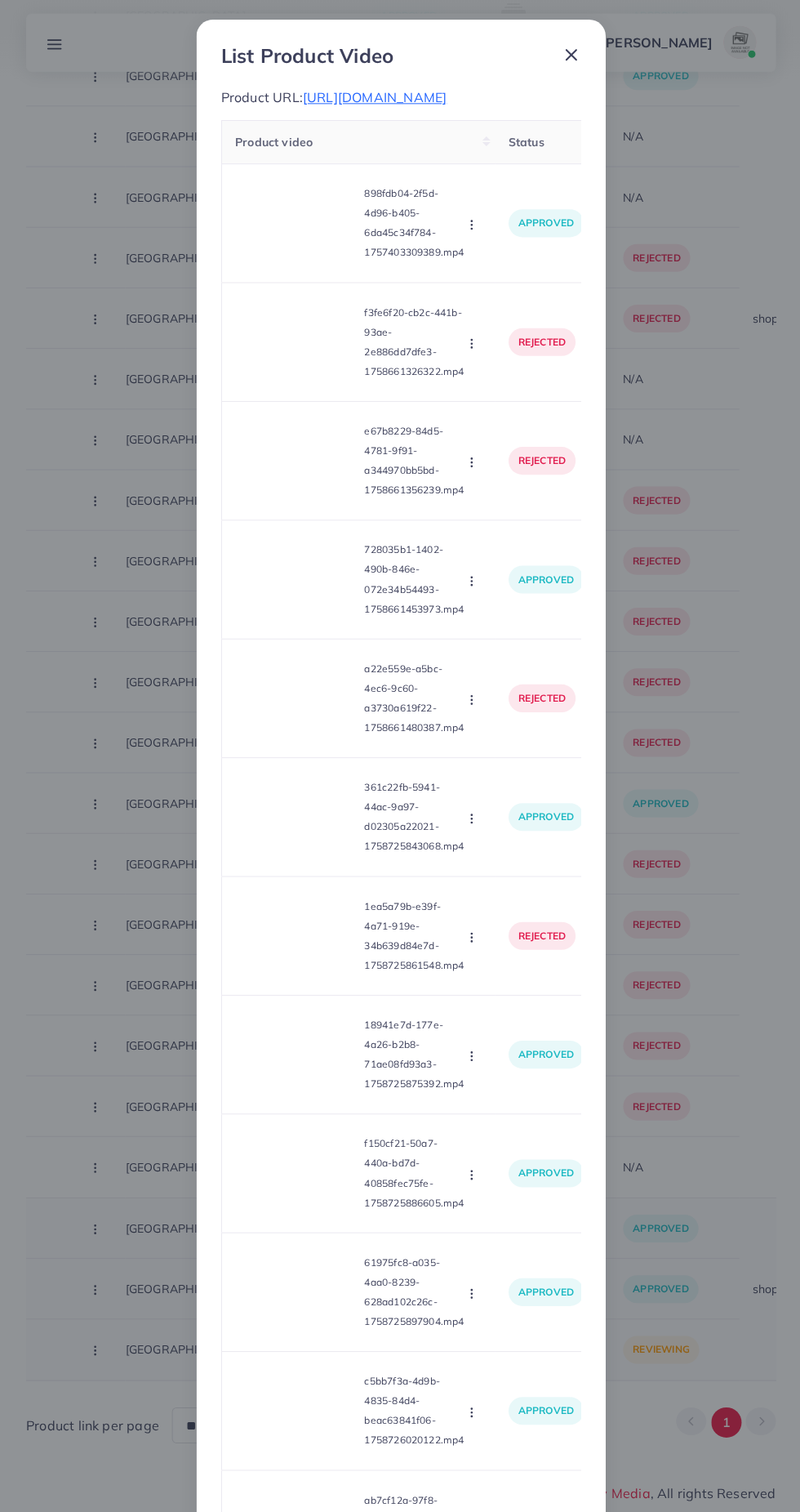
scroll to position [0, 0]
click at [442, 1332] on p "61975fc8-a035-4aa0-8239-628ad102c26c-1758725897904.mp4" at bounding box center [413, 1292] width 100 height 79
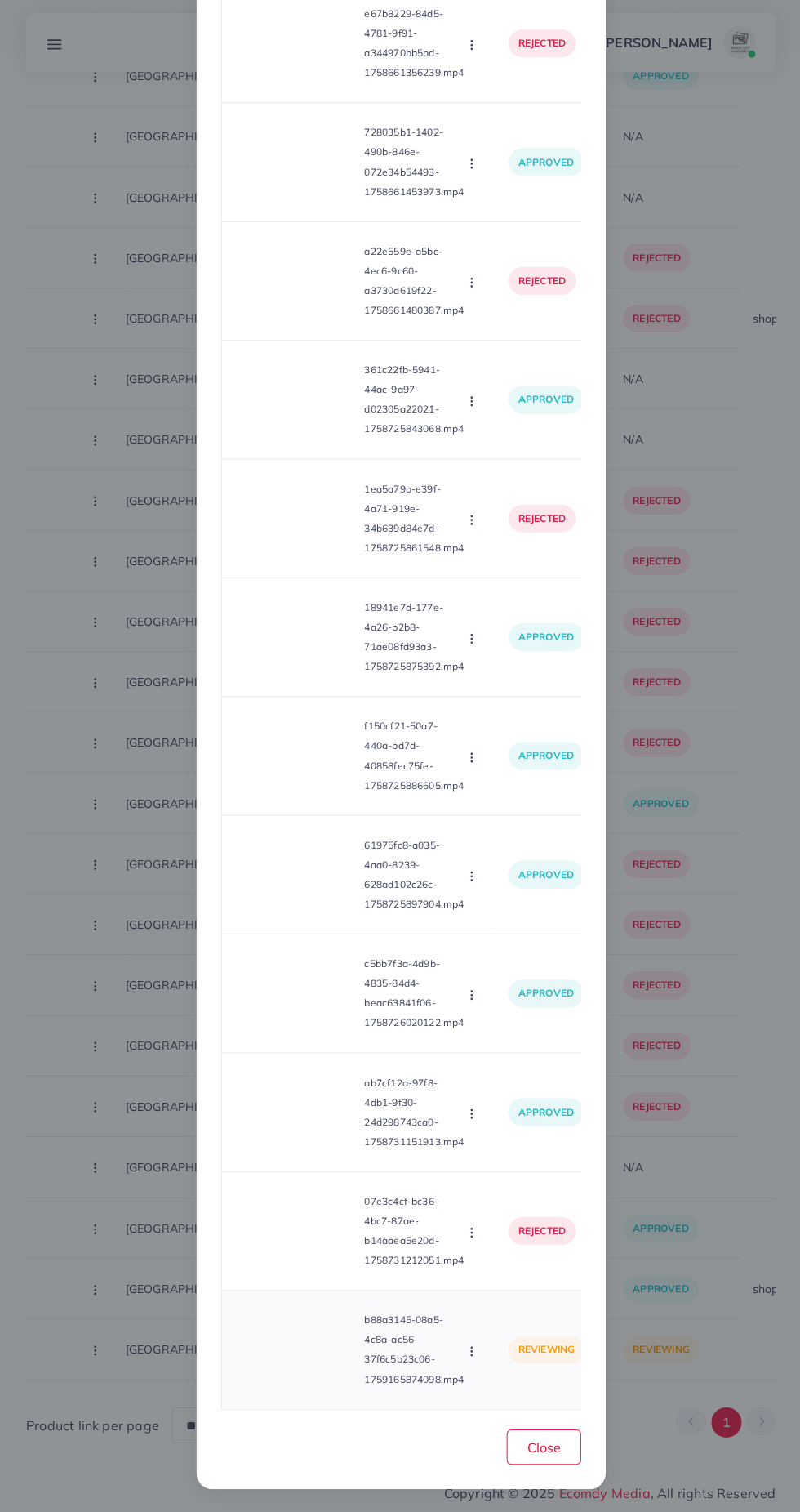
click at [303, 1355] on video at bounding box center [295, 1350] width 122 height 73
click at [302, 1356] on icon at bounding box center [295, 1350] width 26 height 26
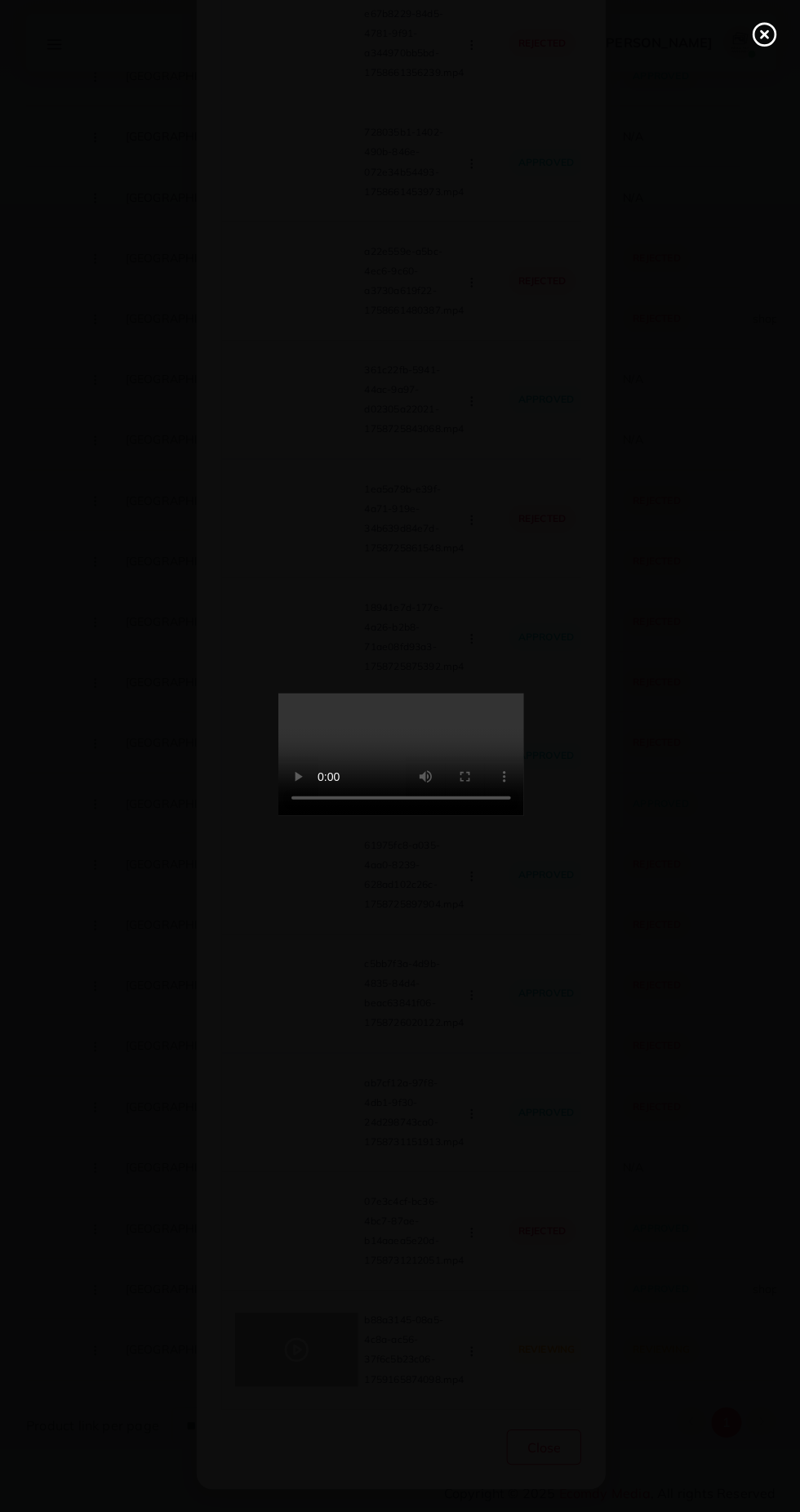
click at [585, 1069] on div at bounding box center [400, 756] width 800 height 1512
click at [762, 37] on line at bounding box center [762, 37] width 6 height 6
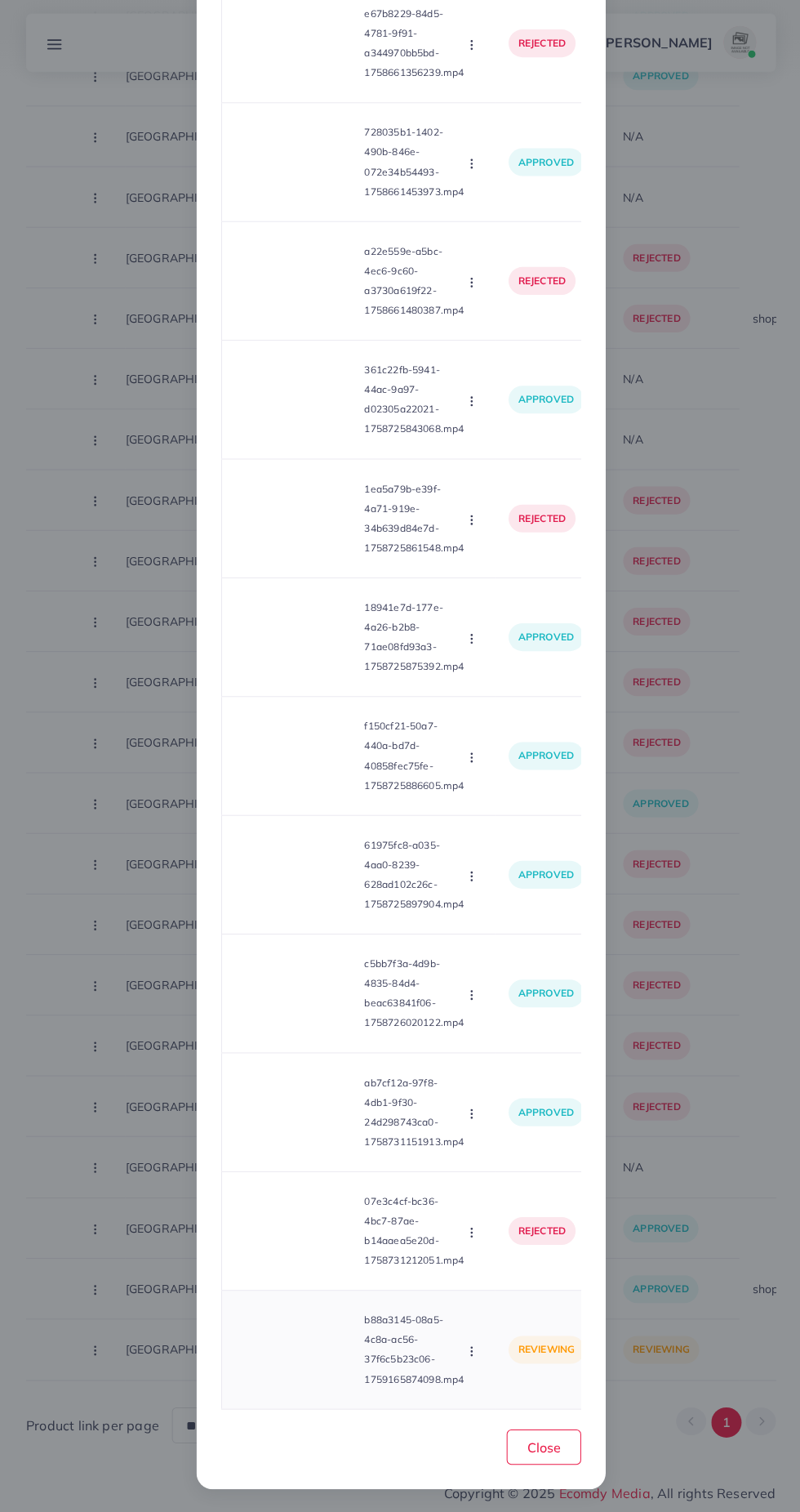
click at [473, 1351] on icon "button" at bounding box center [471, 1352] width 13 height 13
click at [507, 1283] on span "Approve" at bounding box center [505, 1275] width 54 height 17
click at [335, 1376] on video at bounding box center [295, 1350] width 122 height 73
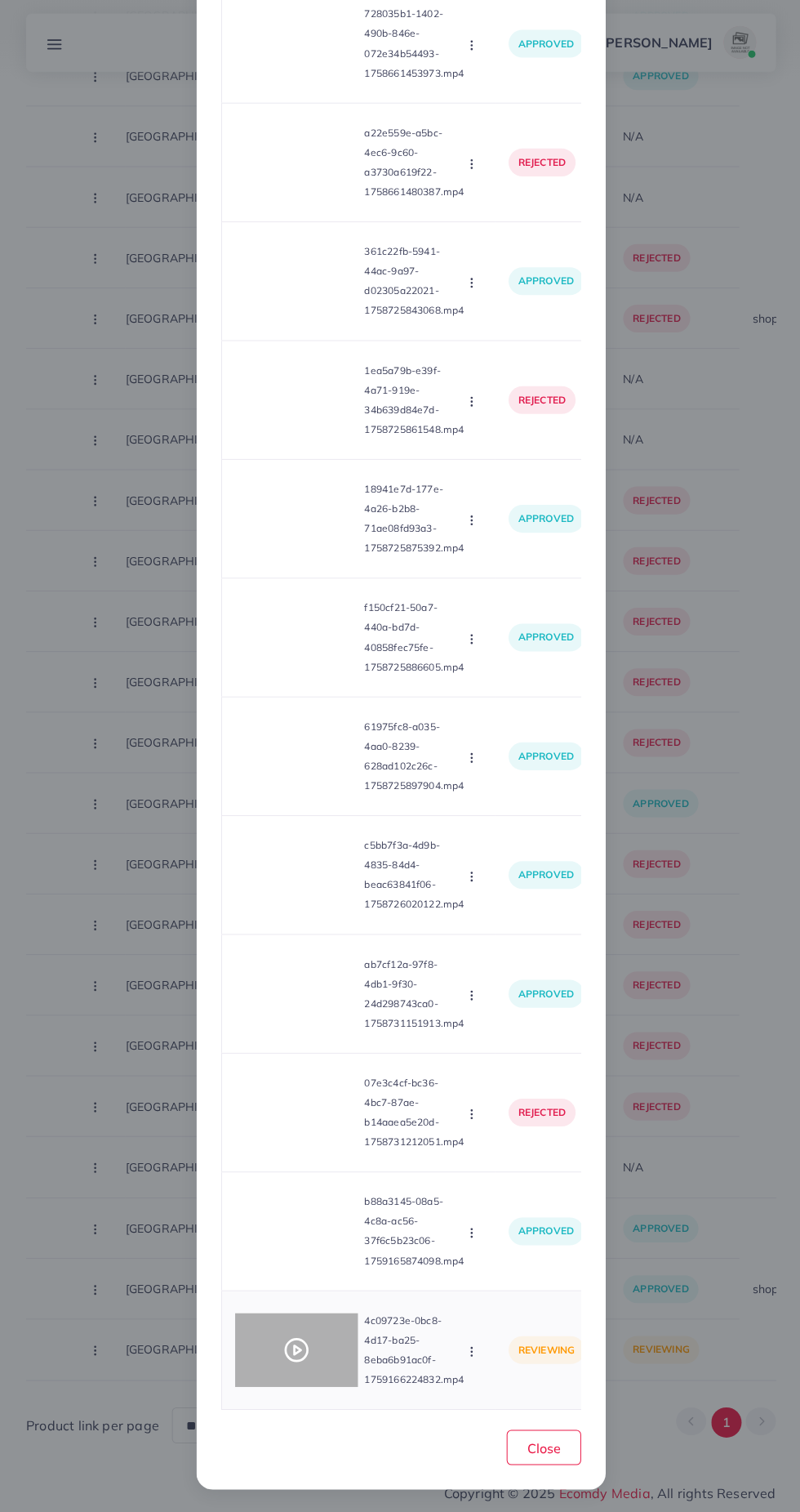
click at [311, 1357] on div at bounding box center [295, 1350] width 122 height 73
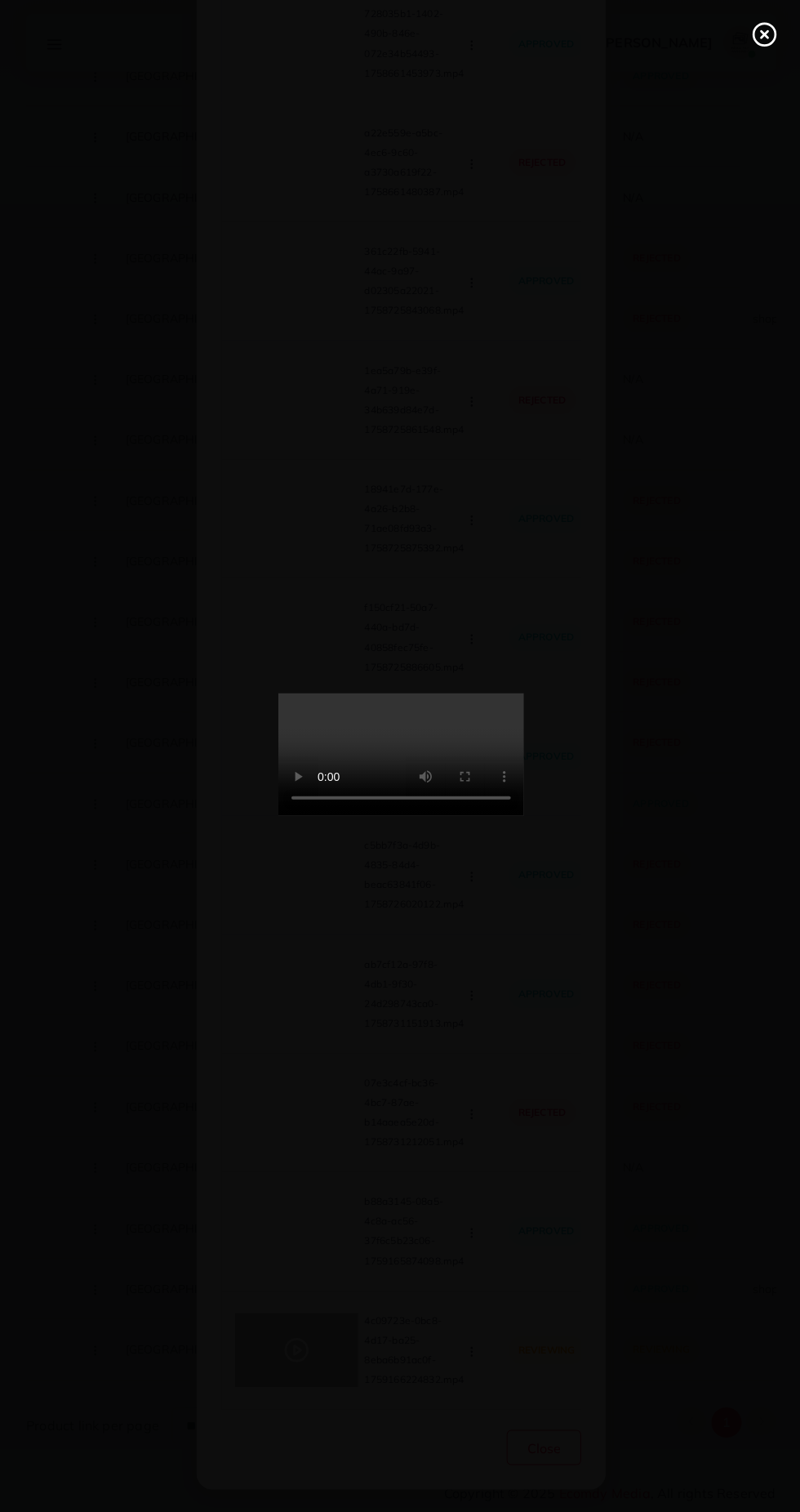
click at [761, 44] on icon at bounding box center [763, 37] width 26 height 26
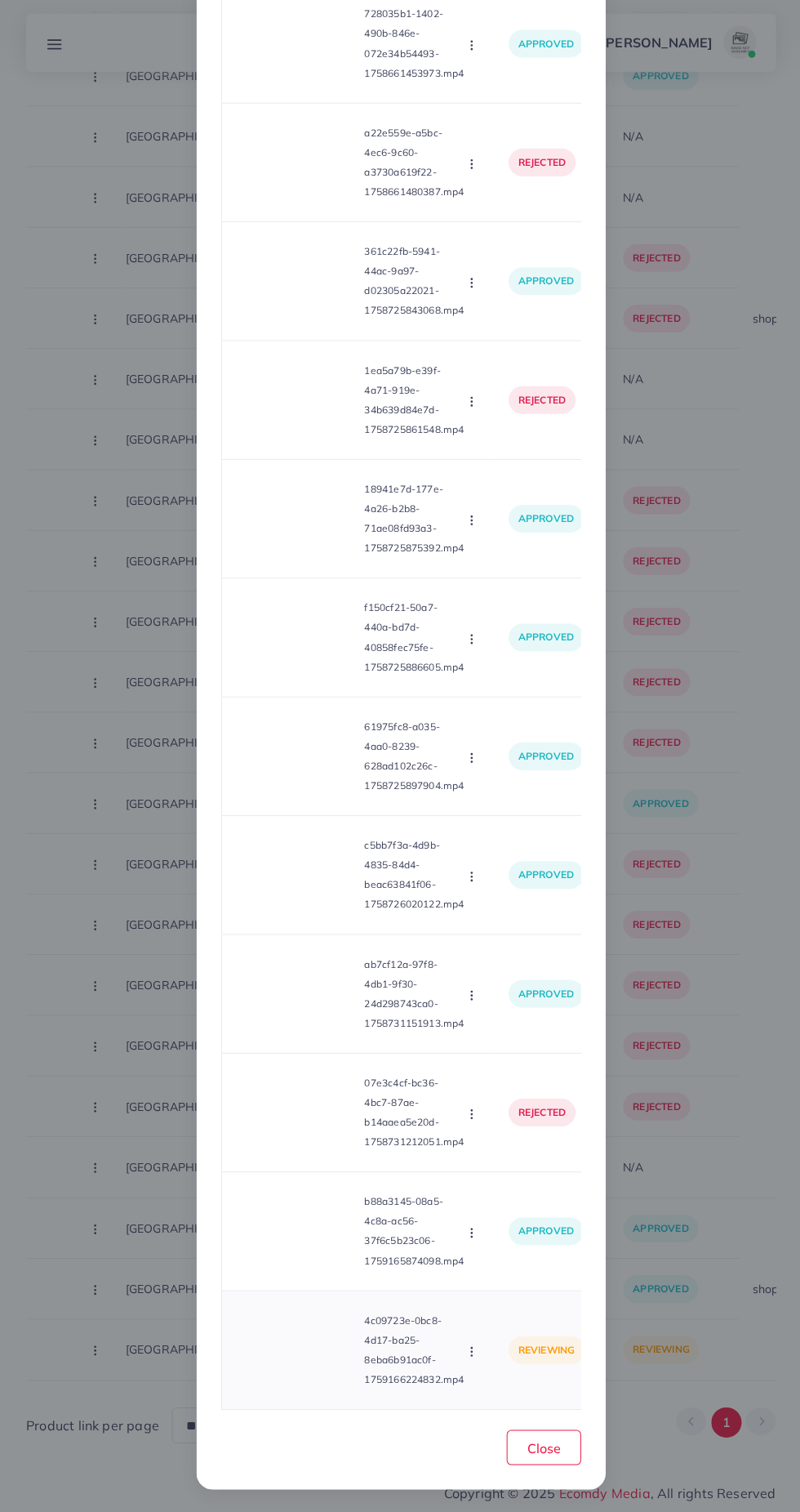
click at [464, 1348] on icon "button" at bounding box center [471, 1352] width 13 height 13
click at [506, 1278] on span "Approve" at bounding box center [505, 1275] width 54 height 17
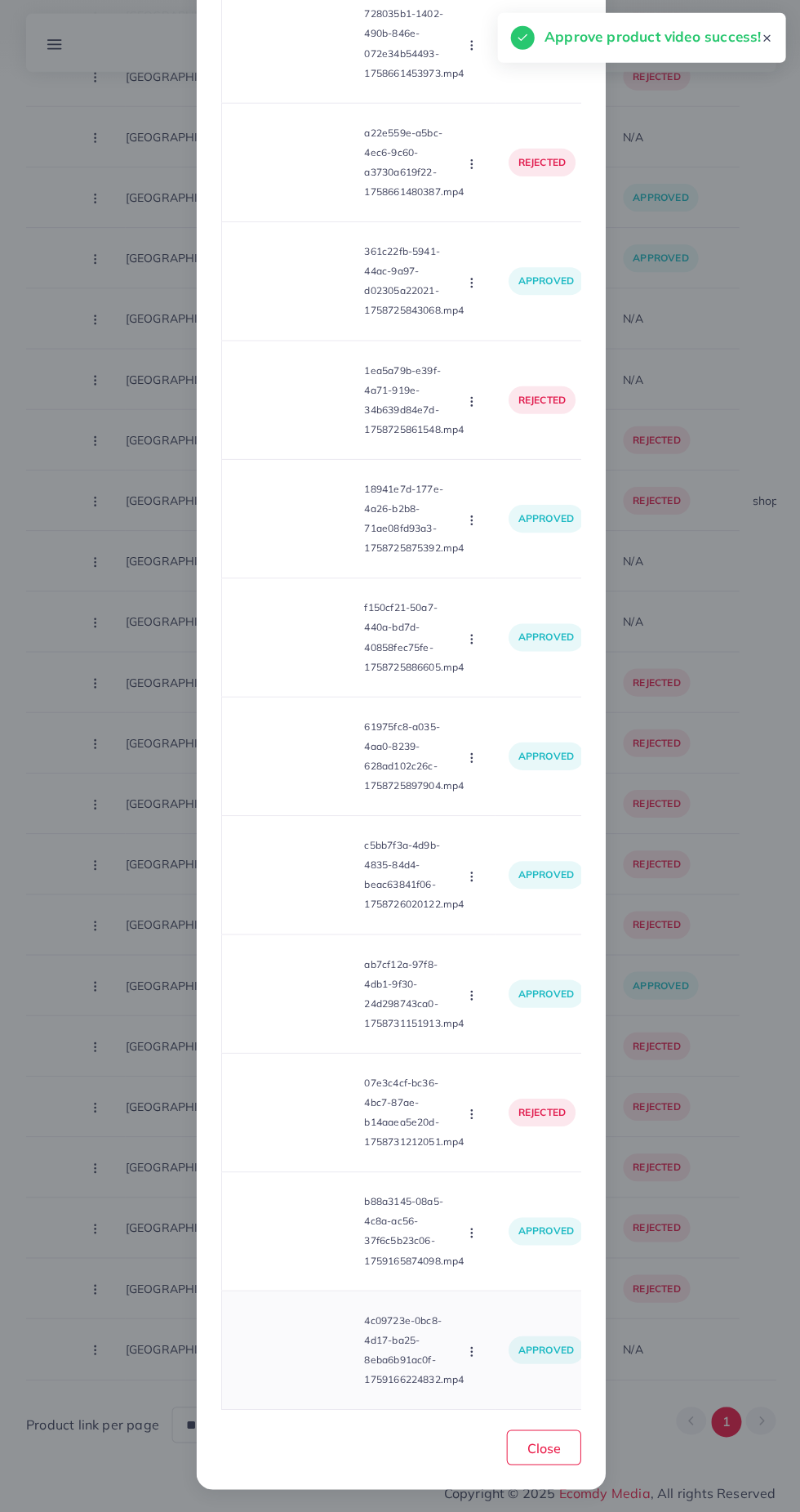
scroll to position [14404, 0]
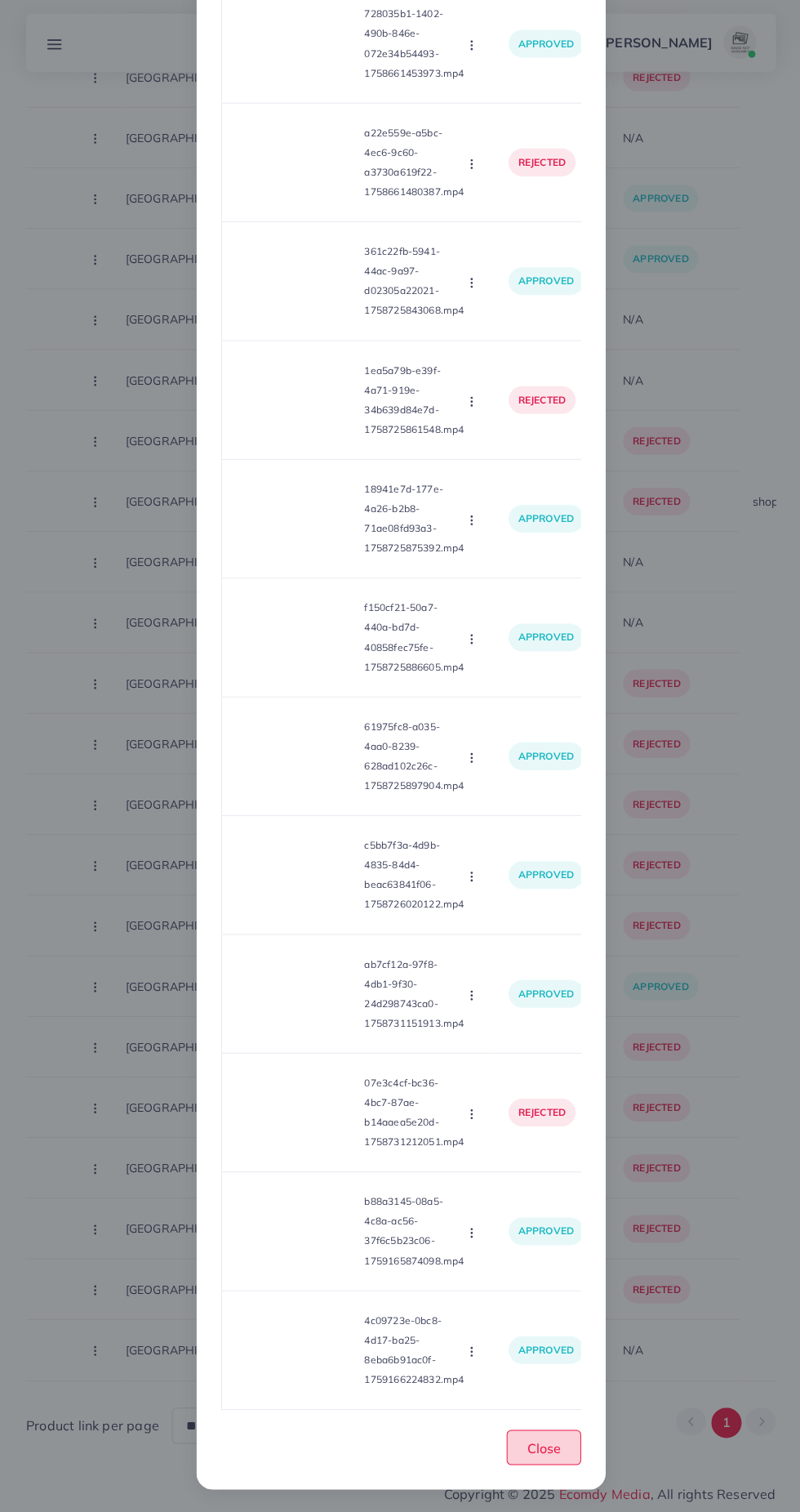
click at [542, 1448] on span "Close" at bounding box center [543, 1448] width 33 height 17
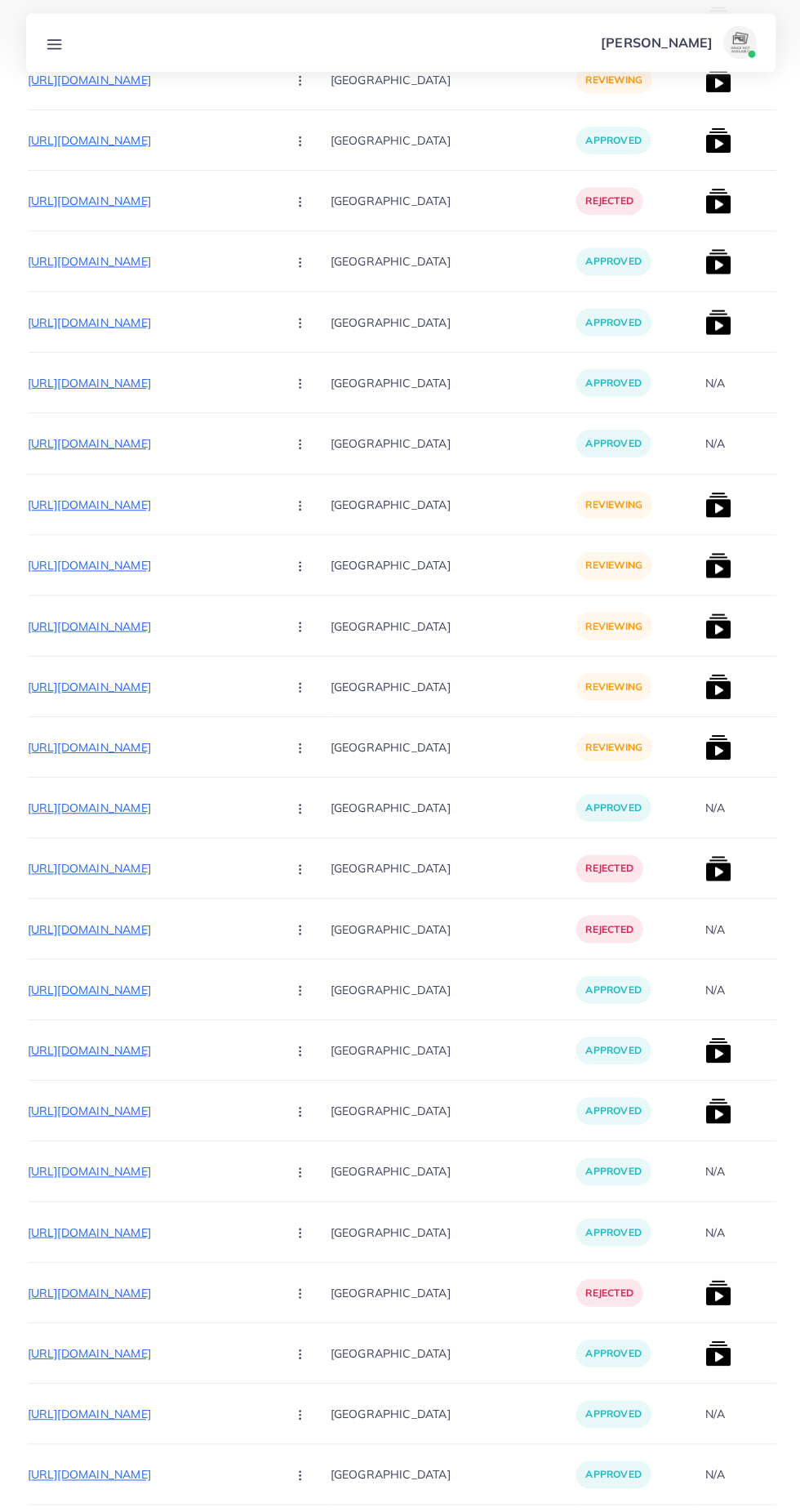
scroll to position [0, 275]
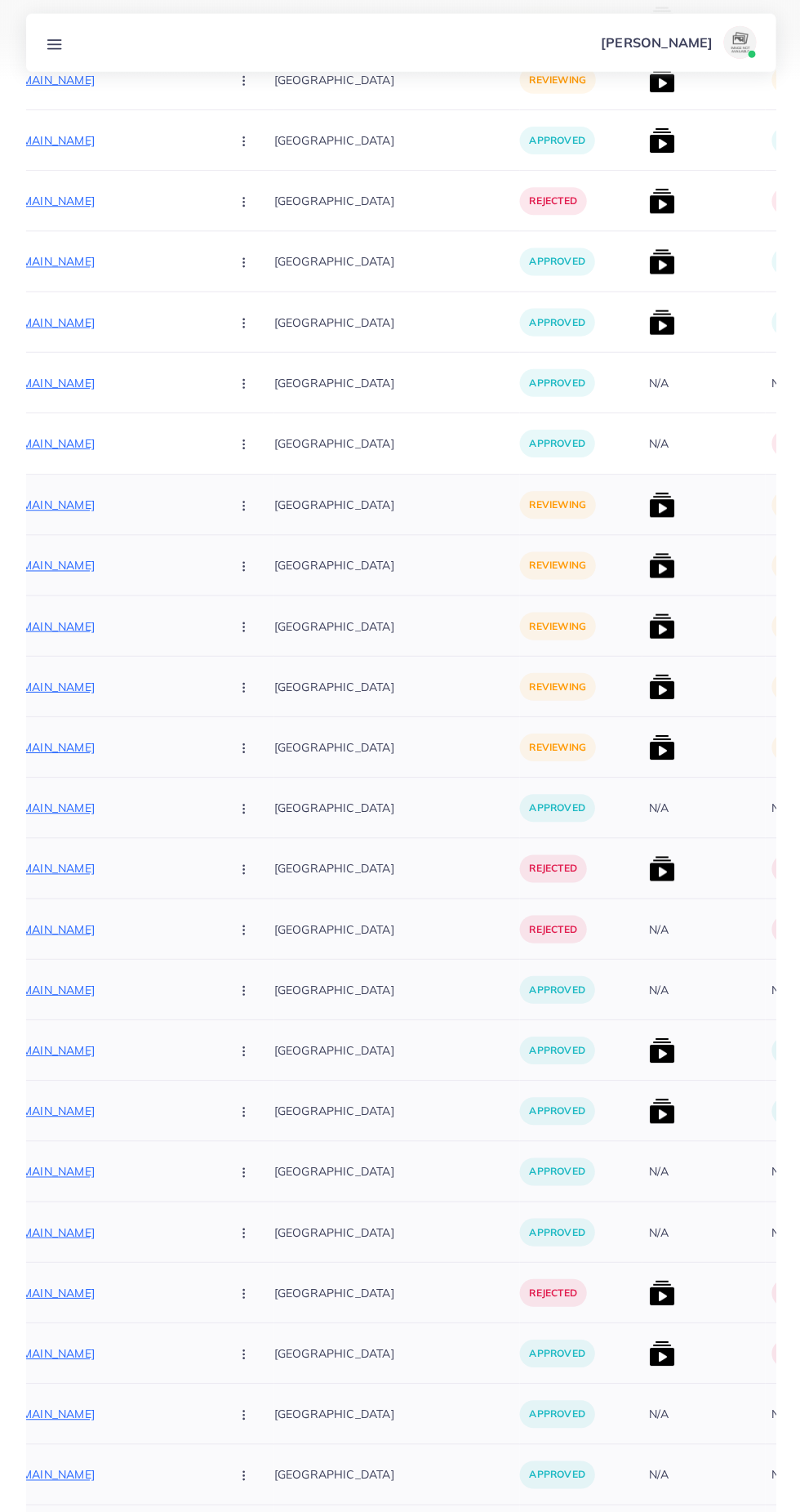
click at [647, 755] on img at bounding box center [660, 750] width 26 height 26
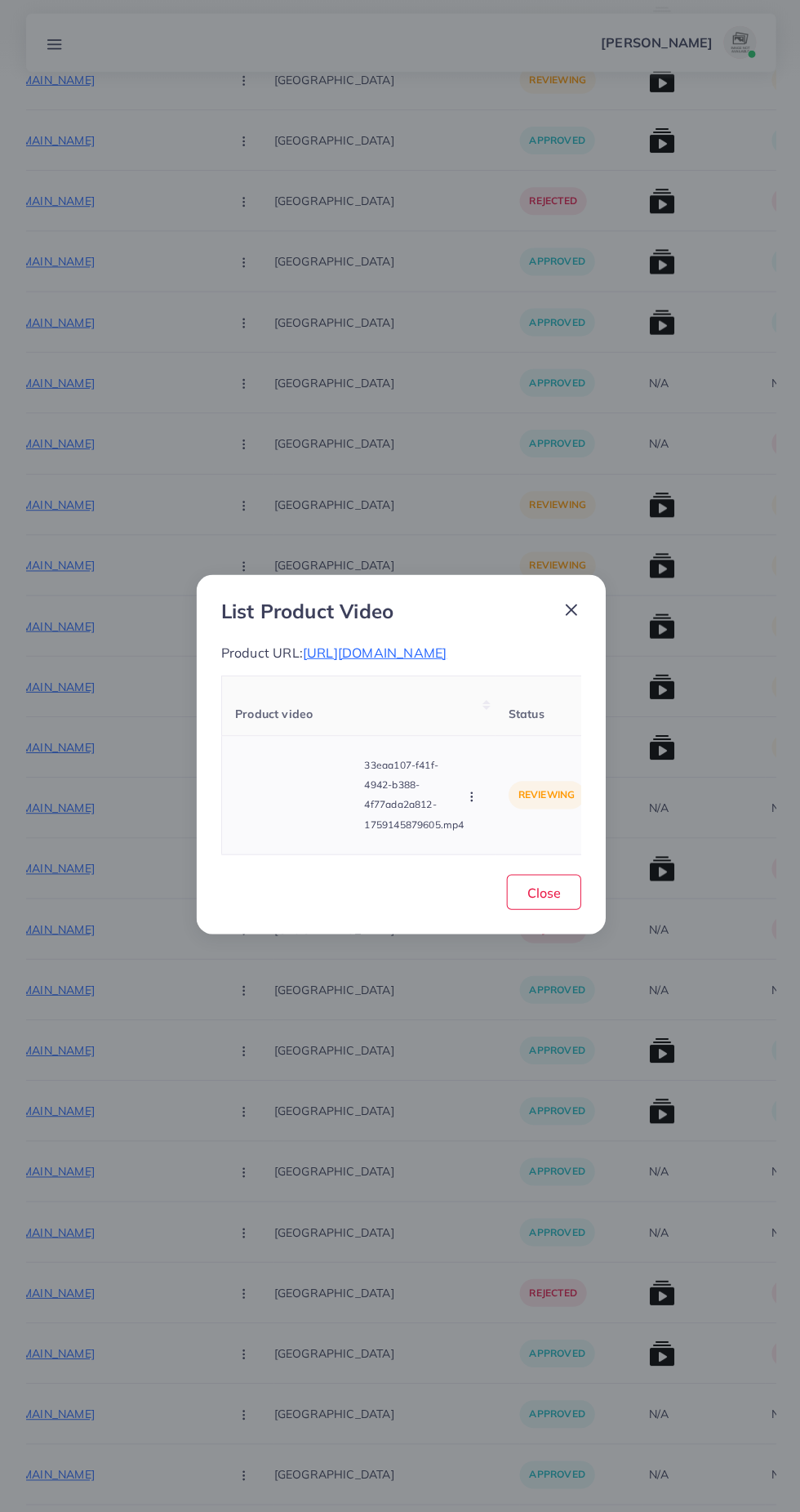
click at [305, 834] on video at bounding box center [295, 796] width 122 height 73
click at [311, 814] on div at bounding box center [295, 796] width 122 height 73
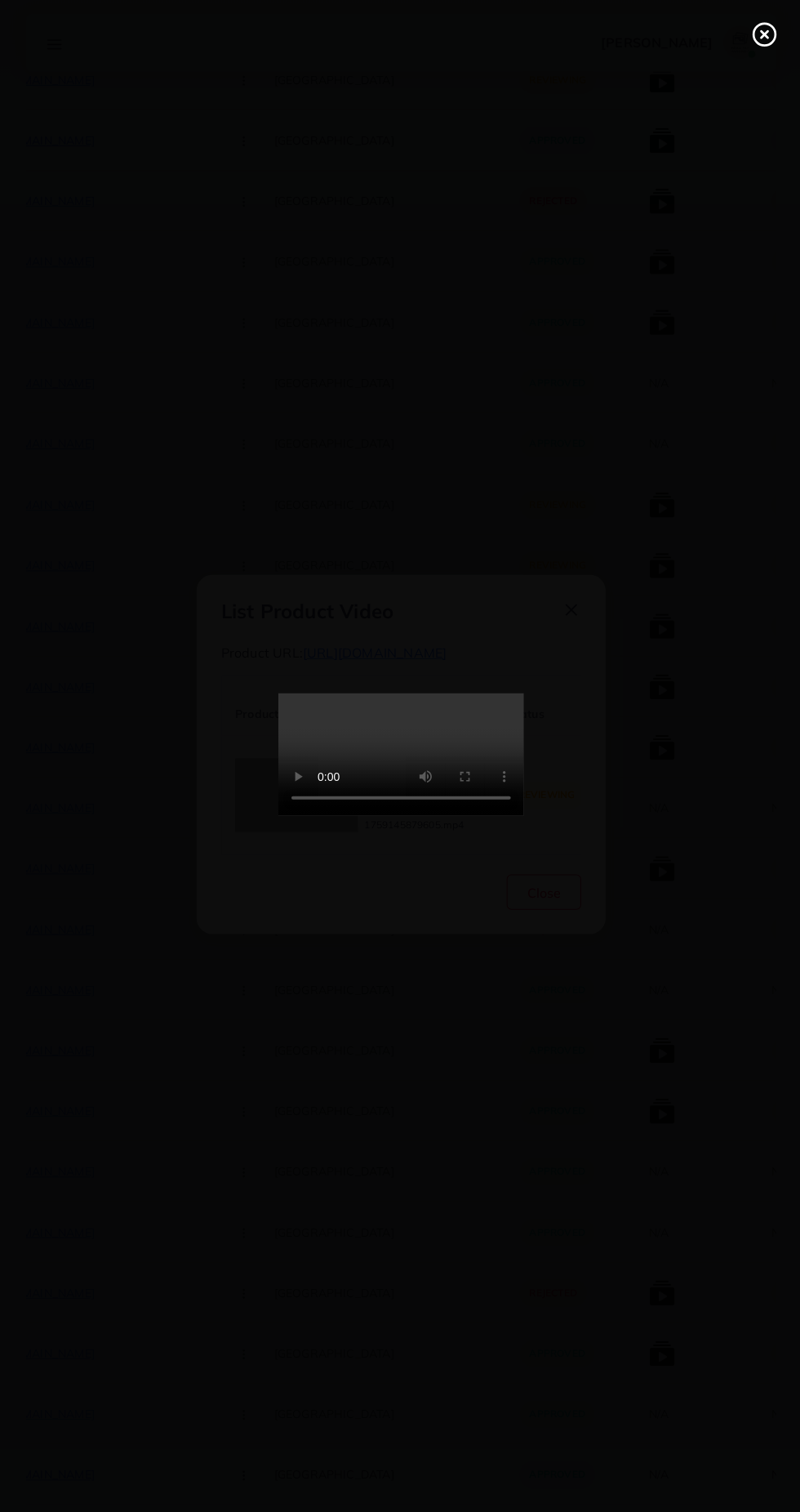
click at [722, 47] on div at bounding box center [400, 756] width 800 height 1512
click at [762, 43] on icon at bounding box center [763, 37] width 26 height 26
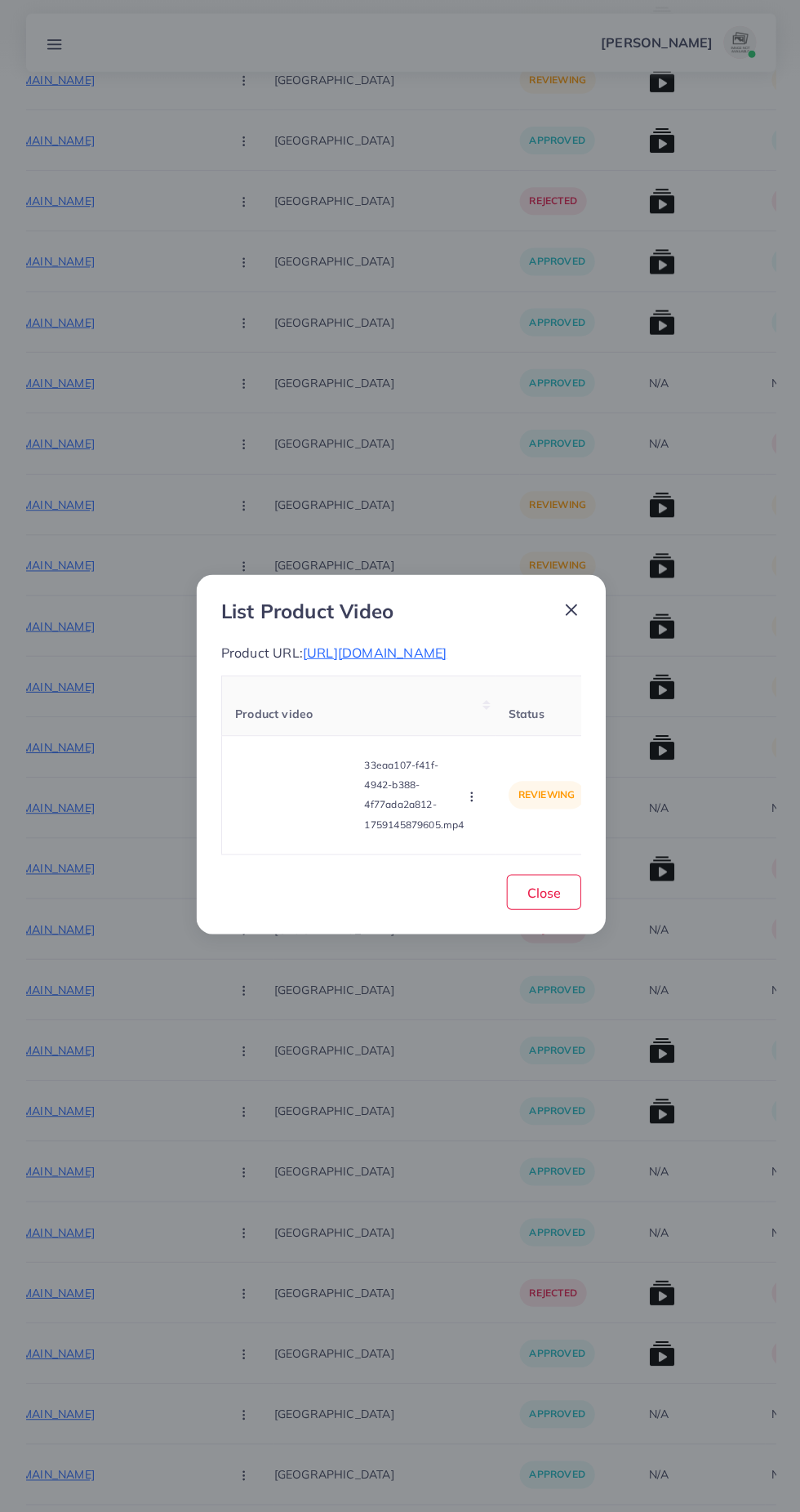
click at [566, 602] on icon at bounding box center [570, 612] width 19 height 19
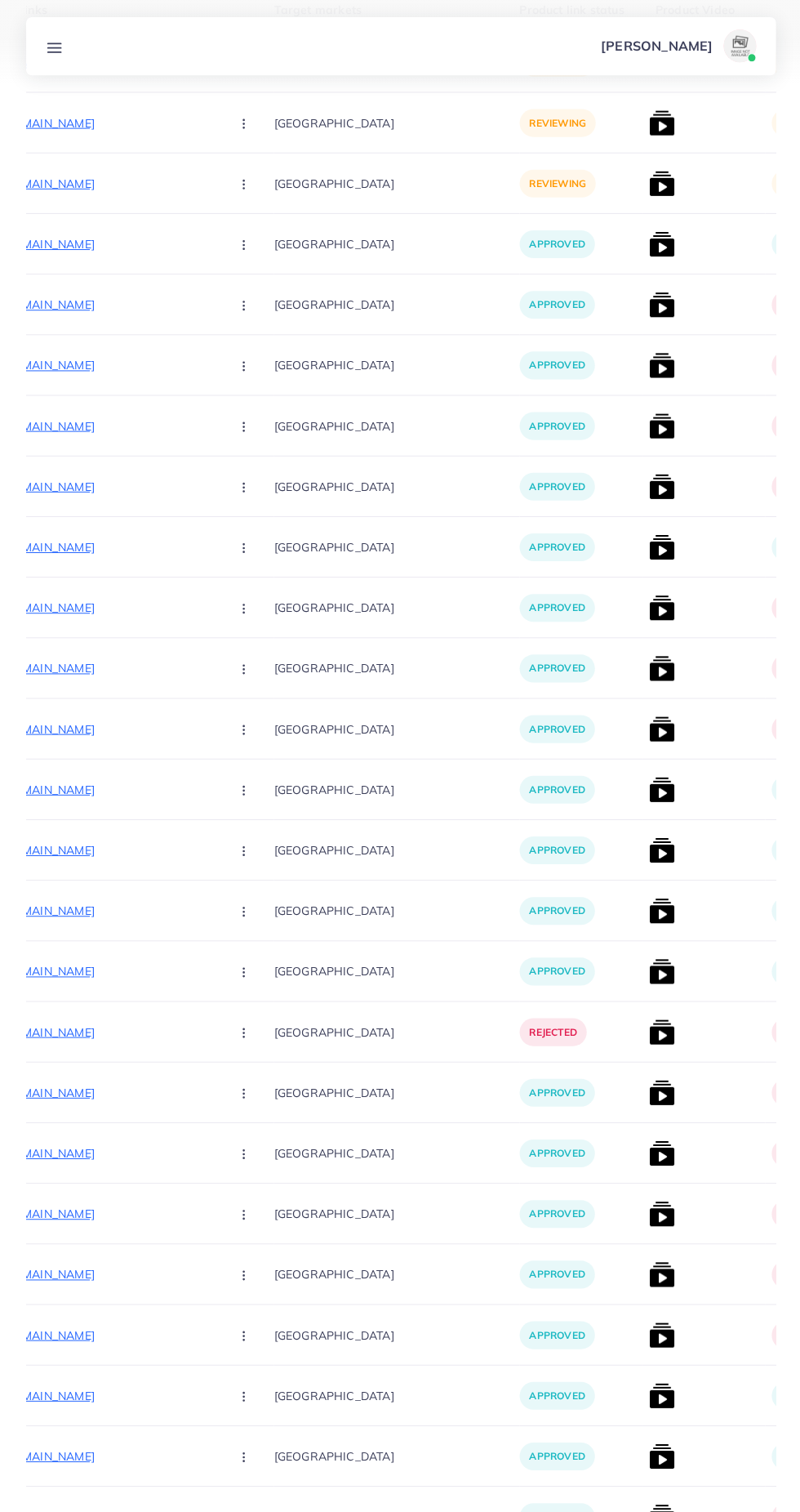
scroll to position [0, 0]
